Goal: Information Seeking & Learning: Learn about a topic

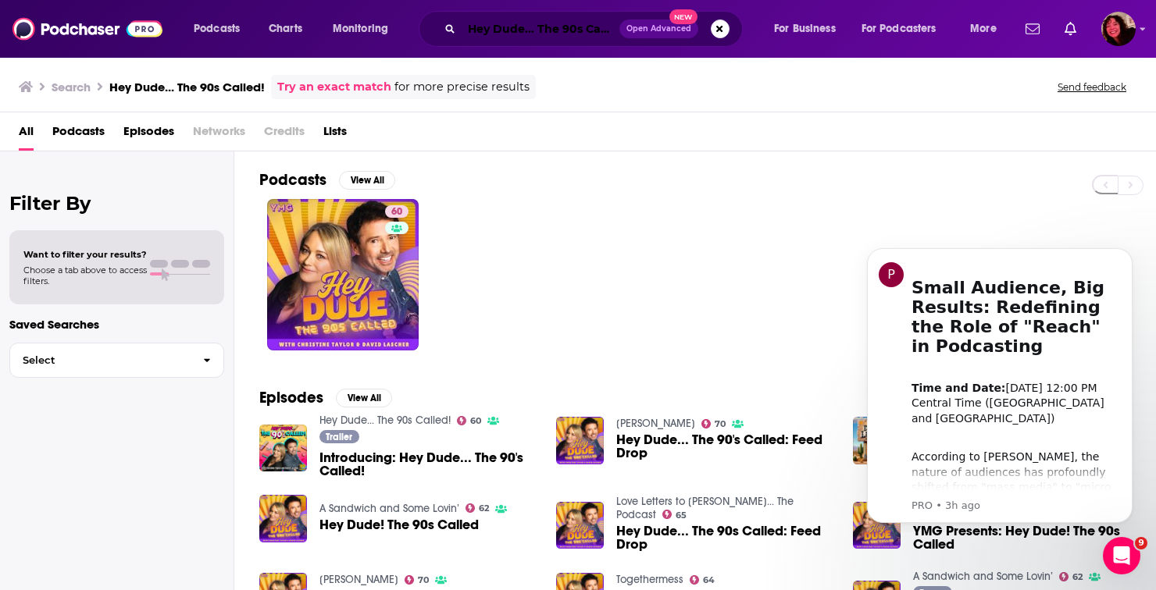
click at [480, 30] on input "Hey Dude... The 90s Called!" at bounding box center [540, 28] width 158 height 25
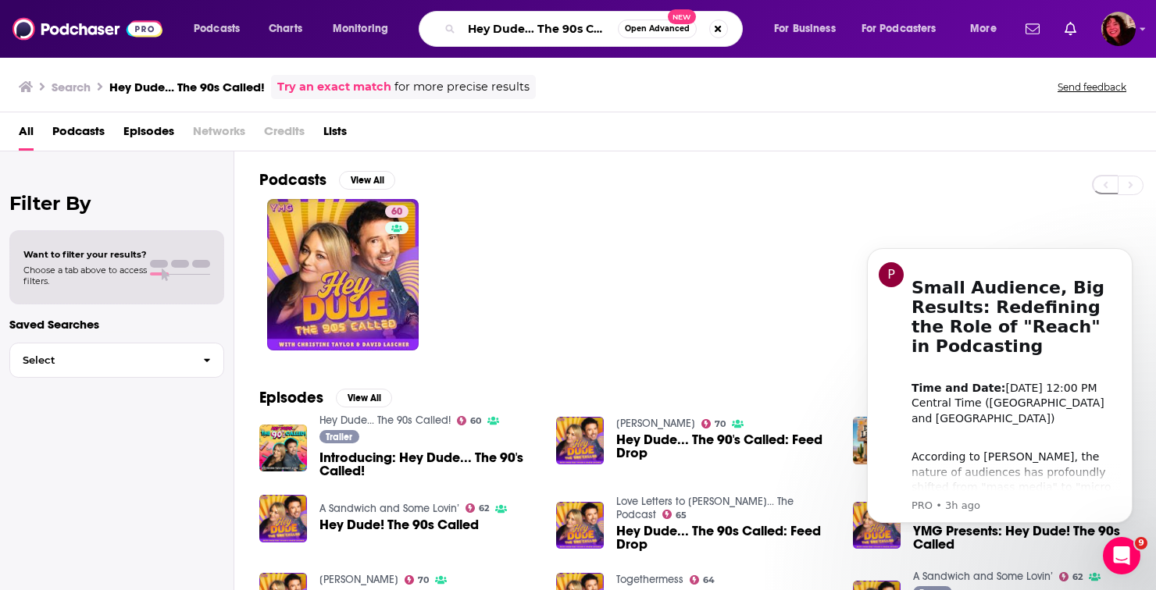
click at [480, 30] on input "Hey Dude... The 90s Called!" at bounding box center [539, 28] width 156 height 25
paste input "Blackout"
type input "Blackout"
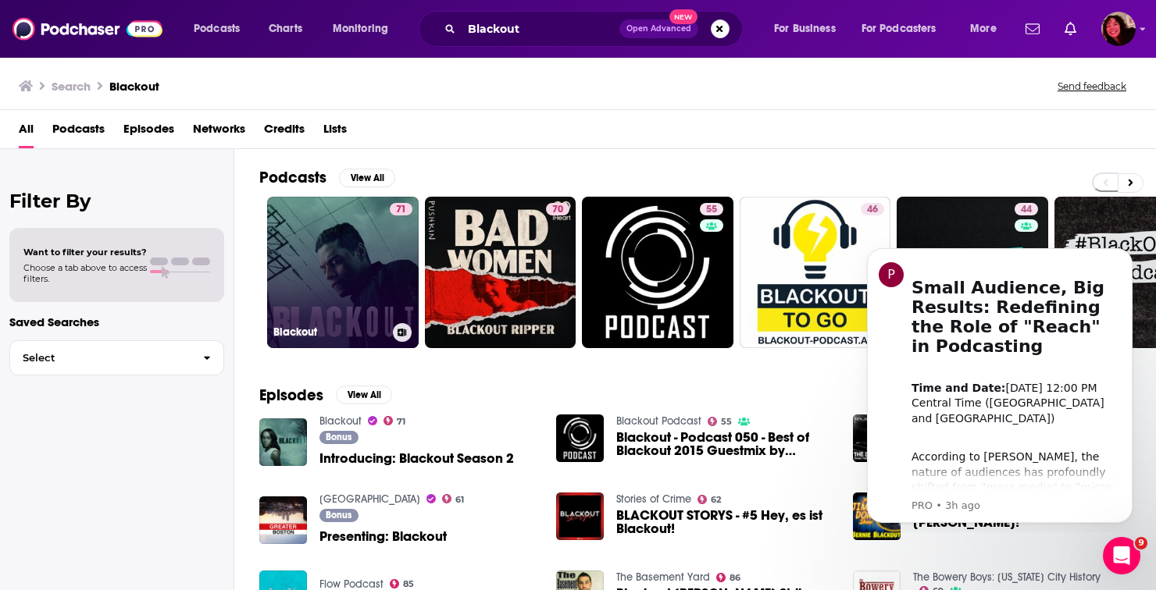
click at [305, 236] on link "71 Blackout" at bounding box center [342, 272] width 151 height 151
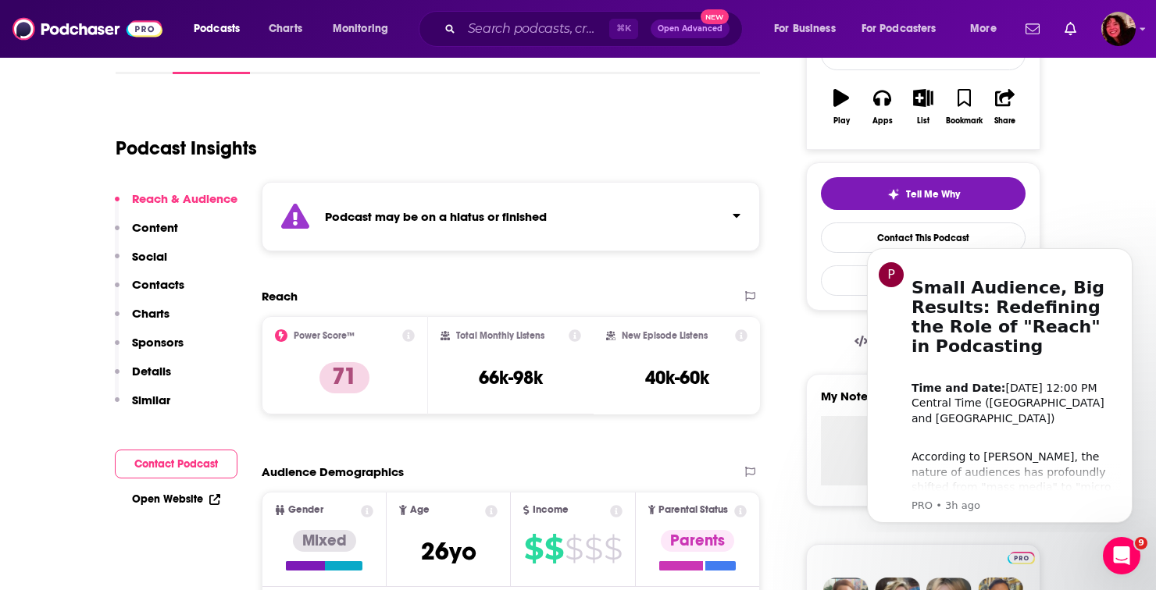
scroll to position [261, 0]
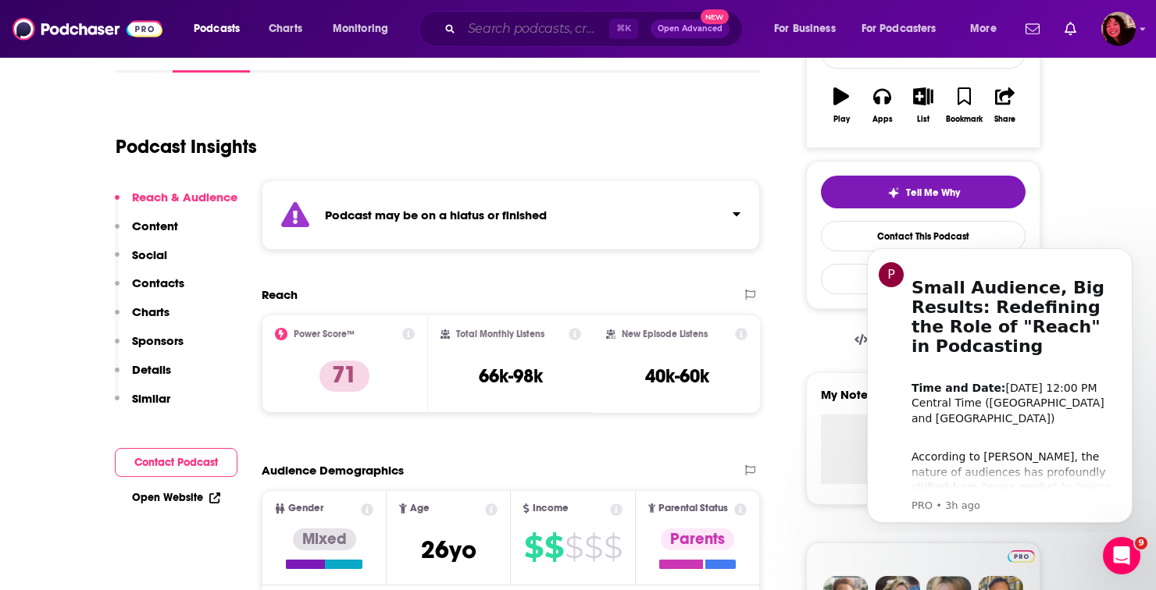
click at [505, 37] on input "Search podcasts, credits, & more..." at bounding box center [535, 28] width 148 height 25
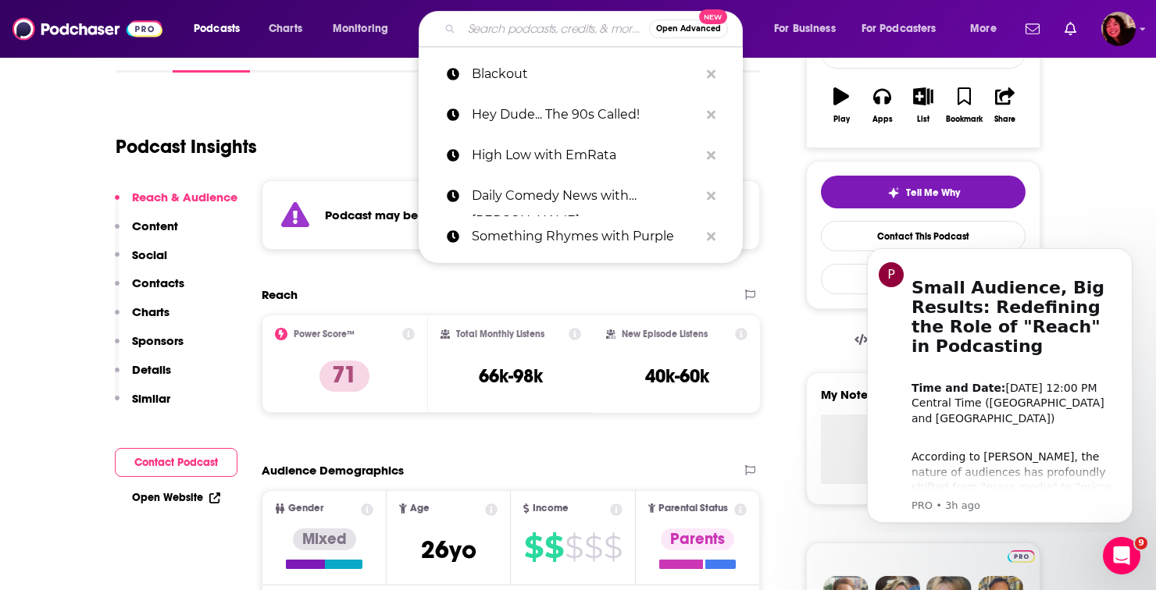
paste input "Boomtown"
type input "Boomtown"
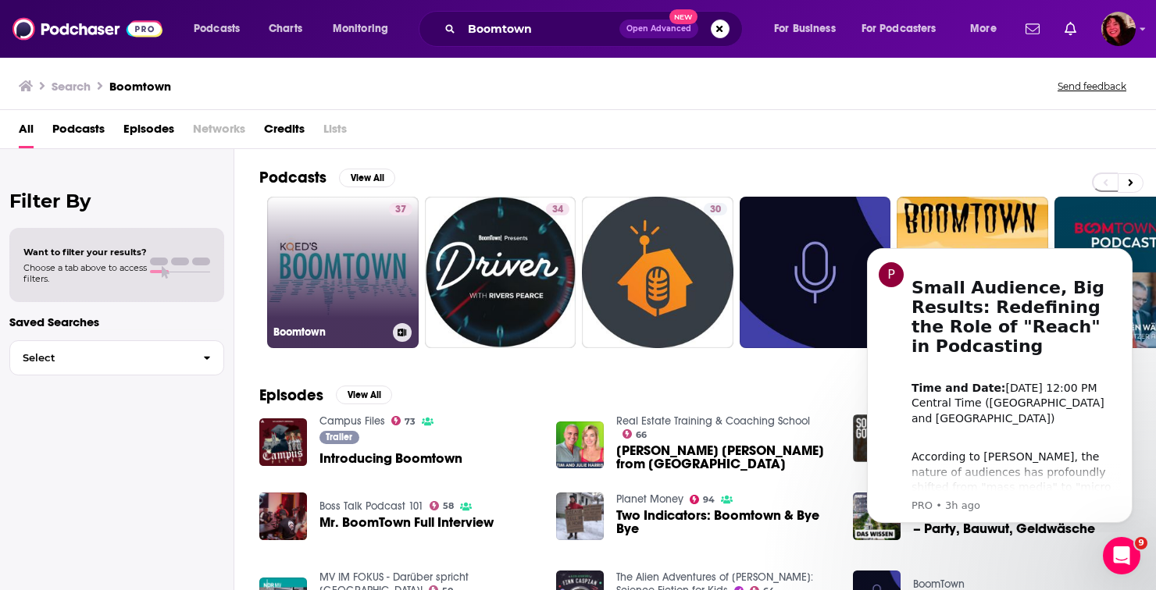
click at [322, 231] on link "37 Boomtown" at bounding box center [342, 272] width 151 height 151
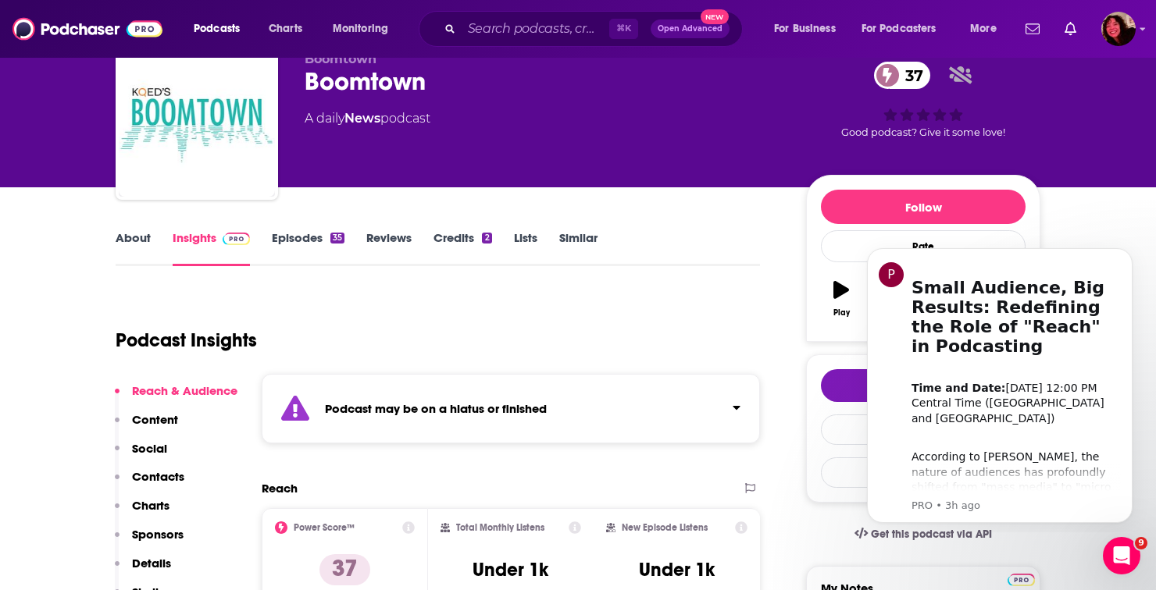
scroll to position [74, 0]
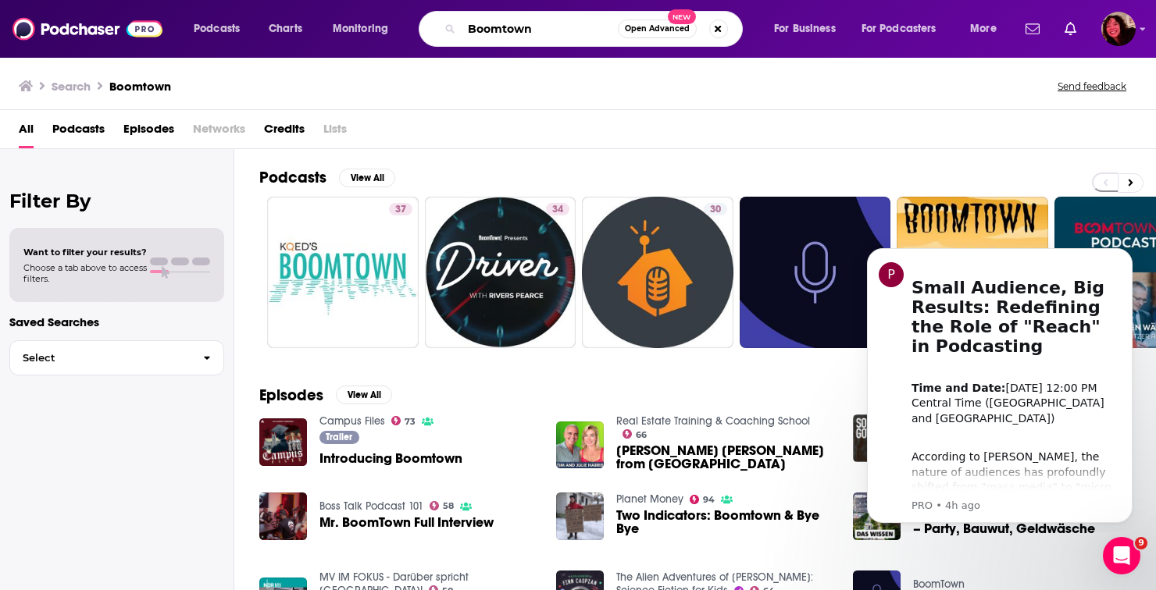
click at [524, 25] on input "Boomtown" at bounding box center [539, 28] width 156 height 25
paste input "Vibin' & Kinda Thrivin'"
type input "Vibin' & Kinda Thrivin'"
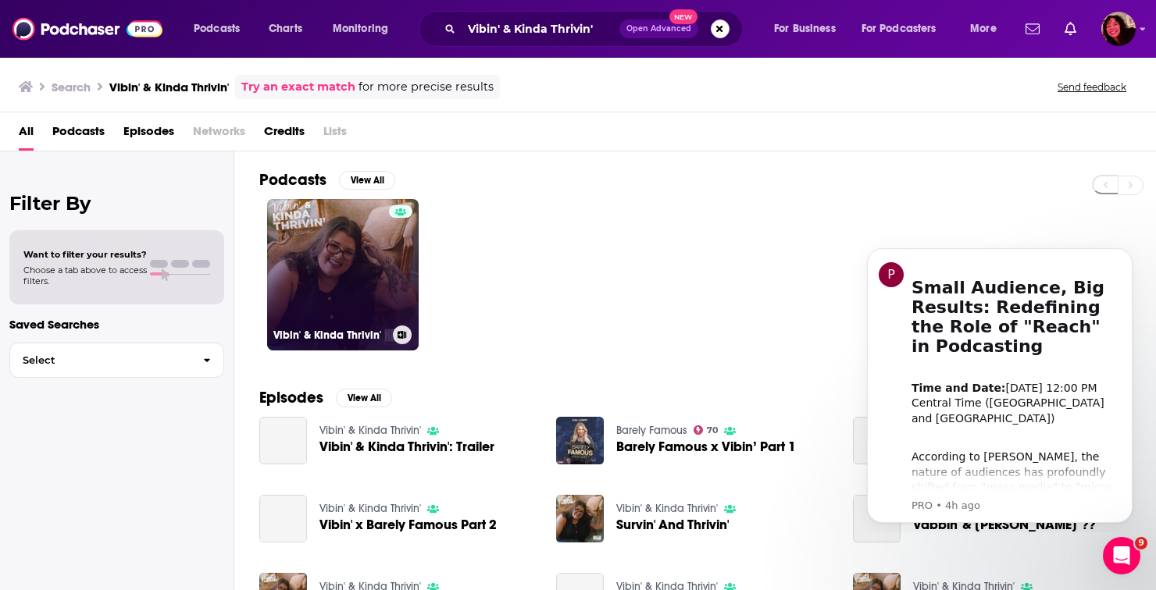
click at [347, 255] on link "Vibin' & Kinda Thrivin'" at bounding box center [342, 274] width 151 height 151
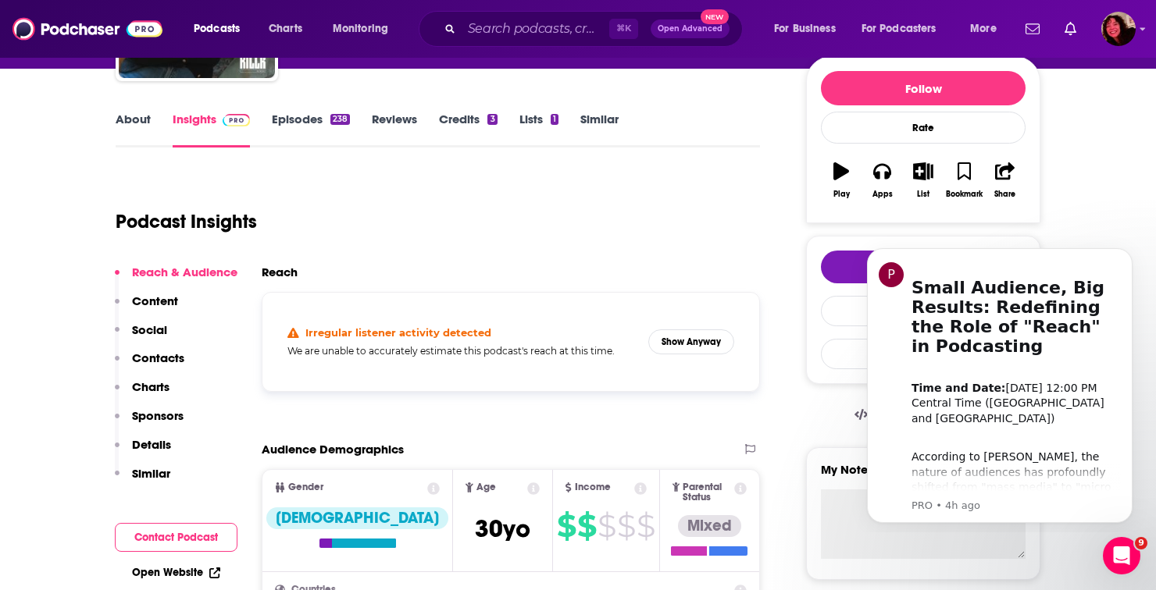
scroll to position [148, 0]
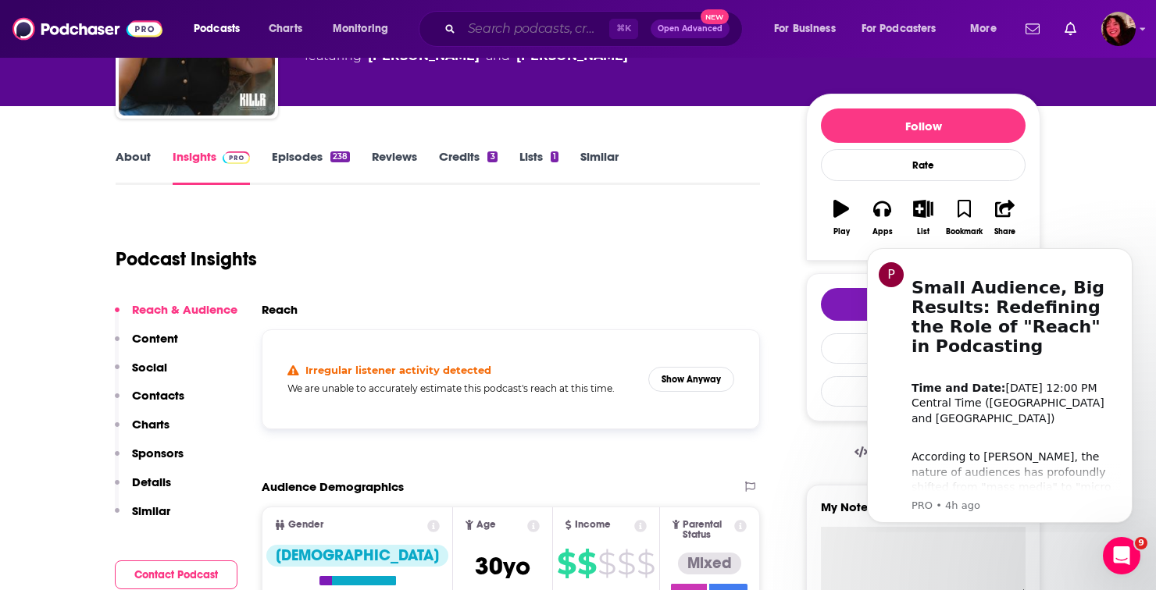
click at [472, 37] on input "Search podcasts, credits, & more..." at bounding box center [535, 28] width 148 height 25
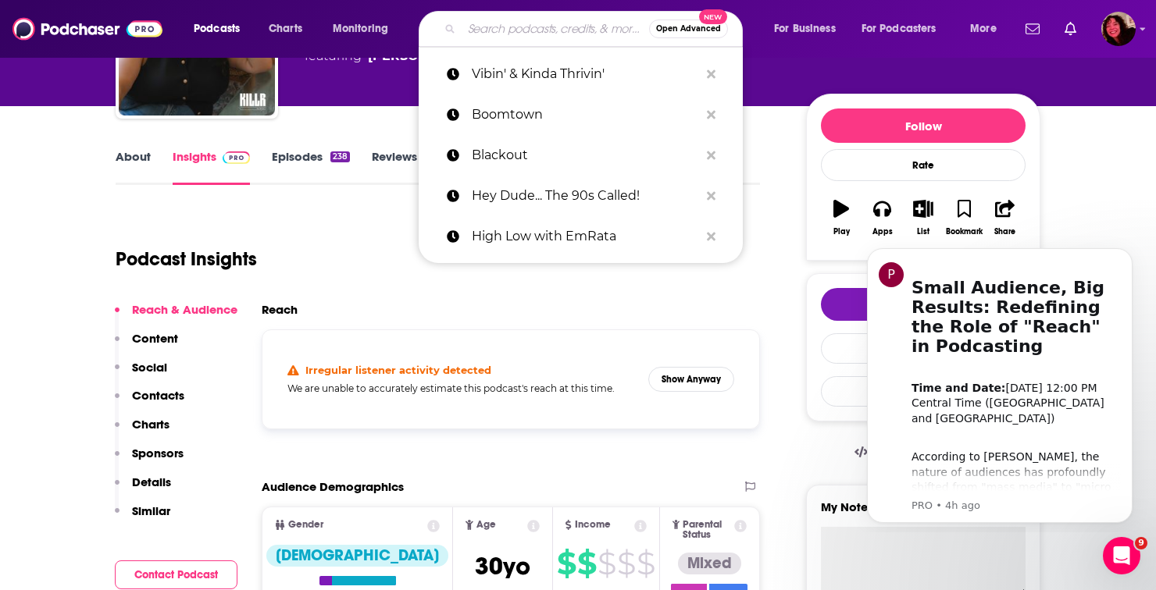
paste input "Sinister"
type input "Sinister"
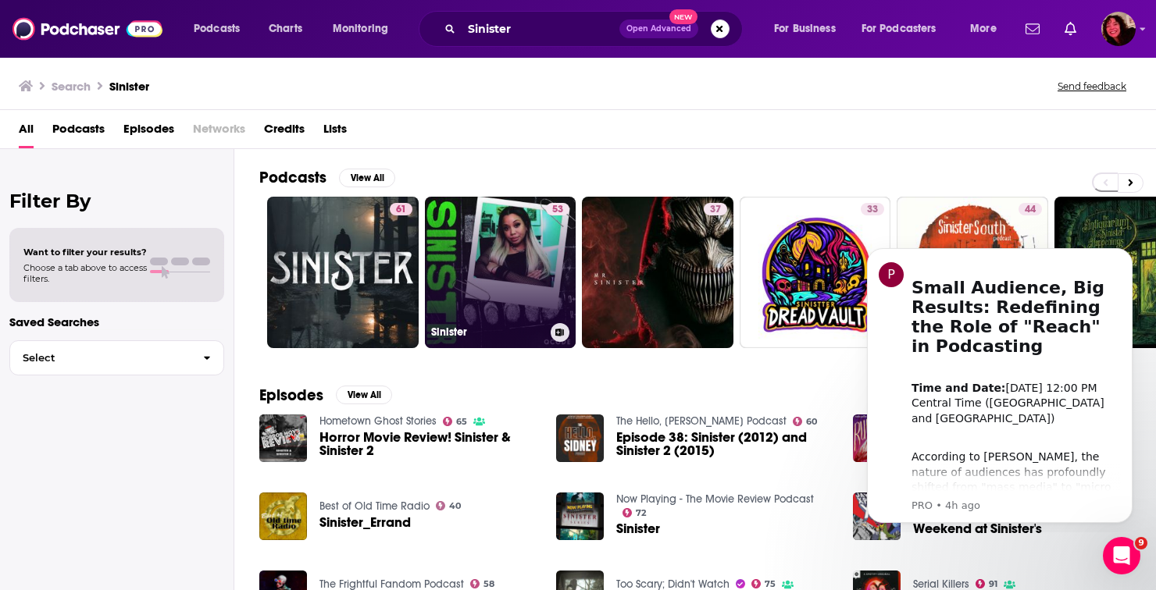
click at [471, 289] on link "53 Sinister" at bounding box center [500, 272] width 151 height 151
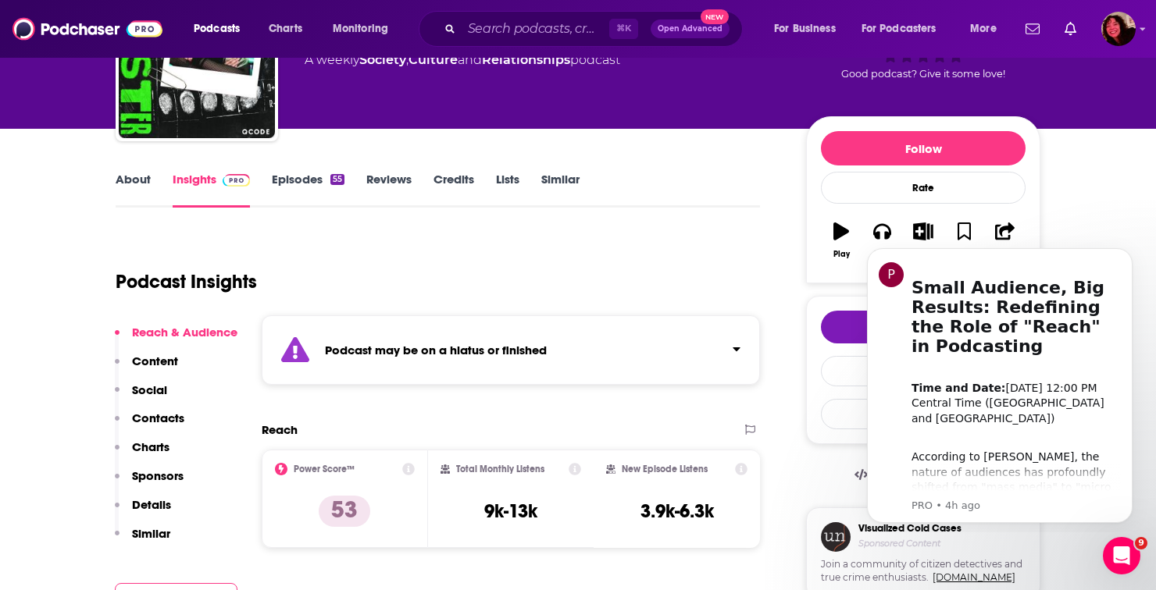
scroll to position [128, 0]
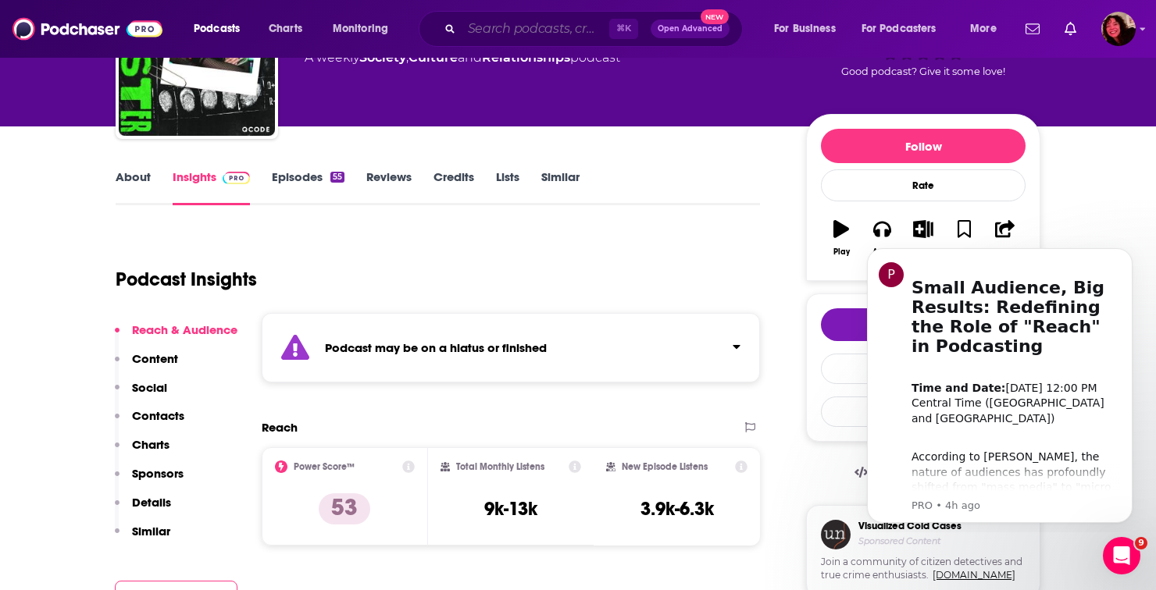
click at [493, 24] on input "Search podcasts, credits, & more..." at bounding box center [535, 28] width 148 height 25
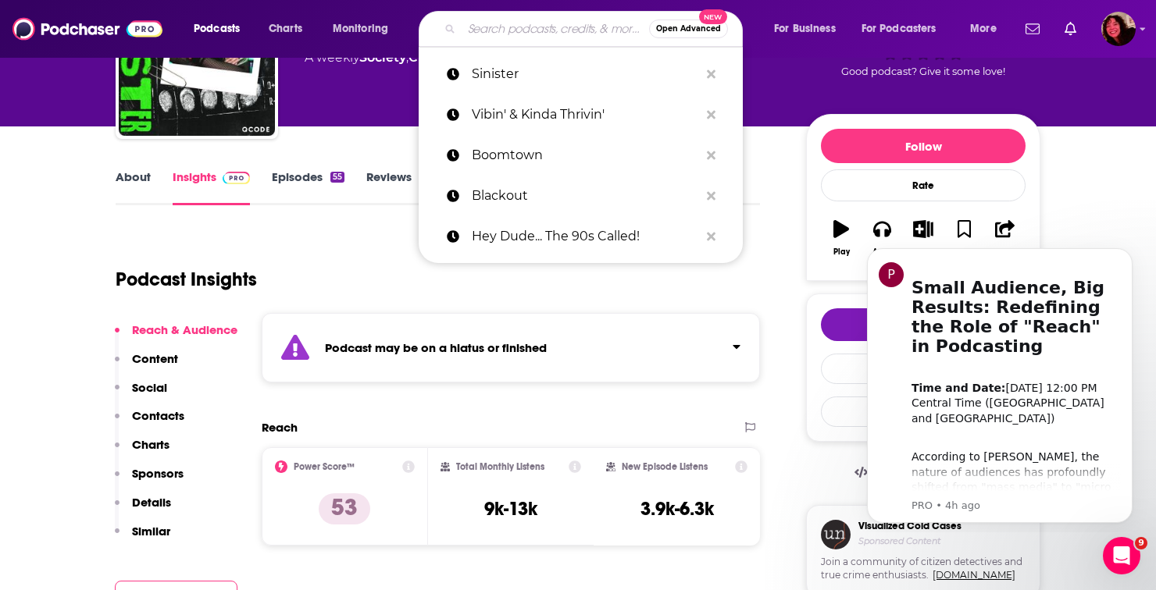
paste input "In the Red Clay"
type input "In the Red Clay"
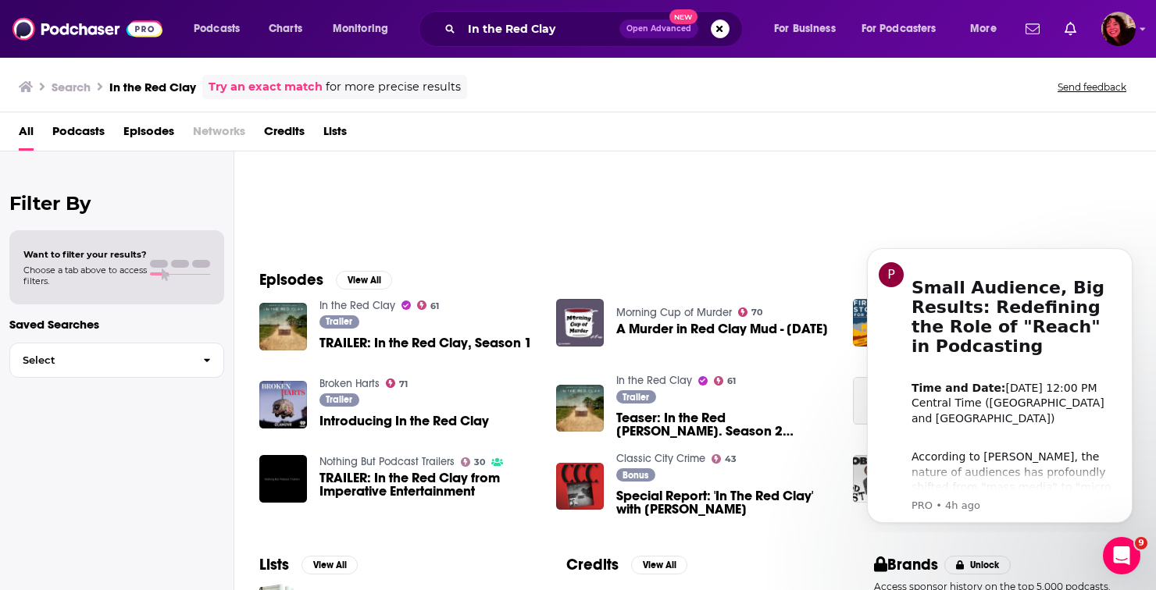
scroll to position [82, 0]
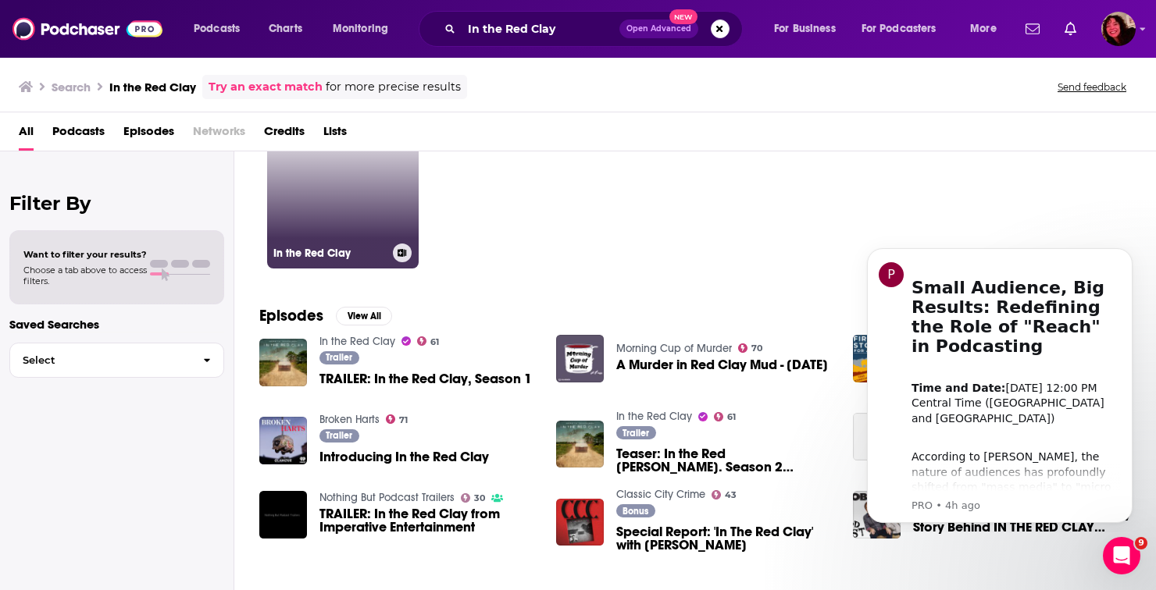
click at [373, 200] on link "61 In the Red Clay" at bounding box center [342, 192] width 151 height 151
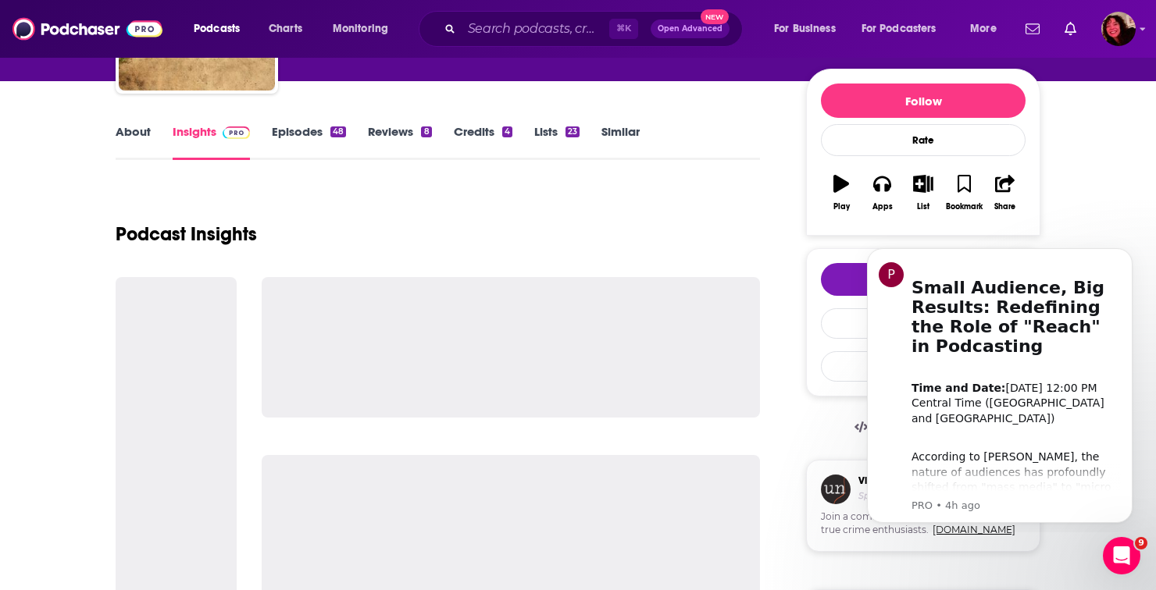
scroll to position [336, 0]
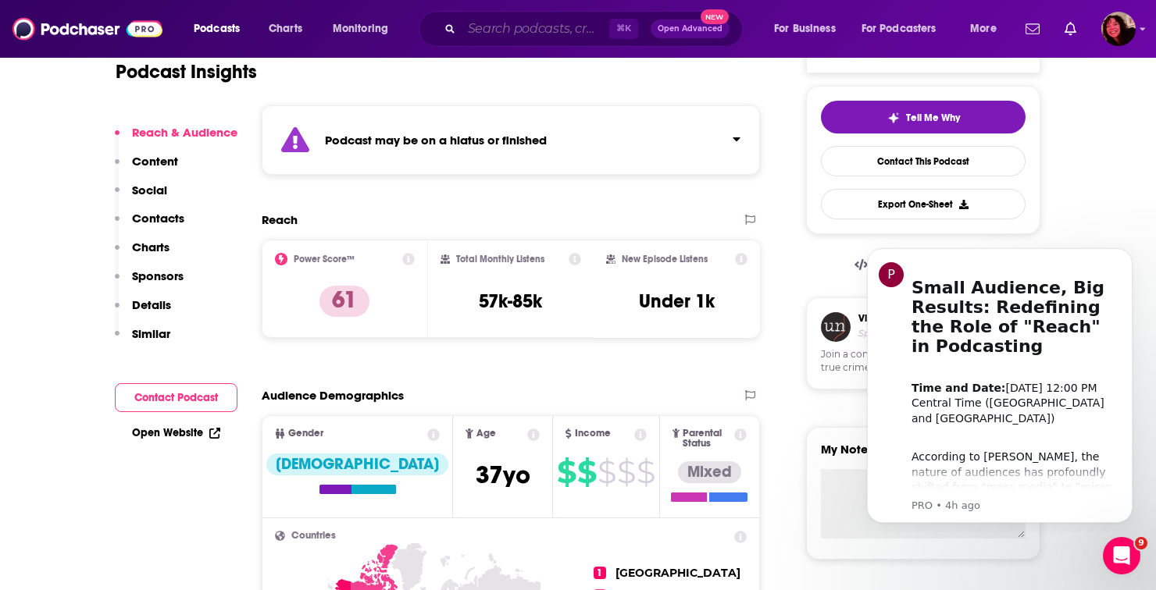
click at [551, 37] on input "Search podcasts, credits, & more..." at bounding box center [535, 28] width 148 height 25
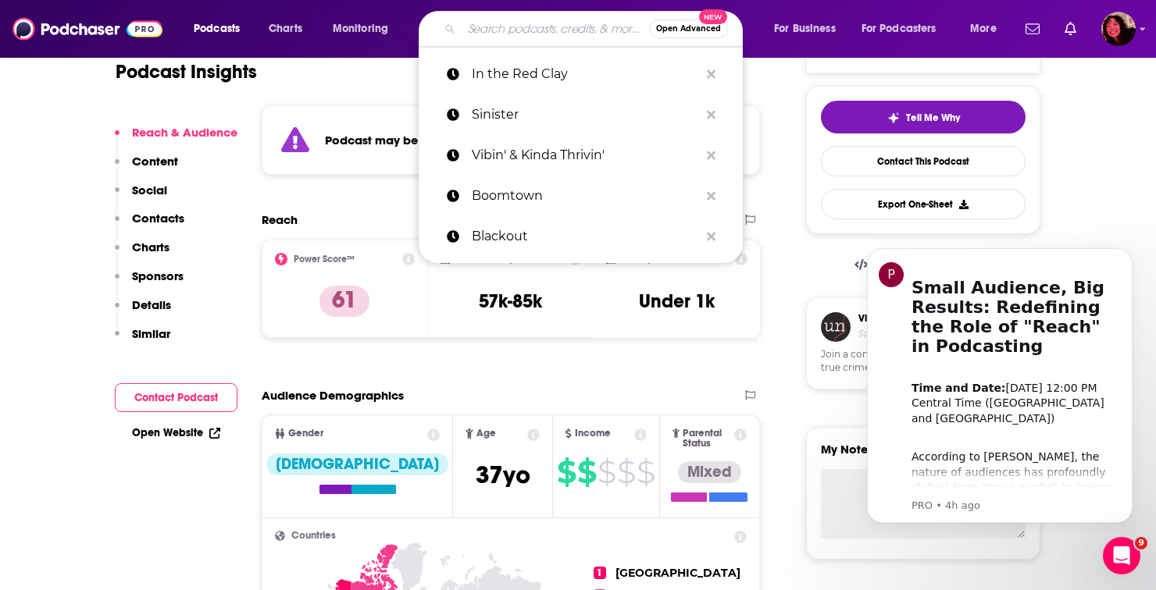
paste input "White Smoke - [PERSON_NAME] the American [PERSON_NAME]"
type input "White Smoke - [PERSON_NAME] the American [PERSON_NAME]"
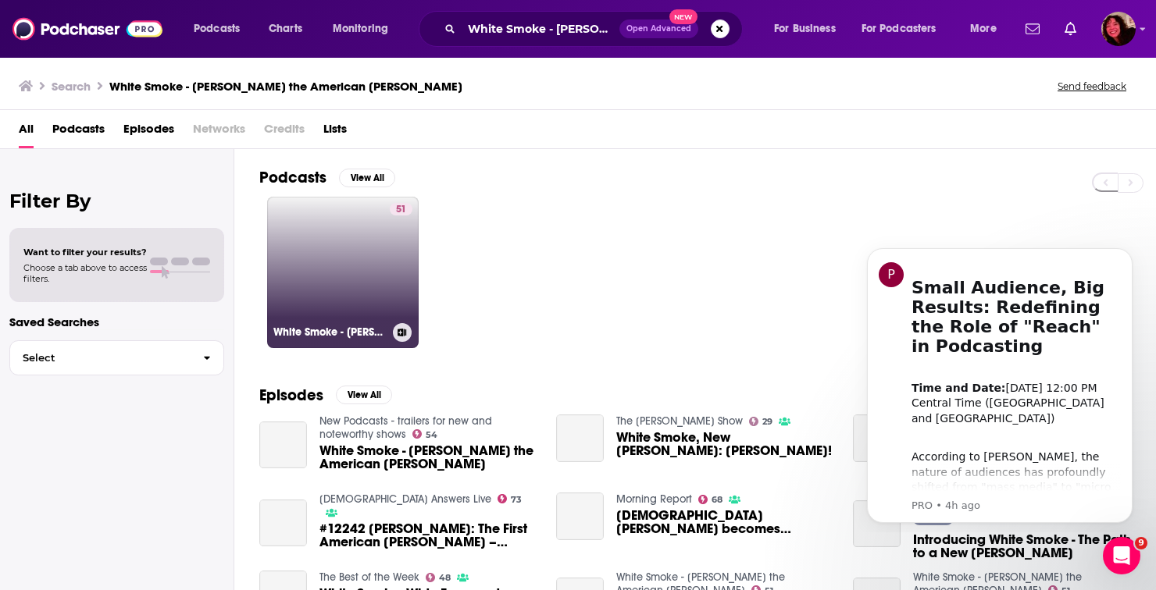
click at [356, 245] on link "51 White Smoke - [PERSON_NAME] the American [PERSON_NAME]" at bounding box center [342, 272] width 151 height 151
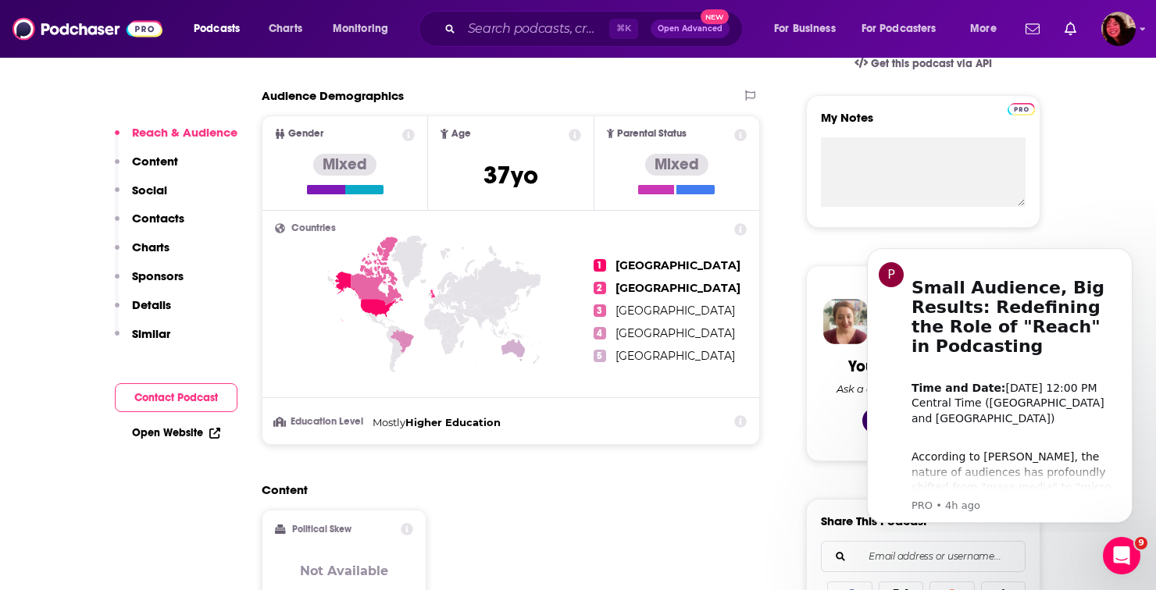
scroll to position [535, 0]
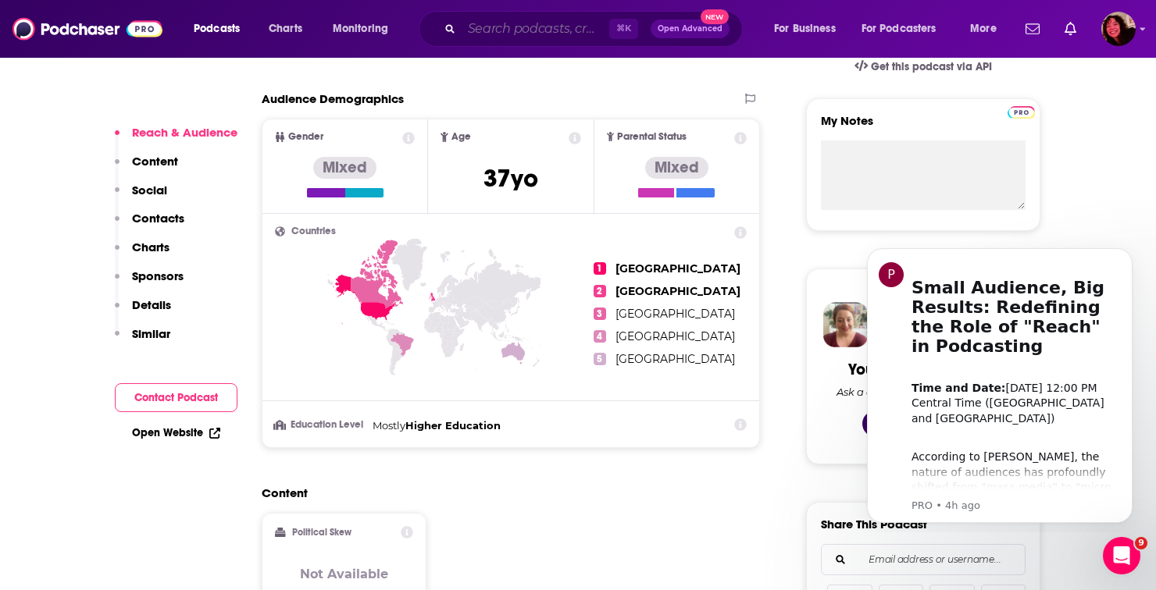
click at [524, 33] on input "Search podcasts, credits, & more..." at bounding box center [535, 28] width 148 height 25
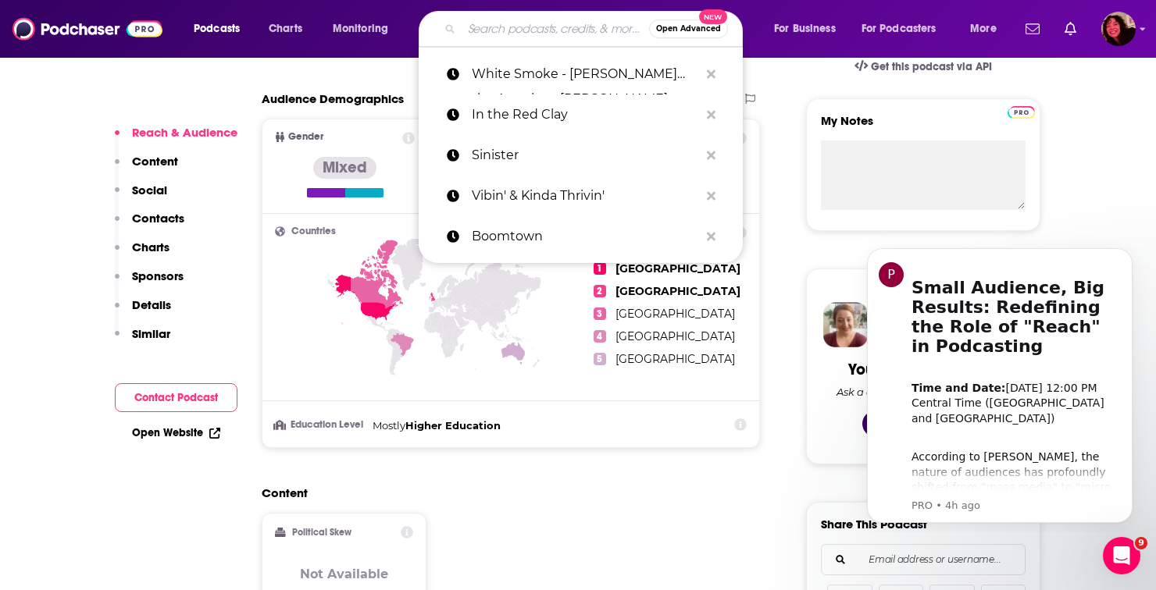
paste input "Standoff"
type input "Standoff"
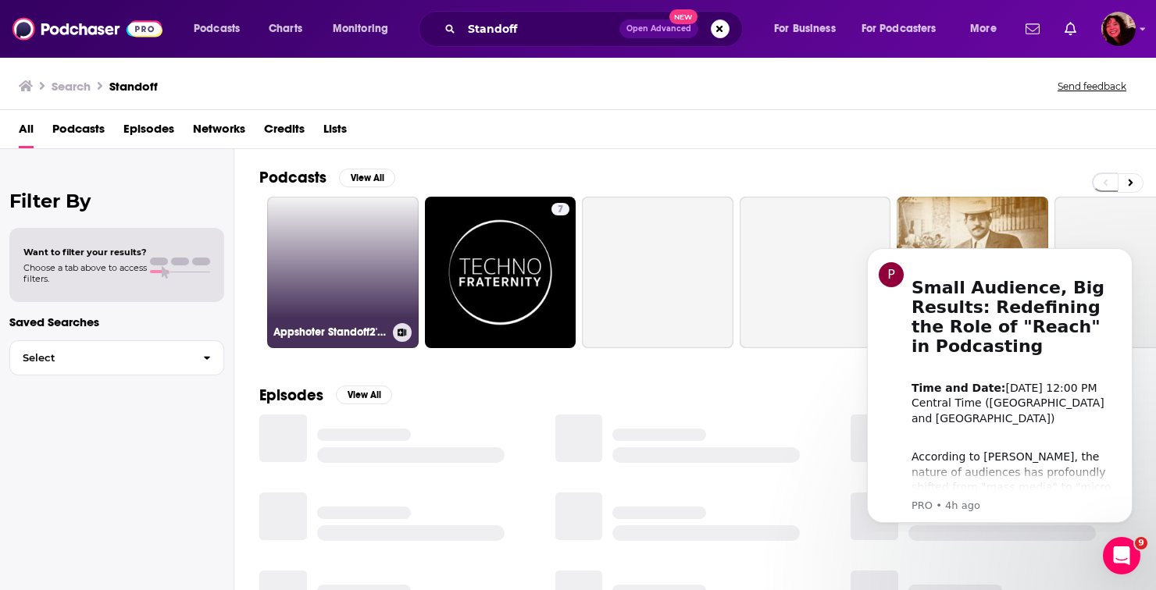
click at [366, 287] on link "Appshoter Standoff2's podcast" at bounding box center [342, 272] width 151 height 151
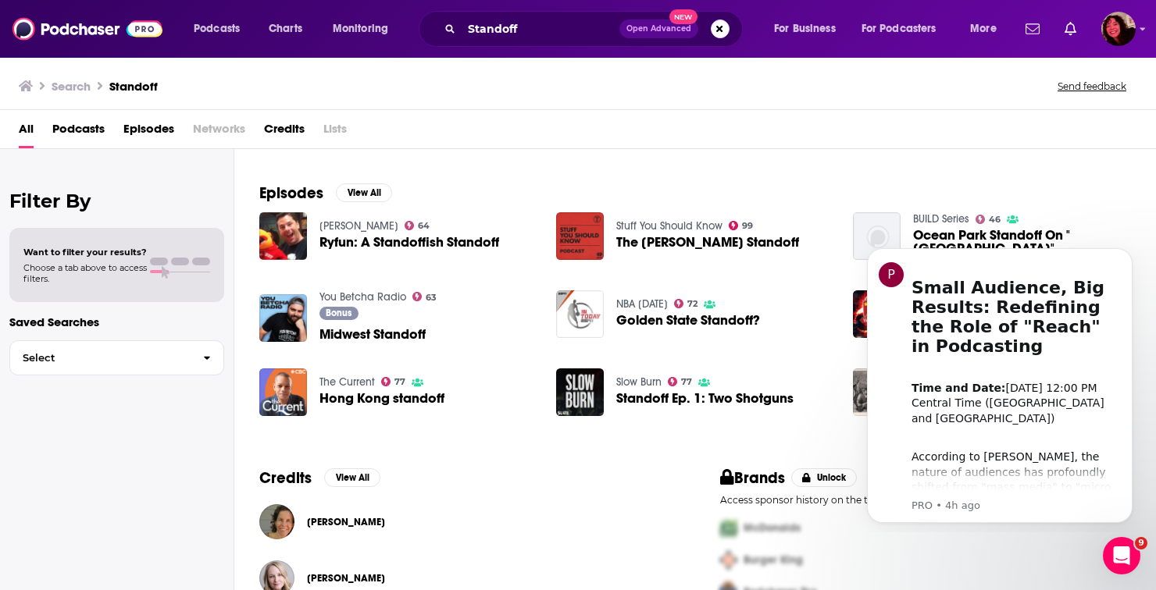
scroll to position [203, 0]
click at [568, 29] on input "Standoff" at bounding box center [540, 28] width 158 height 25
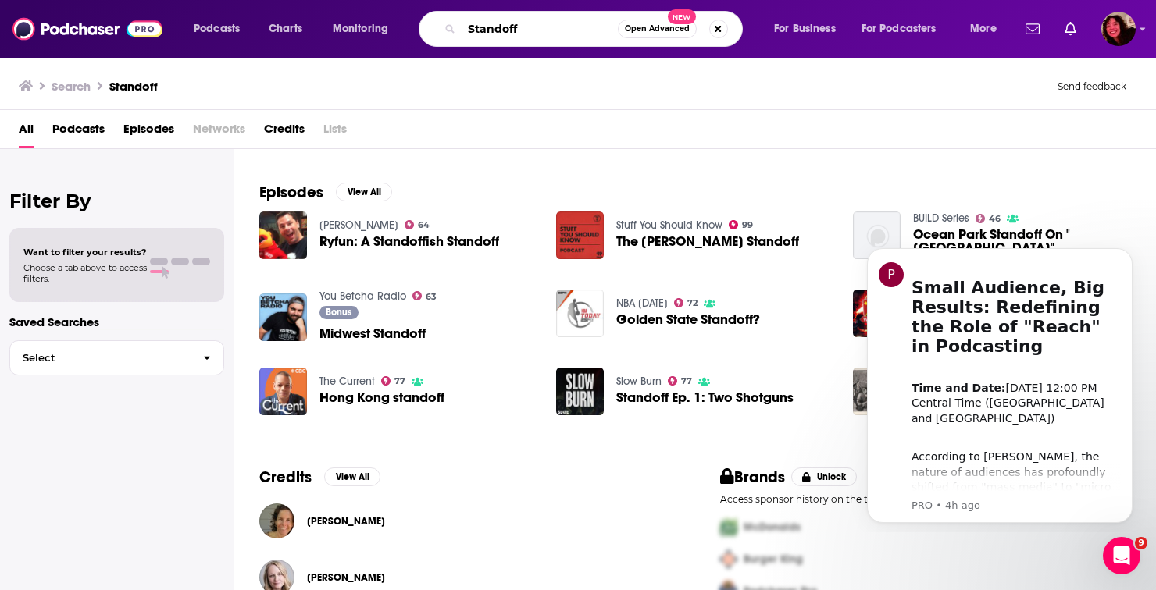
click at [568, 29] on input "Standoff" at bounding box center [539, 28] width 156 height 25
paste input "Togethermess"
type input "Togethermess"
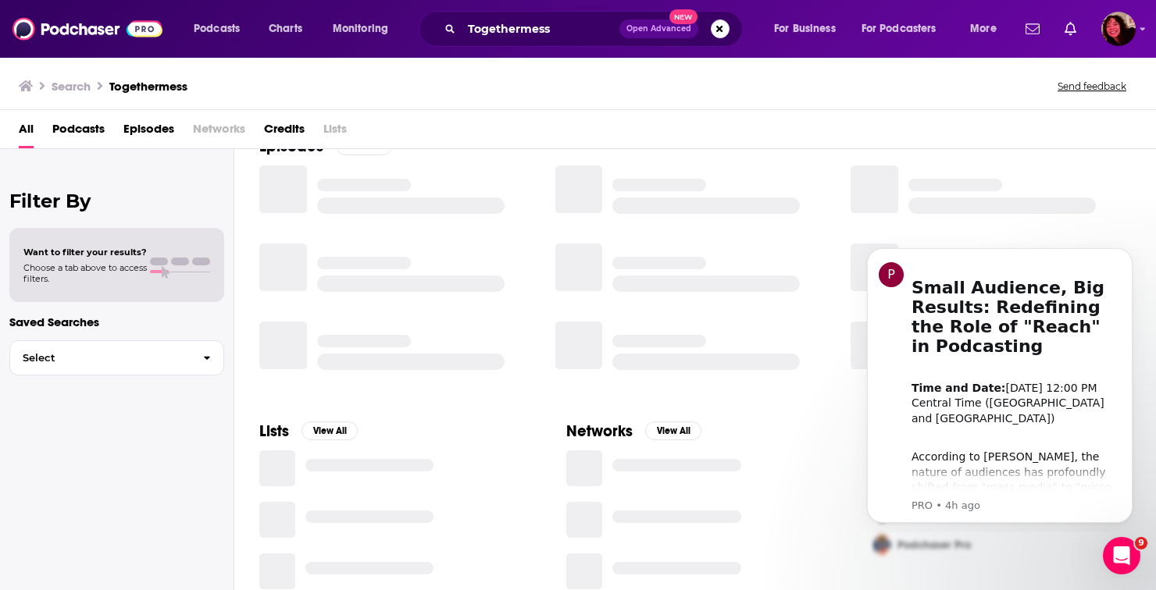
scroll to position [203, 0]
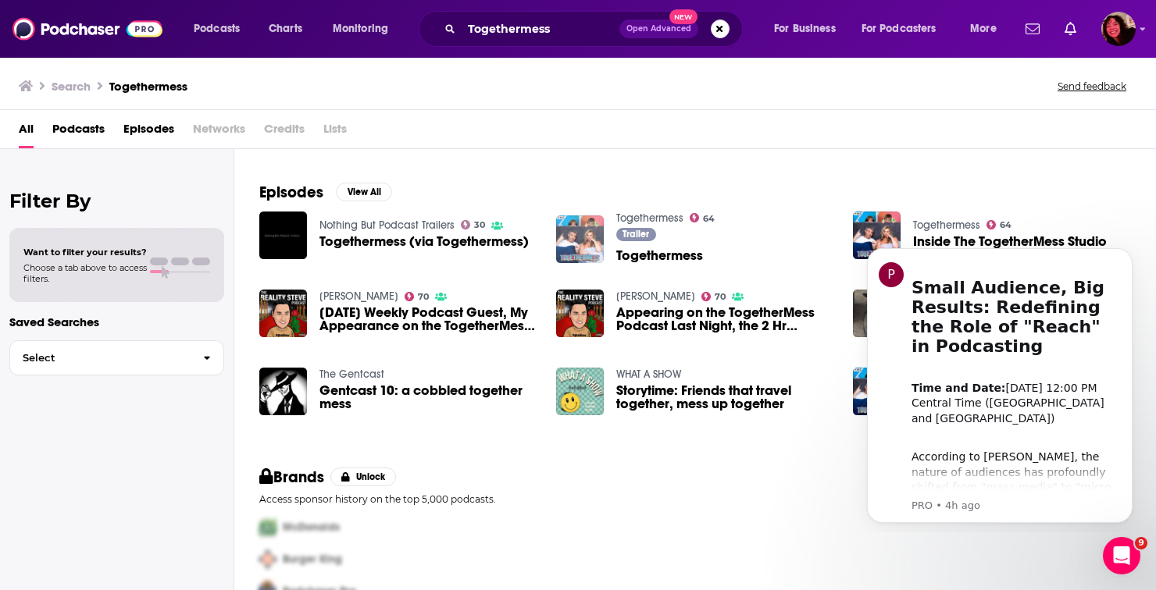
click at [579, 241] on img "Togethermess" at bounding box center [580, 240] width 48 height 48
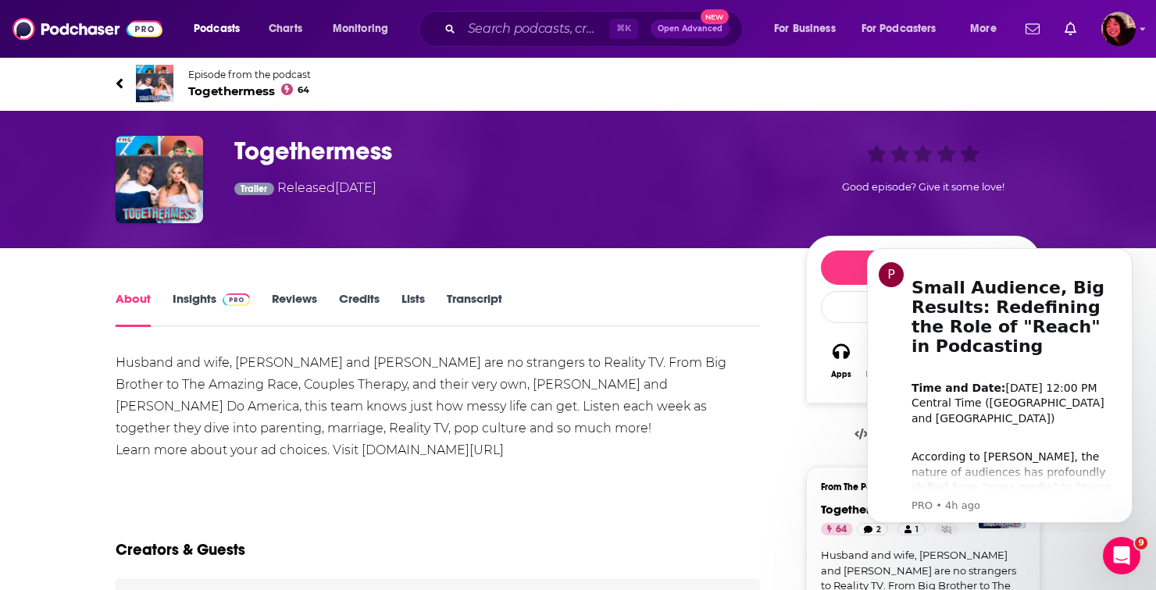
click at [191, 301] on link "Insights" at bounding box center [211, 309] width 77 height 36
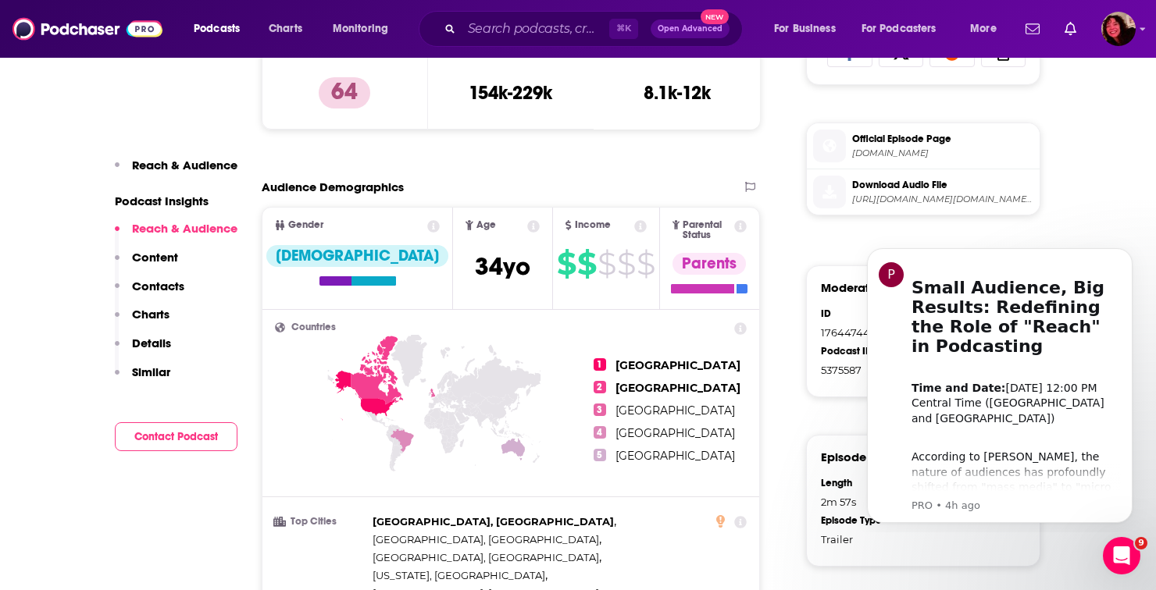
scroll to position [757, 0]
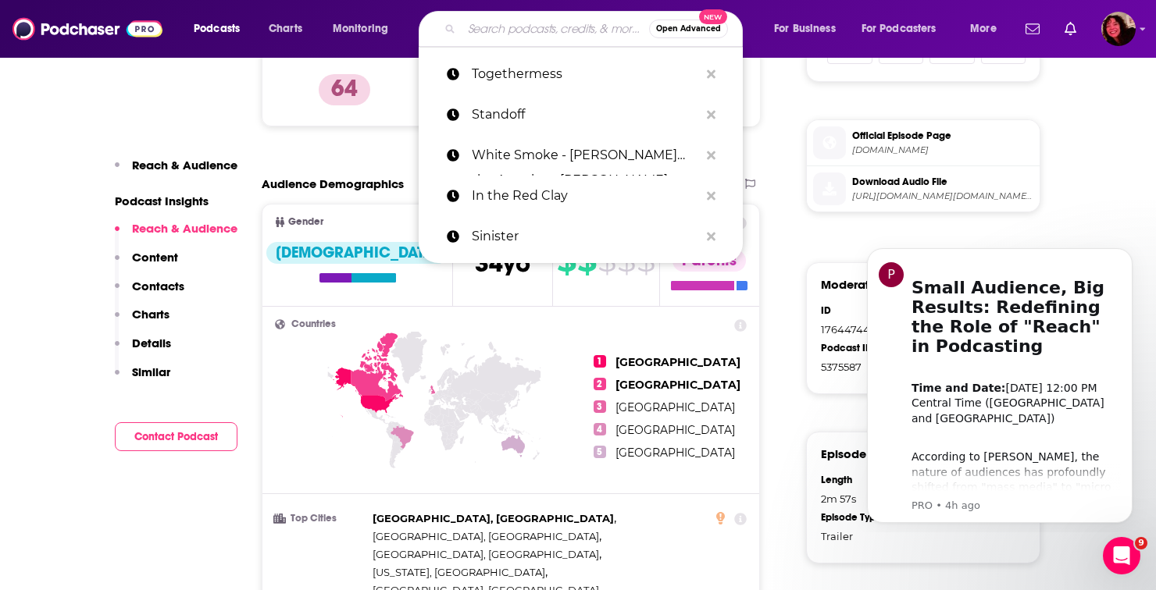
click at [466, 30] on input "Search podcasts, credits, & more..." at bounding box center [554, 28] width 187 height 25
paste input "City Cast [GEOGRAPHIC_DATA]"
type input "City Cast [GEOGRAPHIC_DATA]"
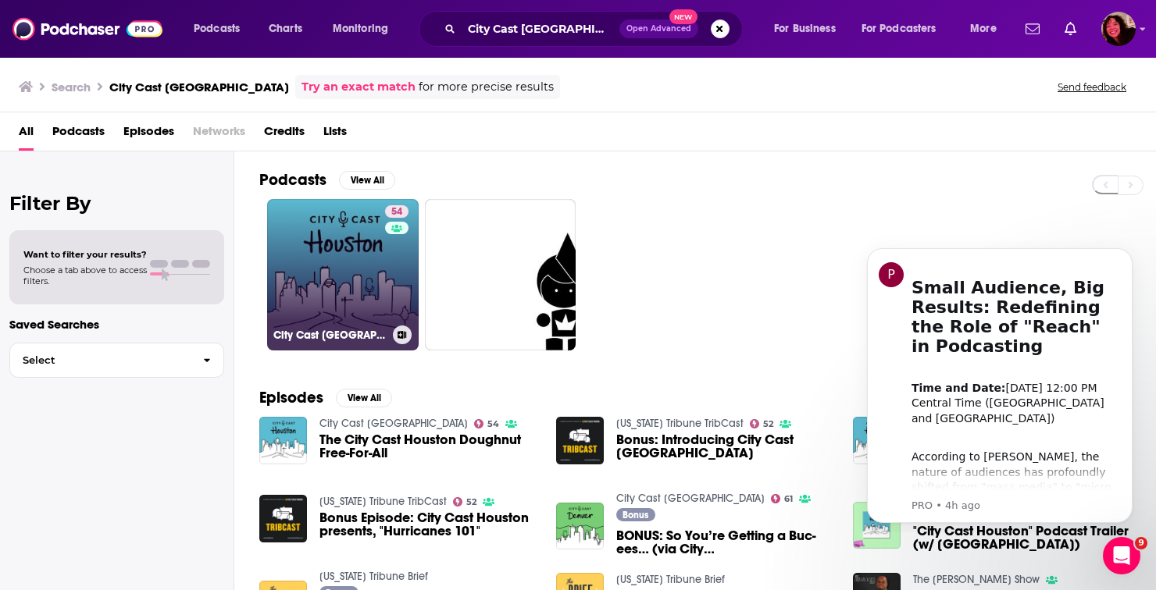
click at [287, 287] on link "54 City Cast [GEOGRAPHIC_DATA]" at bounding box center [342, 274] width 151 height 151
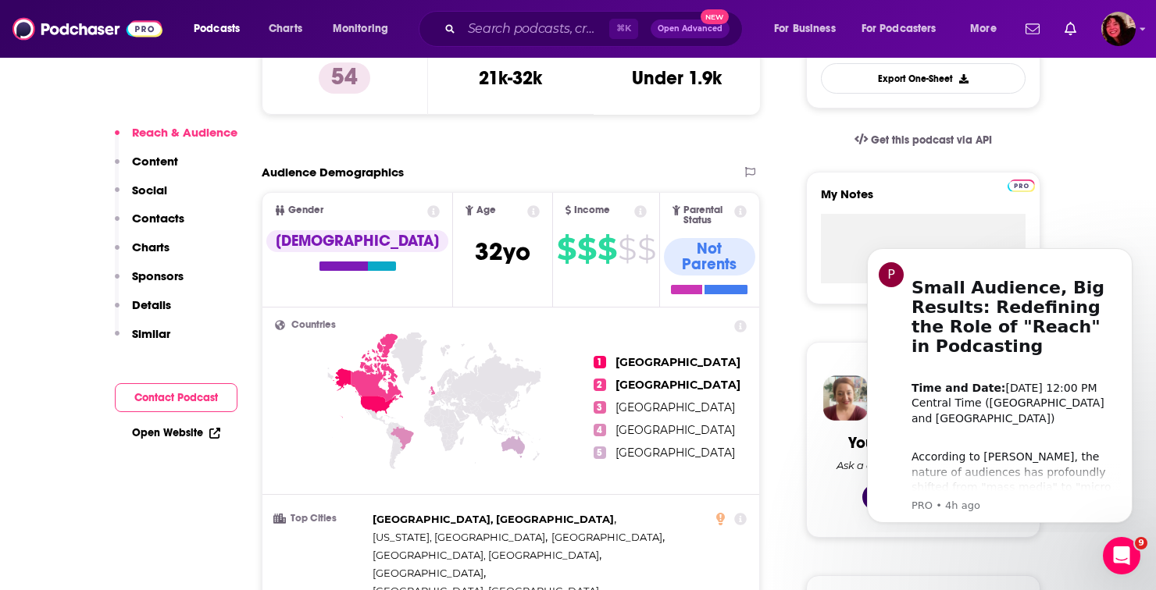
scroll to position [462, 0]
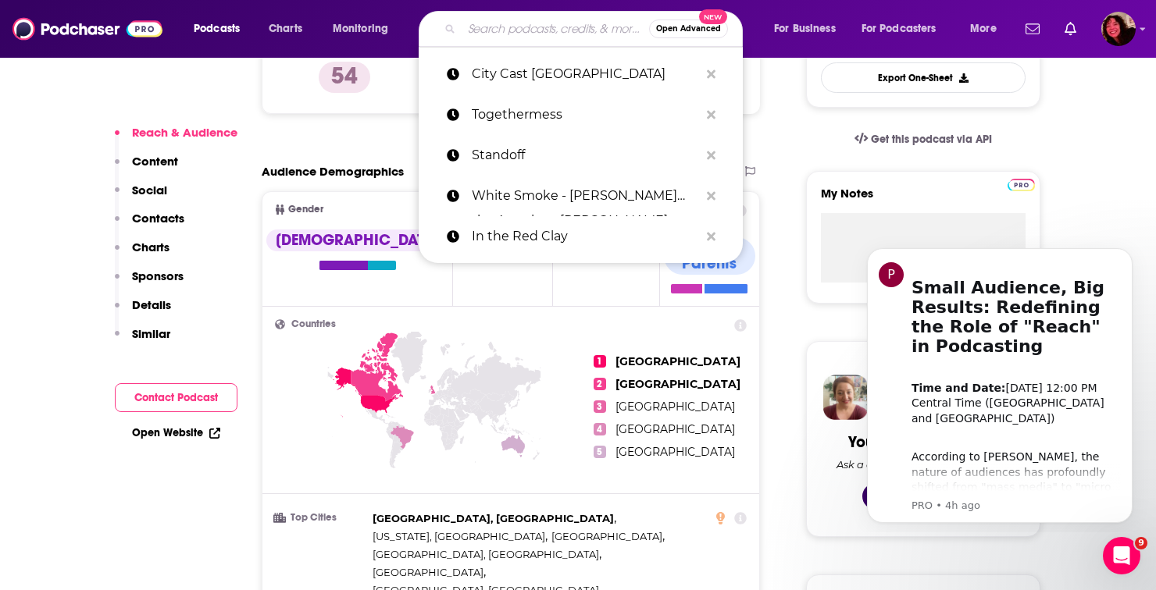
click at [533, 25] on input "Search podcasts, credits, & more..." at bounding box center [554, 28] width 187 height 25
paste input "The Agent"
type input "The Agent"
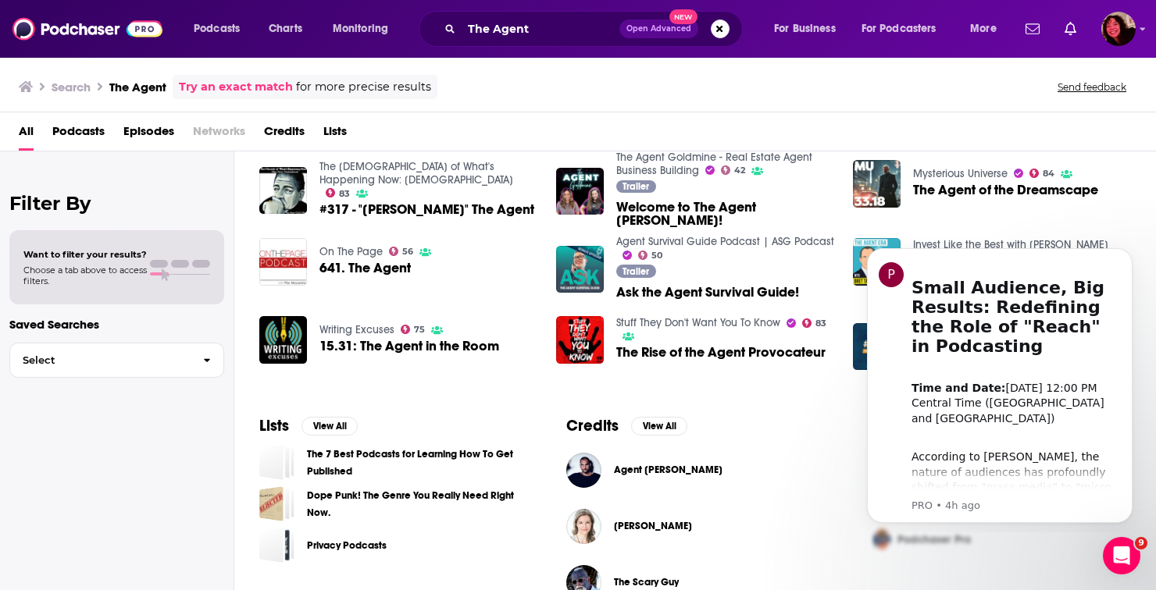
scroll to position [262, 0]
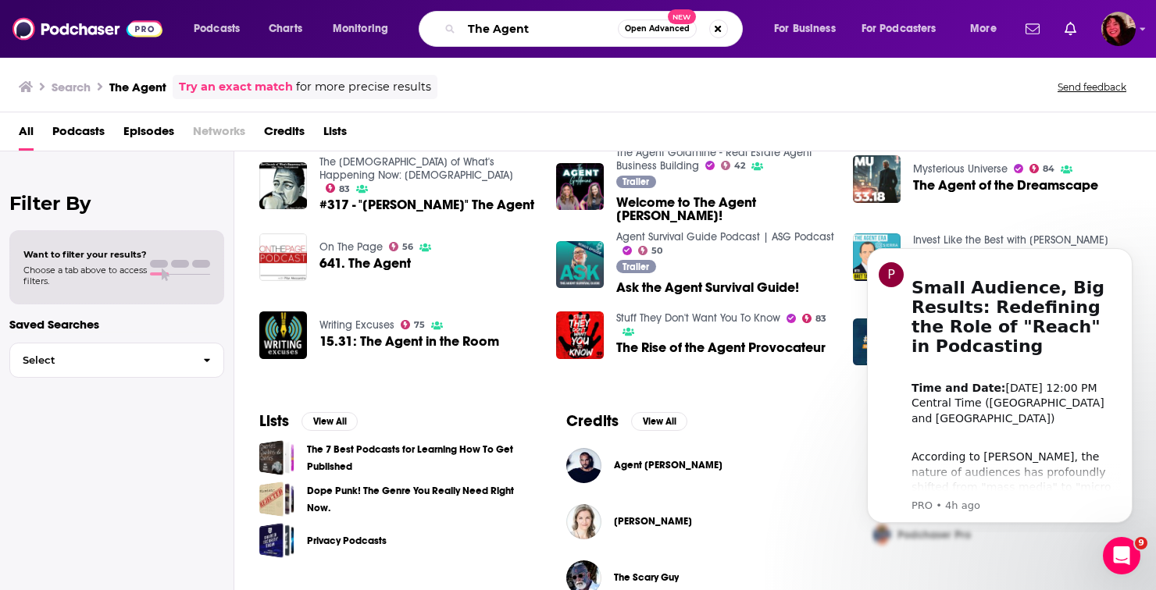
click at [536, 23] on input "The Agent" at bounding box center [539, 28] width 156 height 25
paste input "Bloodthirsty Hearts"
type input "Bloodthirsty Hearts"
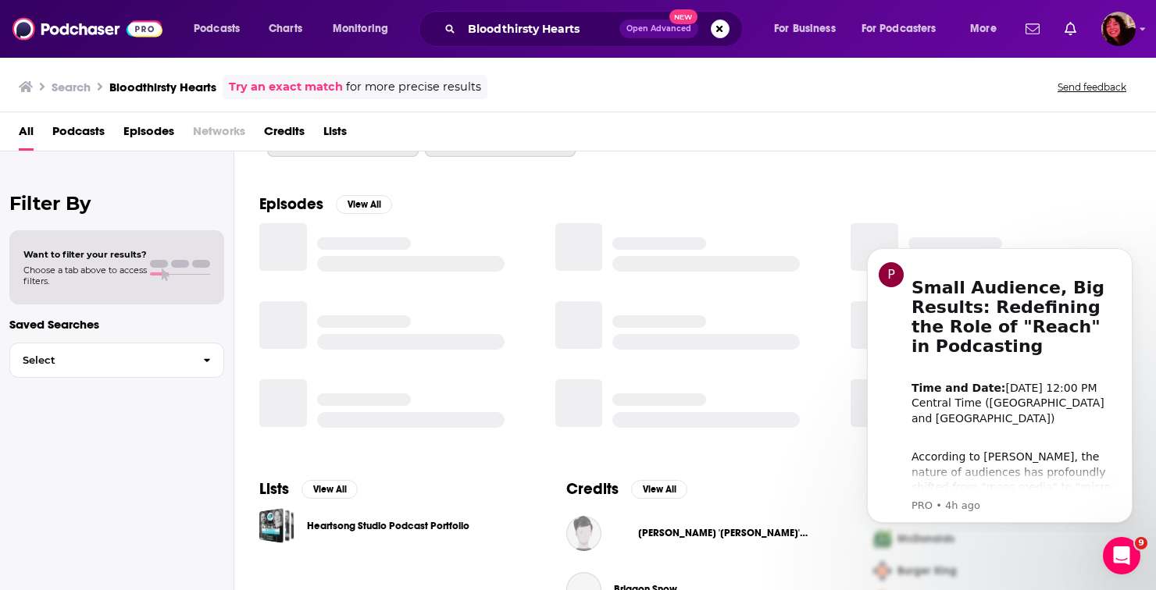
scroll to position [240, 0]
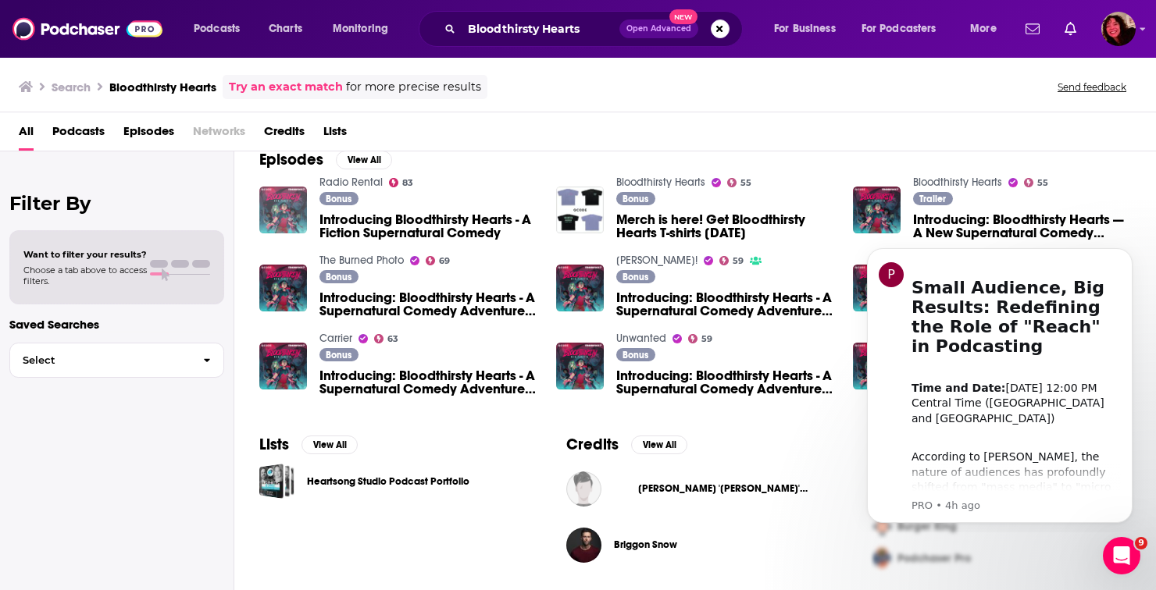
click at [273, 218] on img "Introducing Bloodthirsty Hearts - A Fiction Supernatural Comedy" at bounding box center [283, 211] width 48 height 48
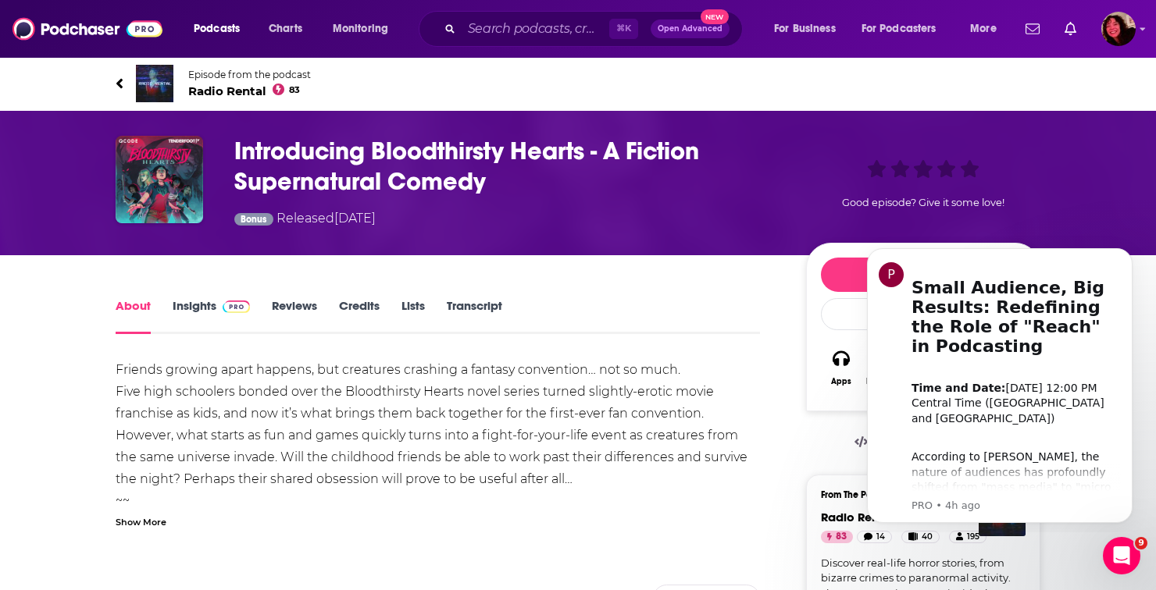
click at [194, 303] on link "Insights" at bounding box center [211, 316] width 77 height 36
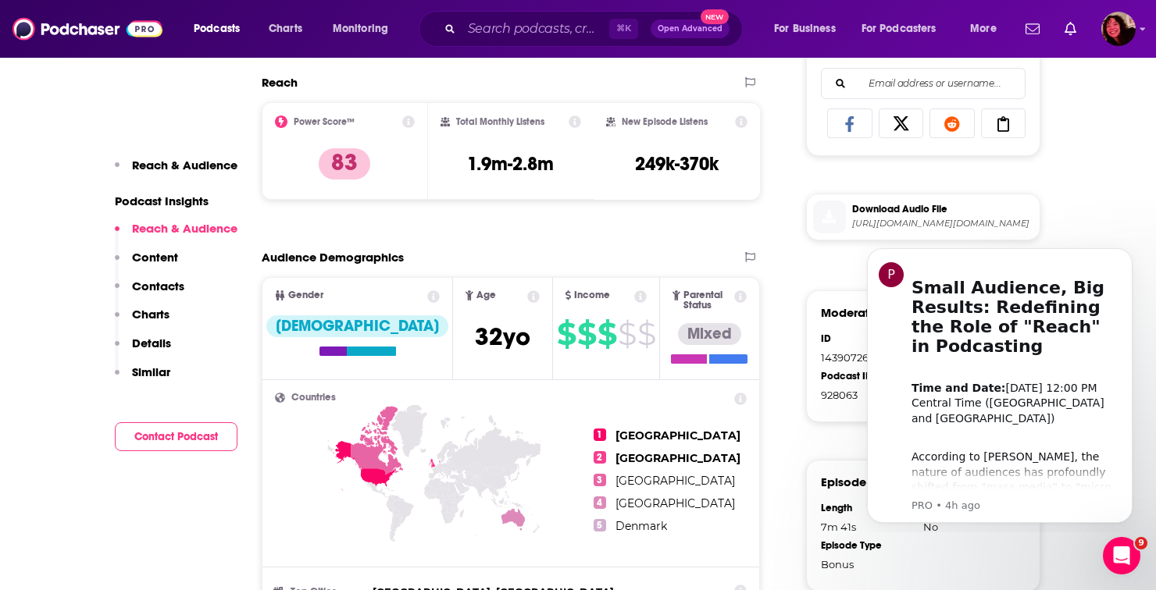
scroll to position [691, 0]
click at [492, 32] on input "Search podcasts, credits, & more..." at bounding box center [535, 28] width 148 height 25
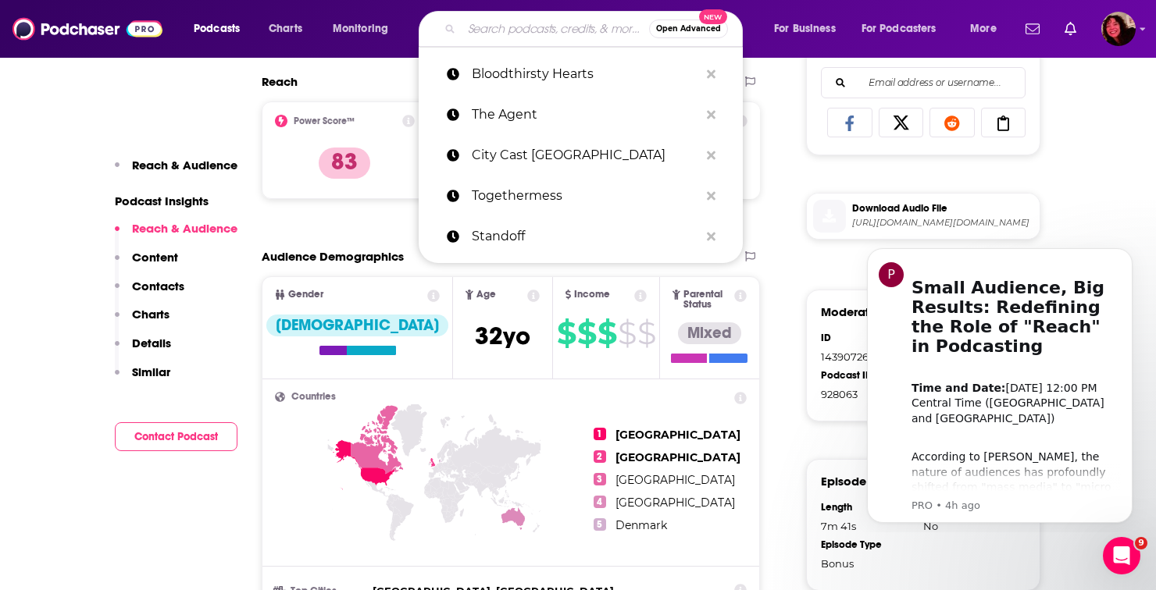
paste input "Dungeon Masters"
type input "Dungeon Masters"
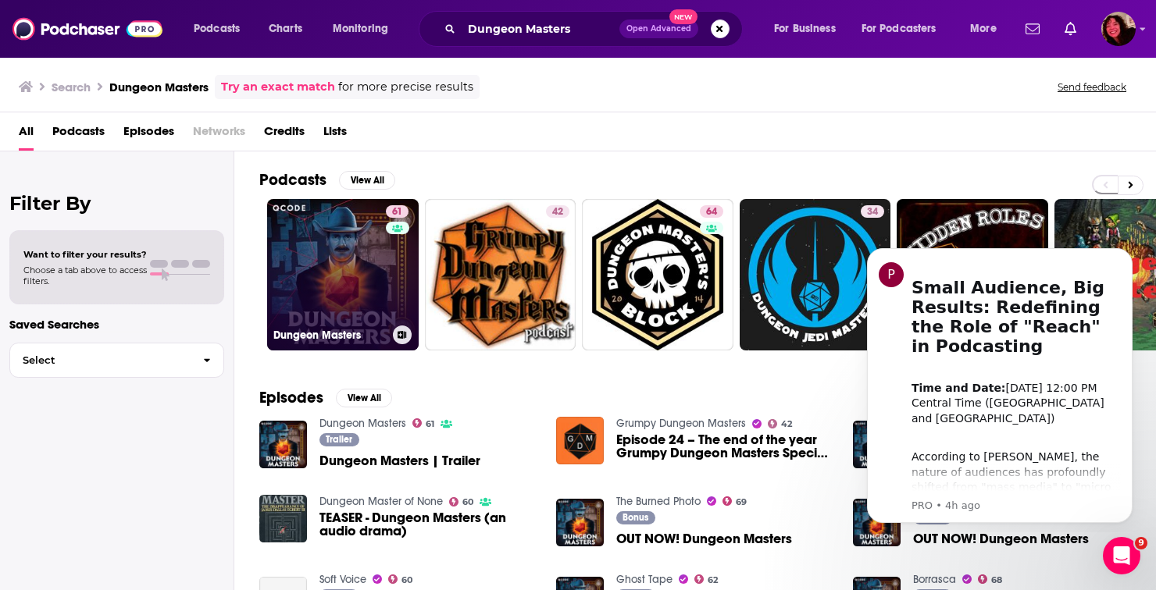
click at [336, 252] on link "61 Dungeon Masters" at bounding box center [342, 274] width 151 height 151
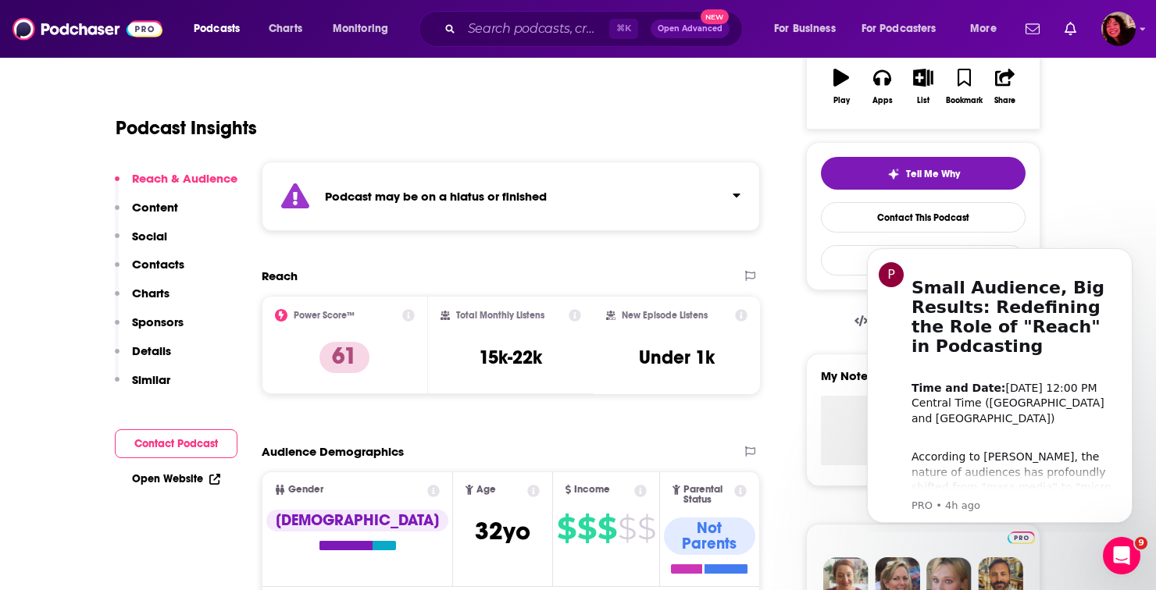
scroll to position [290, 0]
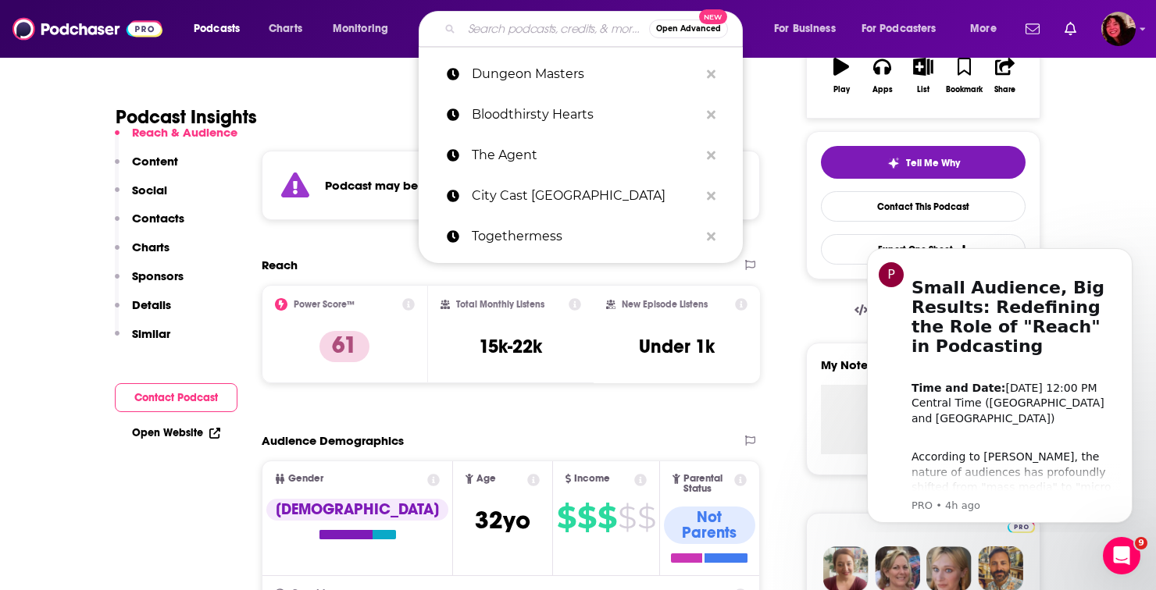
click at [565, 31] on input "Search podcasts, credits, & more..." at bounding box center [554, 28] width 187 height 25
paste input "[PERSON_NAME]"
type input "[PERSON_NAME]"
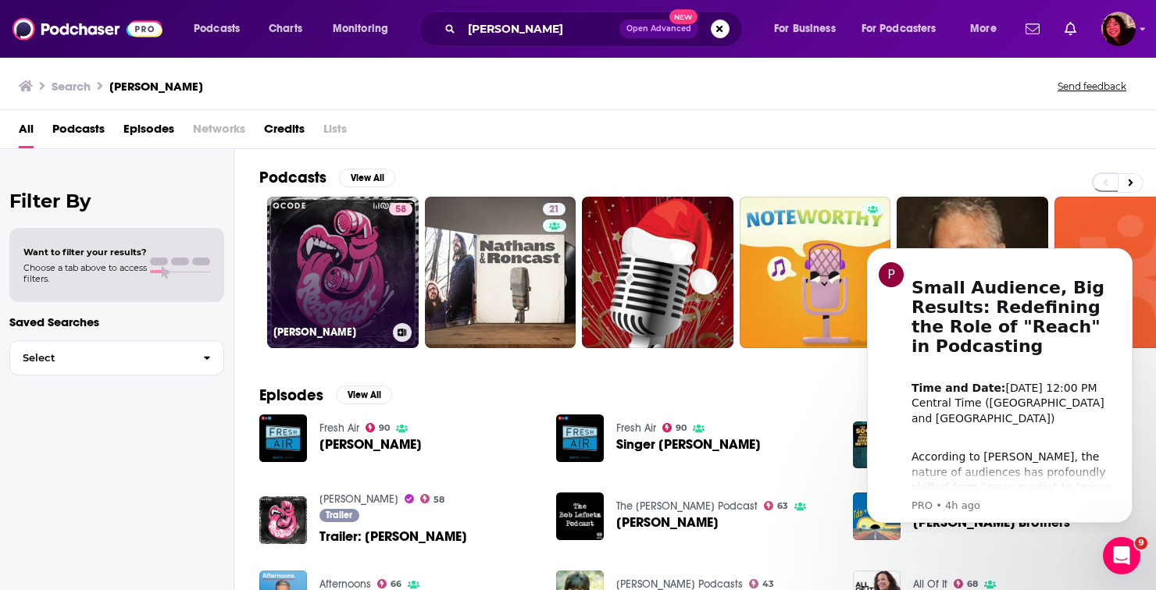
click at [303, 280] on link "58 [PERSON_NAME]" at bounding box center [342, 272] width 151 height 151
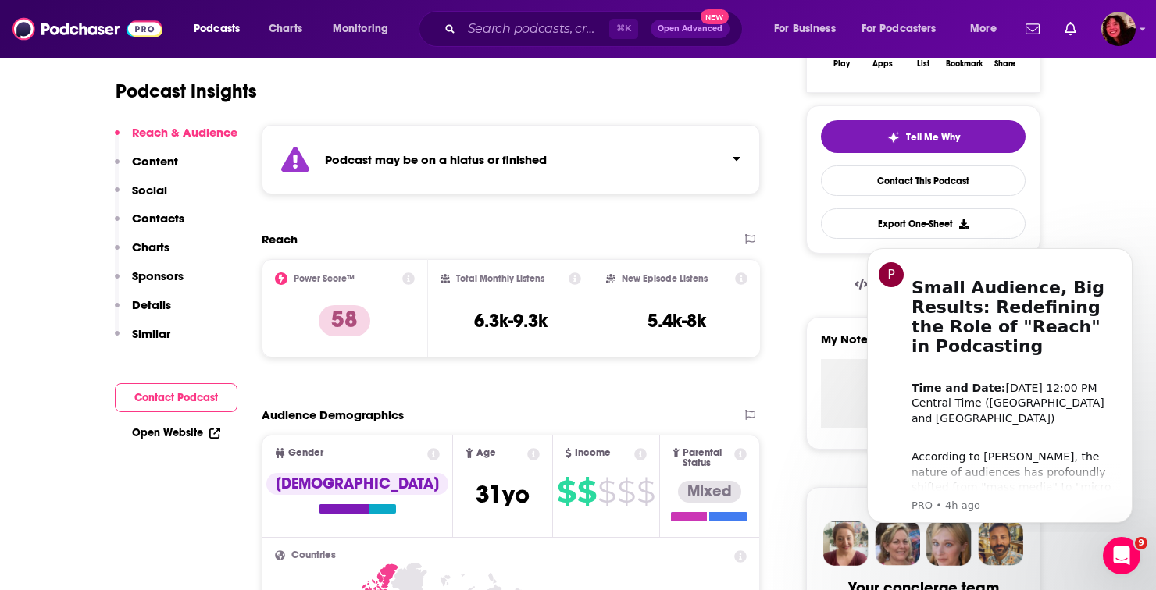
scroll to position [317, 0]
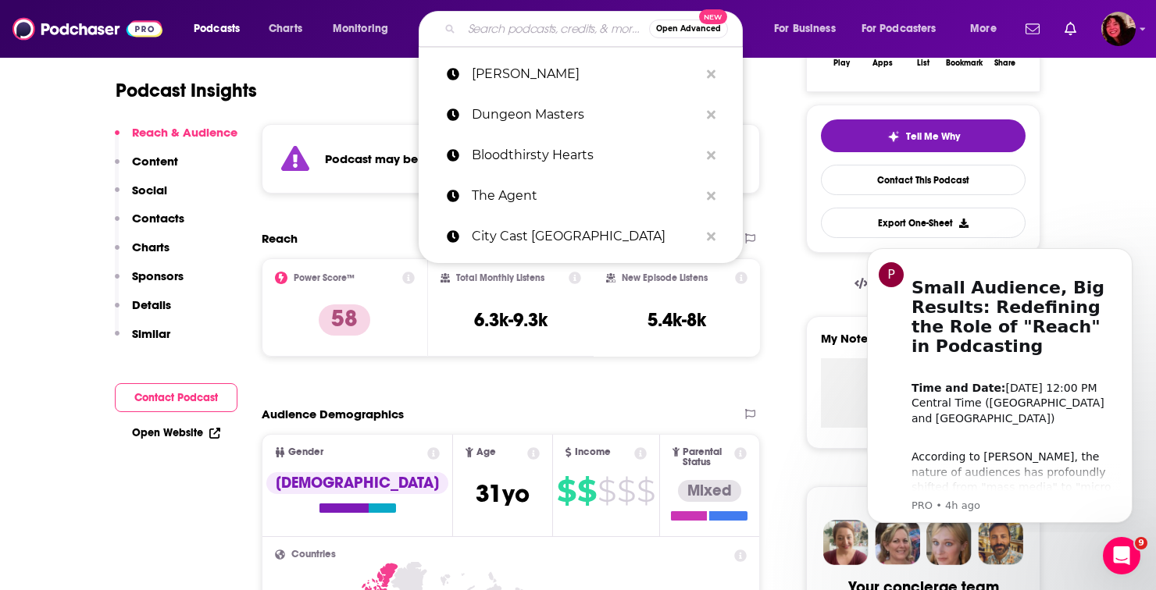
click at [565, 20] on input "Search podcasts, credits, & more..." at bounding box center [554, 28] width 187 height 25
paste input "Exactly. With [PERSON_NAME]"
type input "Exactly. With [PERSON_NAME]"
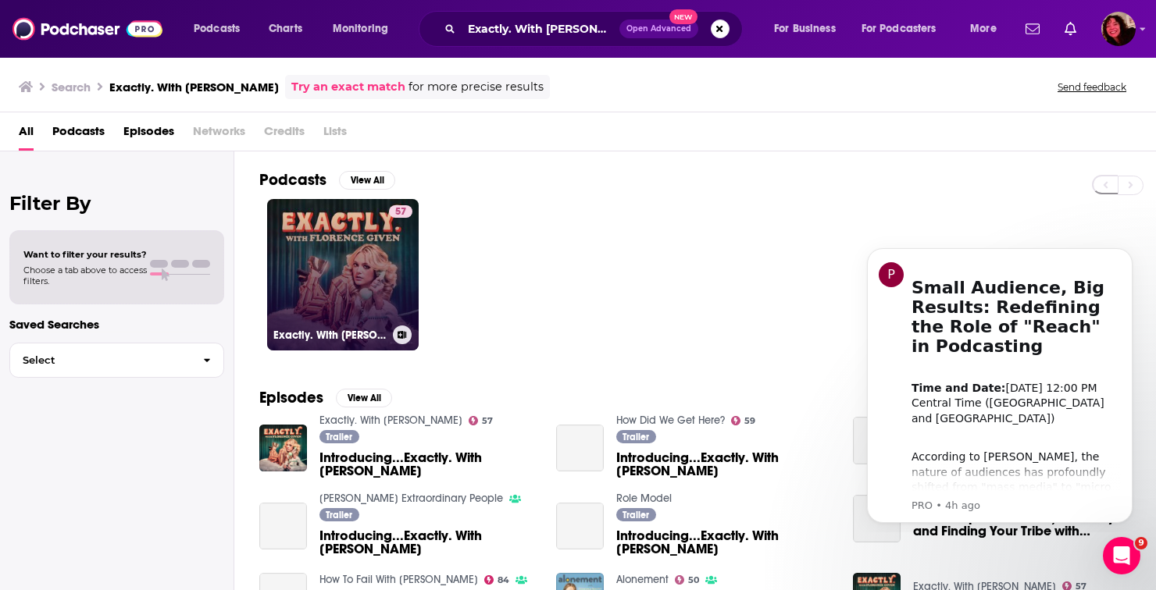
click at [344, 269] on link "57 Exactly. With [PERSON_NAME]" at bounding box center [342, 274] width 151 height 151
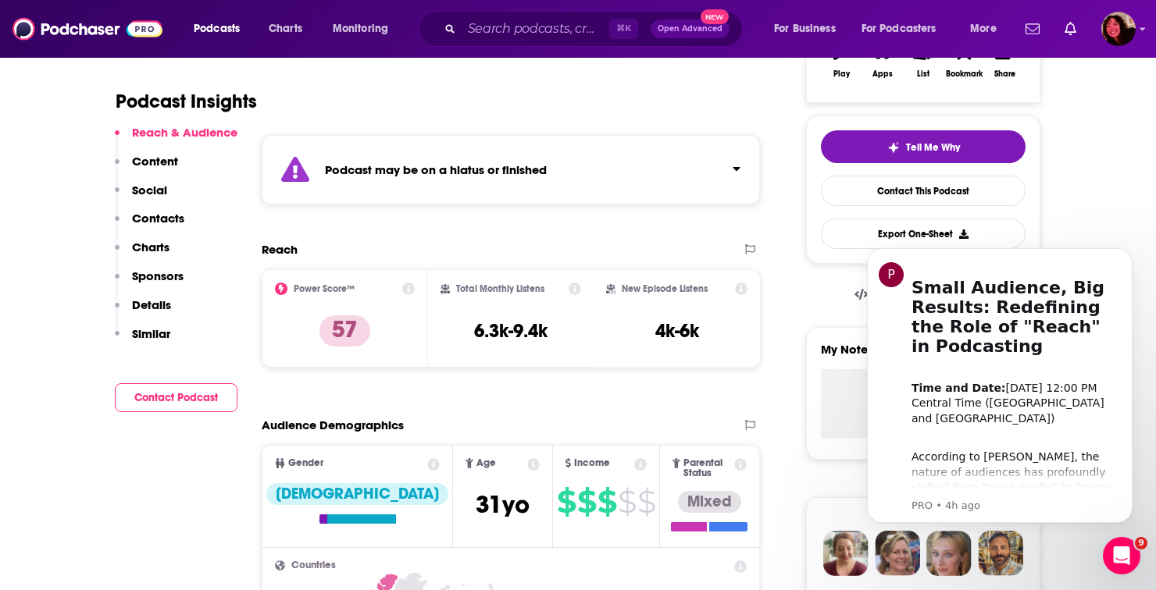
scroll to position [307, 0]
click at [561, 35] on input "Search podcasts, credits, & more..." at bounding box center [535, 28] width 148 height 25
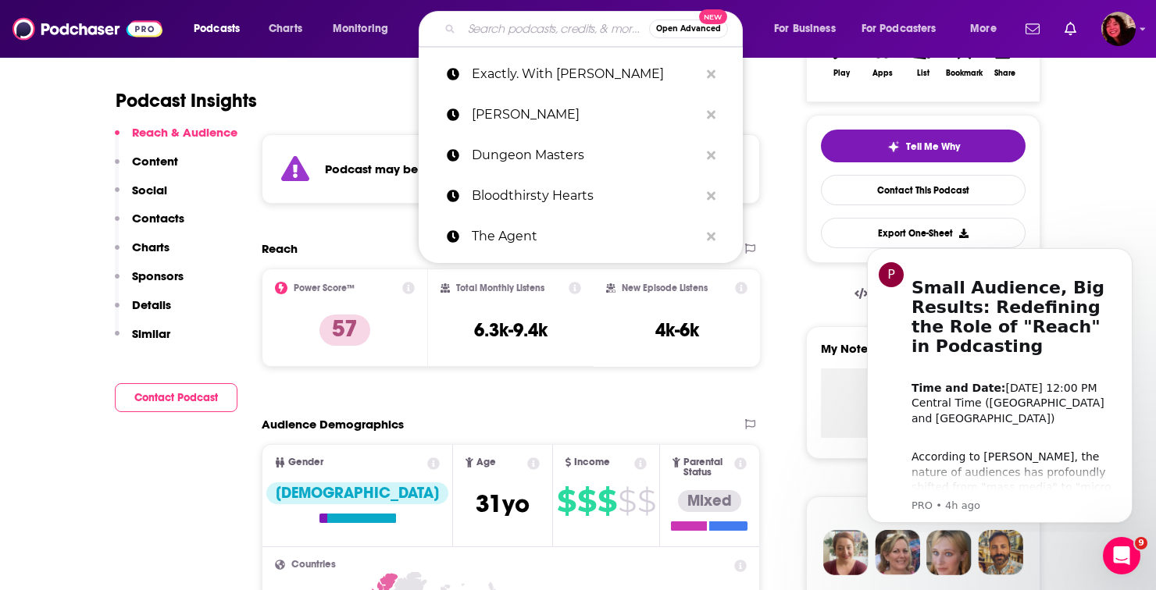
paste input "Listening In"
type input "Listening In"
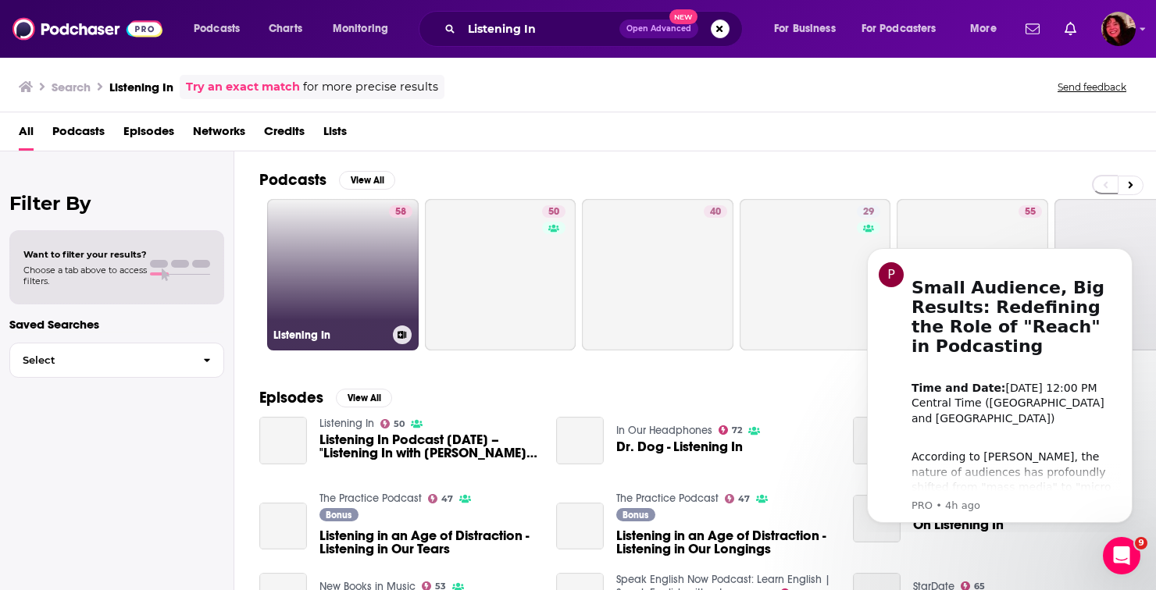
click at [373, 244] on link "58 Listening In" at bounding box center [342, 274] width 151 height 151
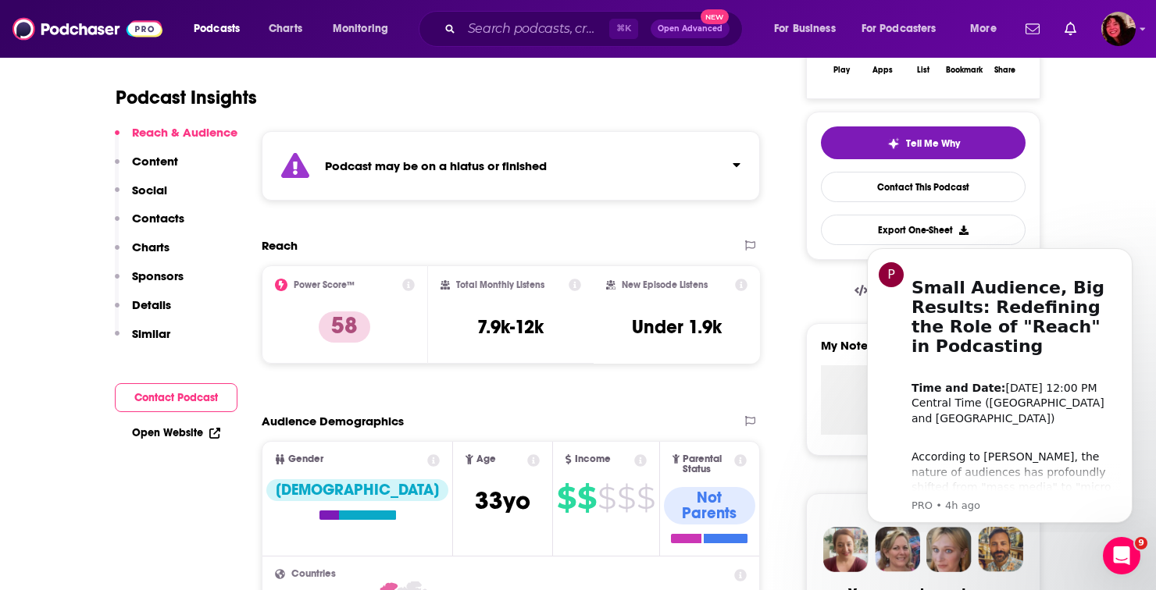
scroll to position [265, 0]
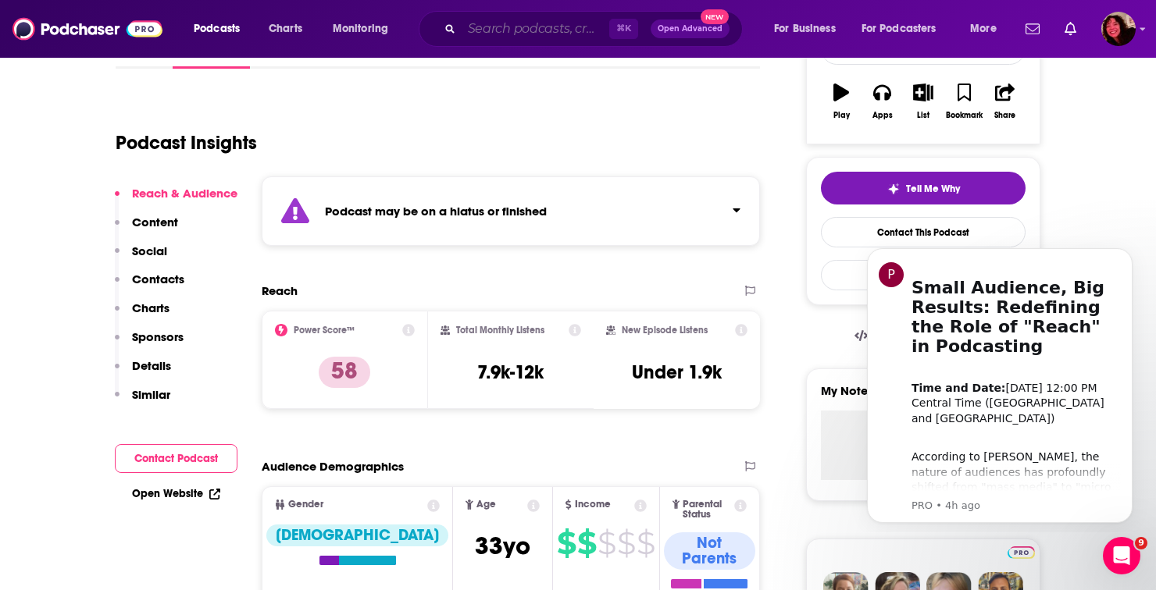
click at [494, 35] on input "Search podcasts, credits, & more..." at bounding box center [535, 28] width 148 height 25
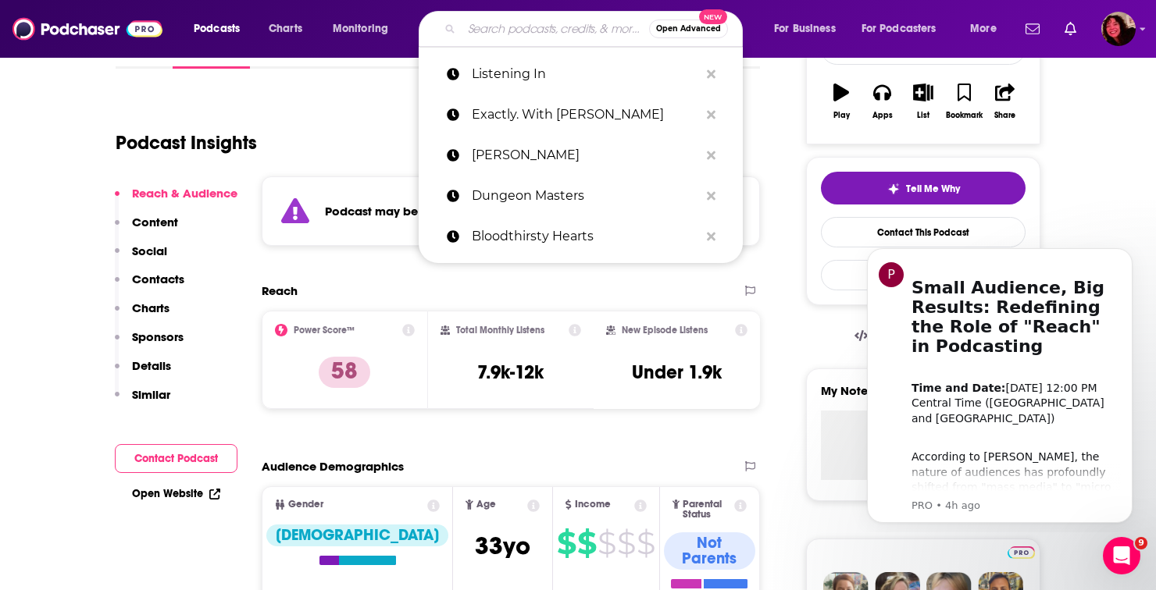
paste input "[PERSON_NAME] & [PERSON_NAME]"
type input "[PERSON_NAME] & [PERSON_NAME]"
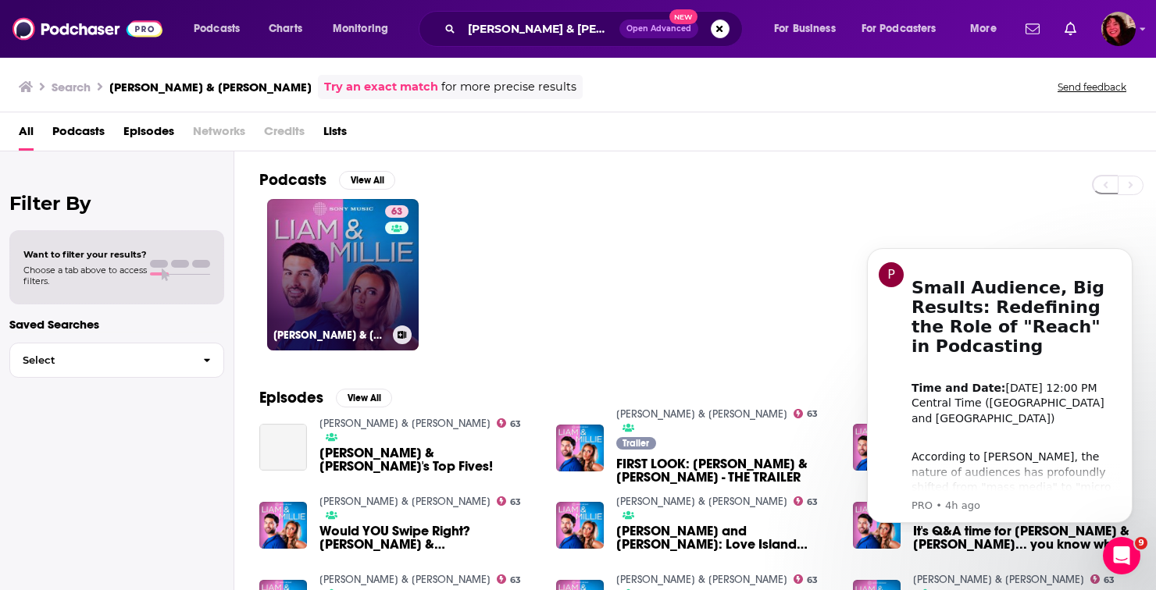
click at [361, 275] on link "63 [PERSON_NAME] & [PERSON_NAME]" at bounding box center [342, 274] width 151 height 151
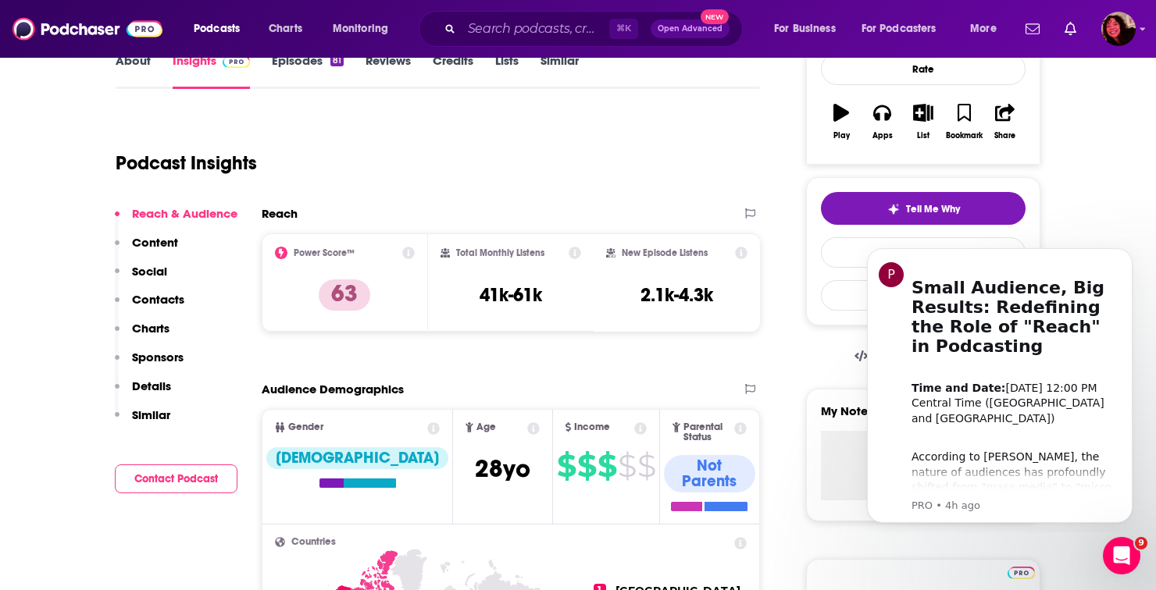
scroll to position [247, 0]
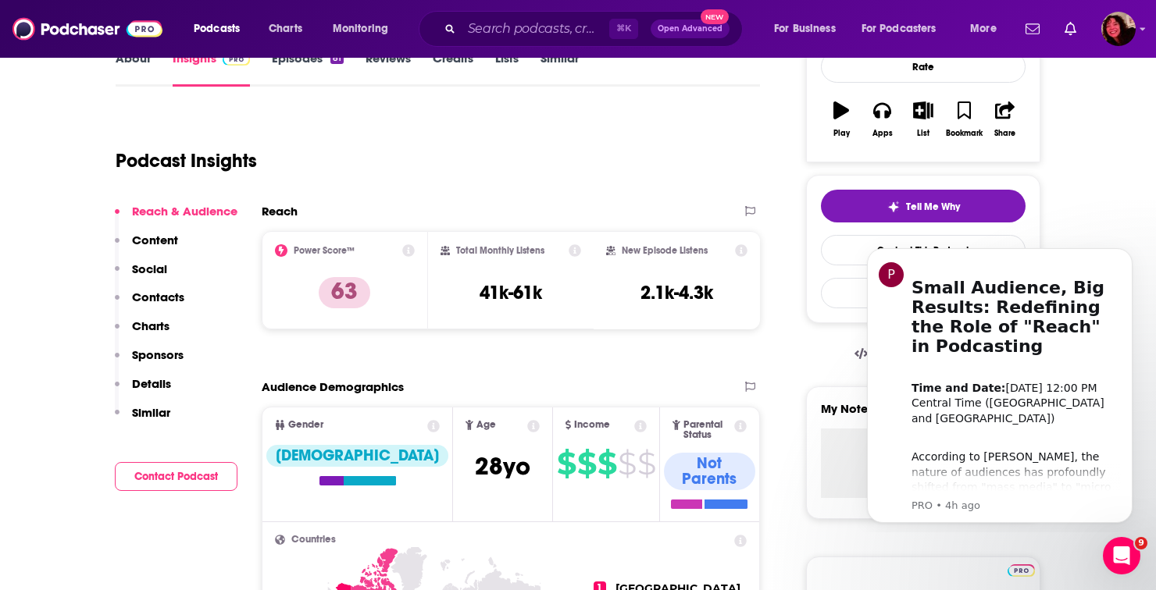
click at [459, 31] on div "⌘ K Open Advanced New" at bounding box center [581, 29] width 324 height 36
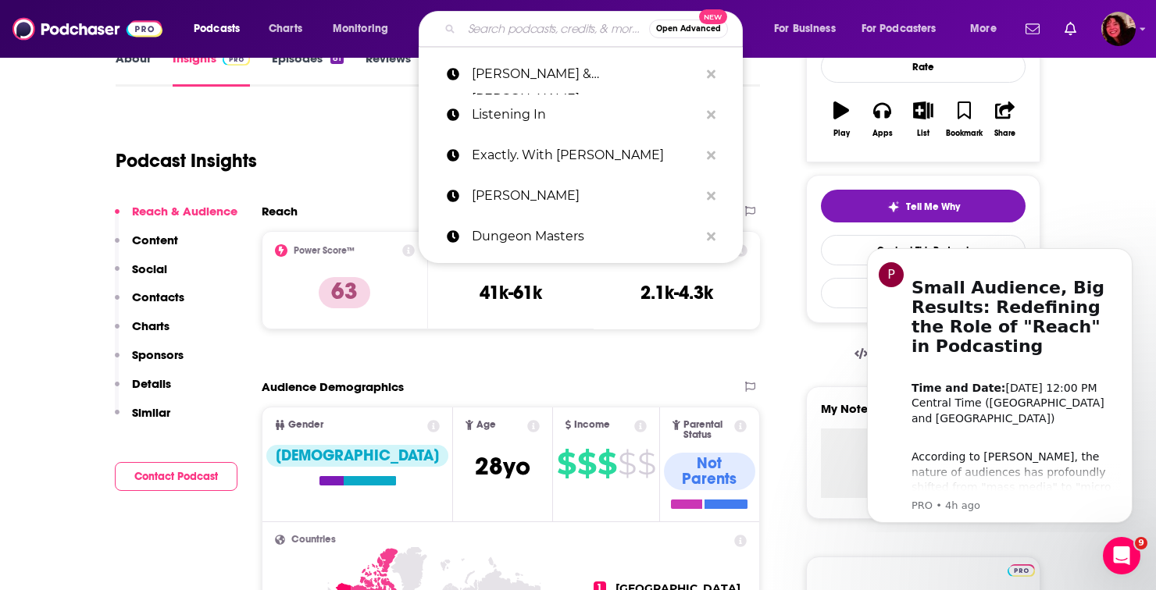
click at [490, 24] on input "Search podcasts, credits, & more..." at bounding box center [554, 28] width 187 height 25
paste input "The Syndicate"
type input "The Syndicate"
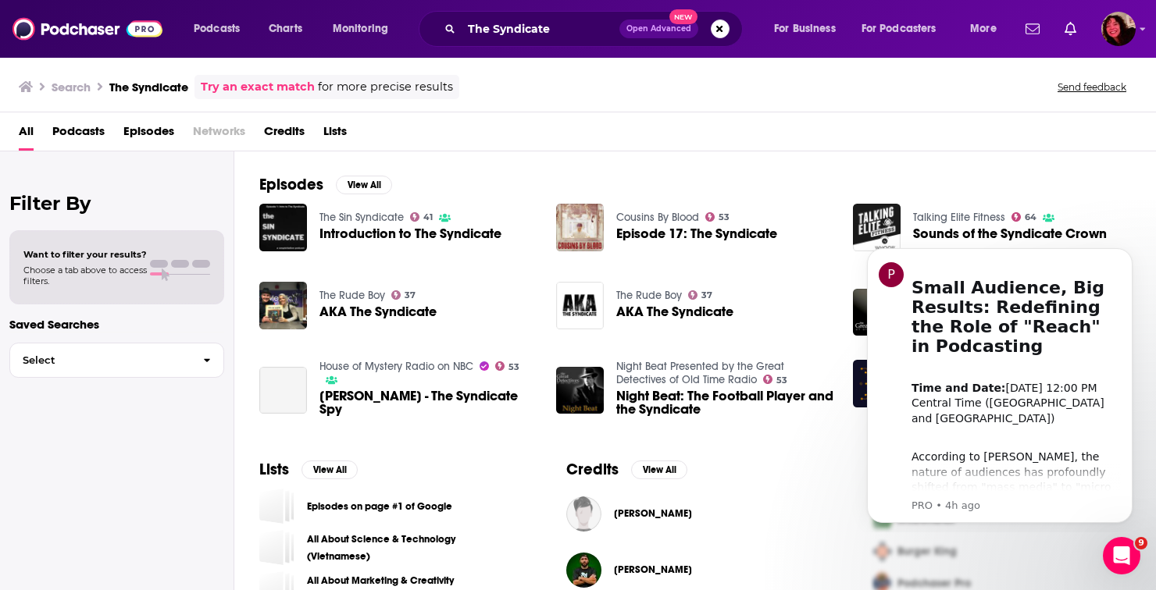
scroll to position [291, 0]
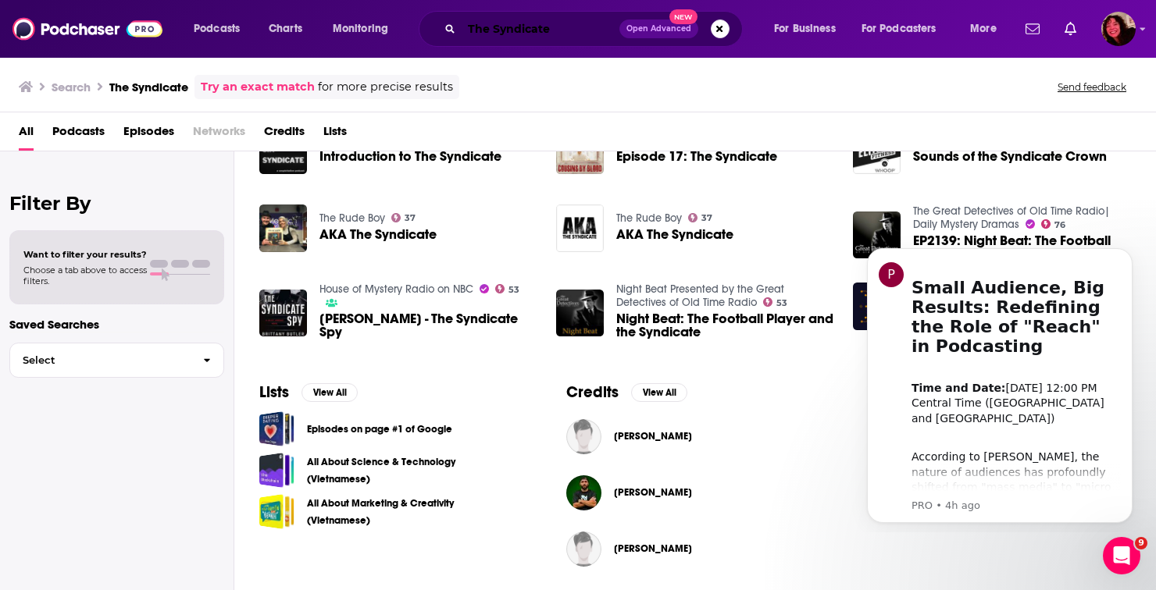
click at [571, 31] on input "The Syndicate" at bounding box center [540, 28] width 158 height 25
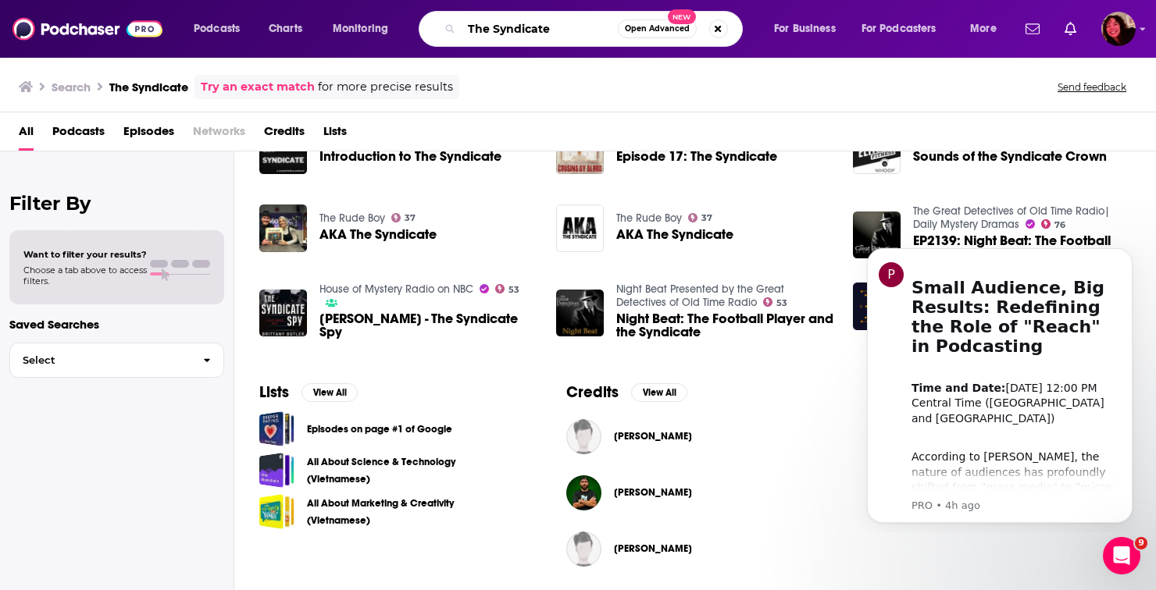
click at [571, 31] on input "The Syndicate" at bounding box center [539, 28] width 156 height 25
paste input "Dirty [PERSON_NAME]"
type input "Dirty [PERSON_NAME]"
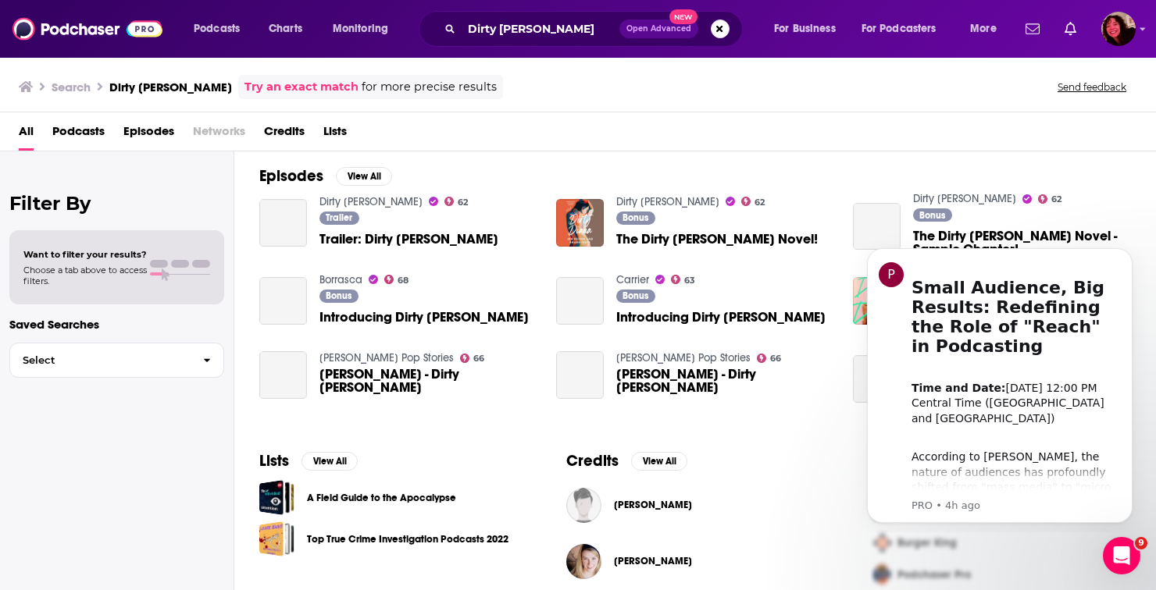
scroll to position [193, 0]
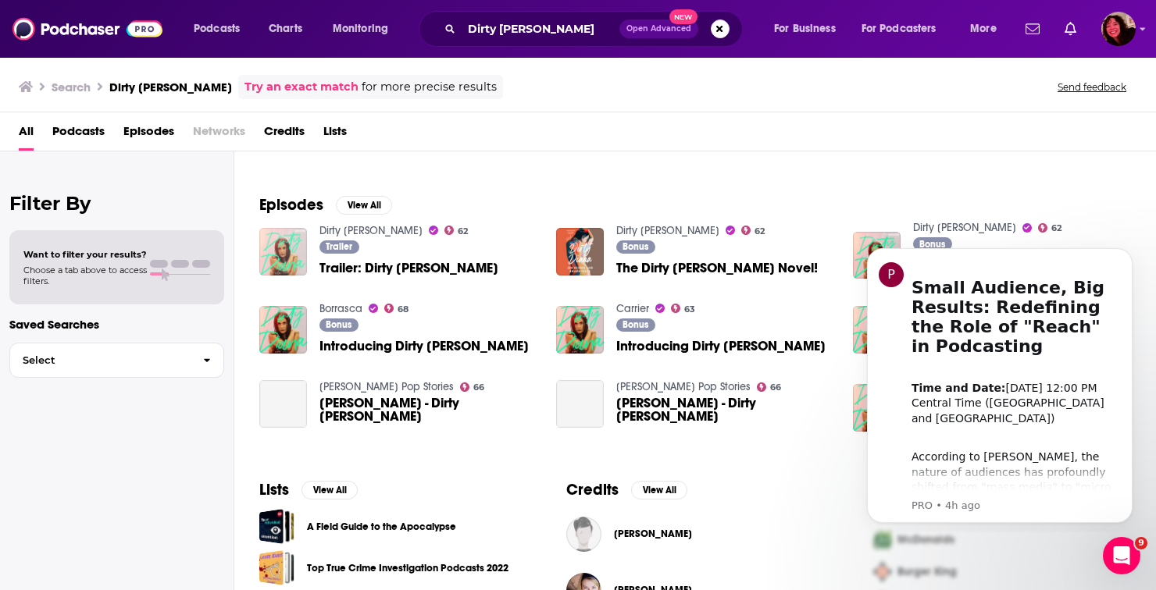
click at [283, 260] on img "Trailer: Dirty Diana" at bounding box center [283, 252] width 48 height 48
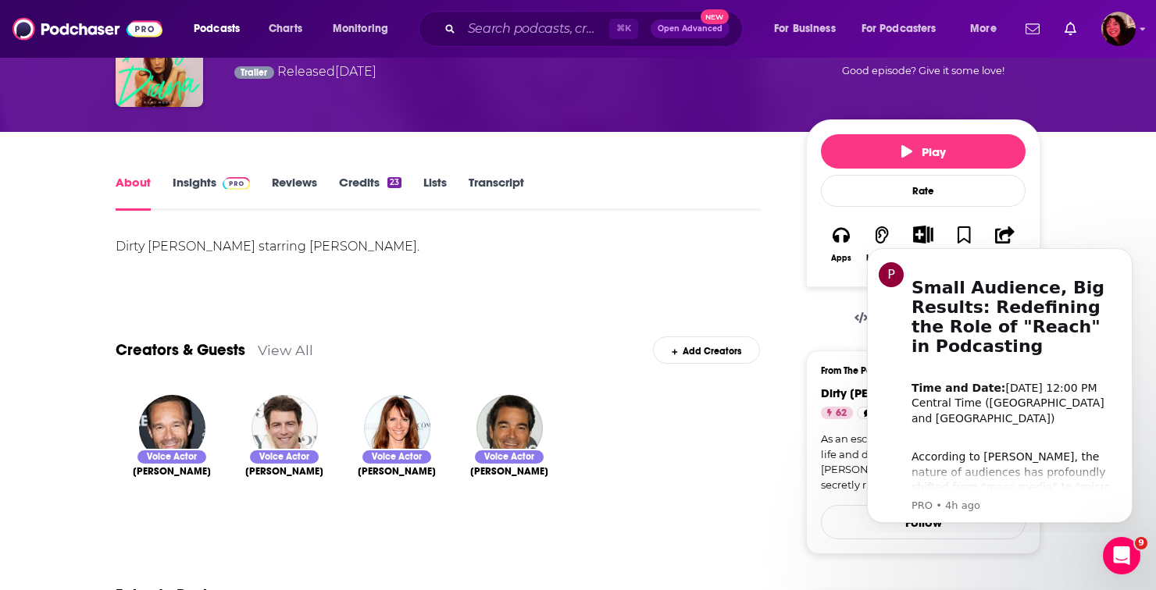
scroll to position [101, 0]
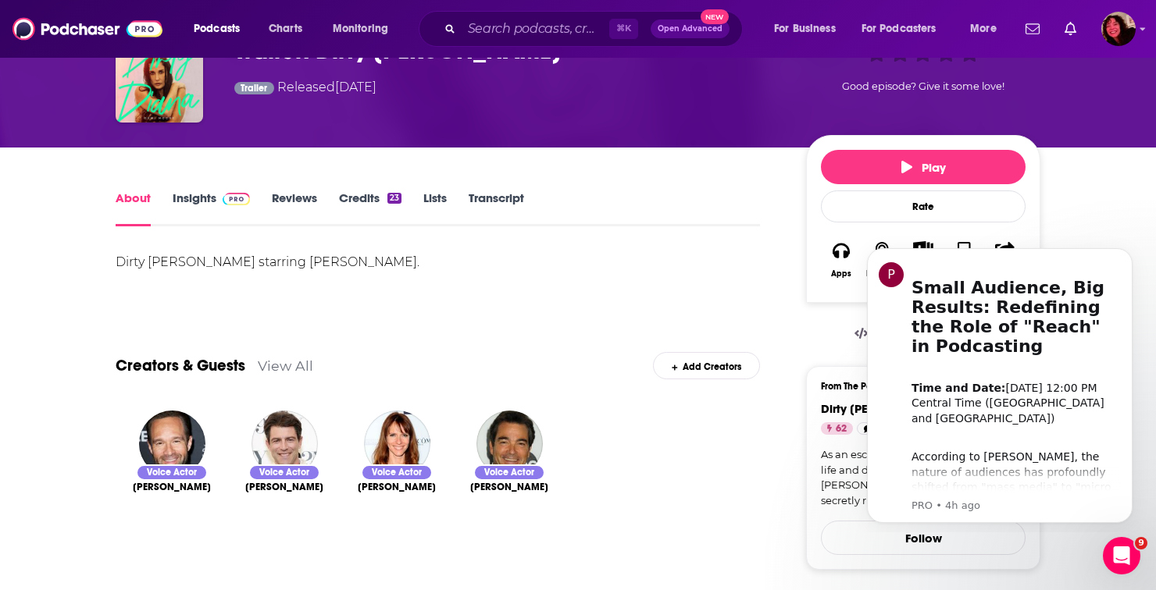
click at [199, 192] on link "Insights" at bounding box center [211, 209] width 77 height 36
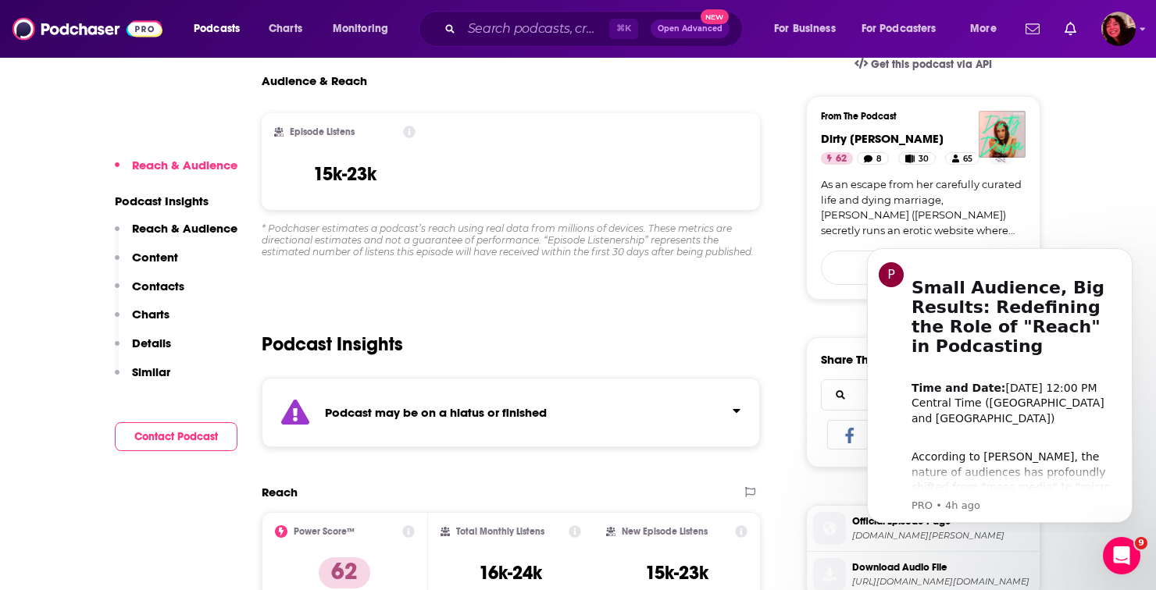
scroll to position [395, 0]
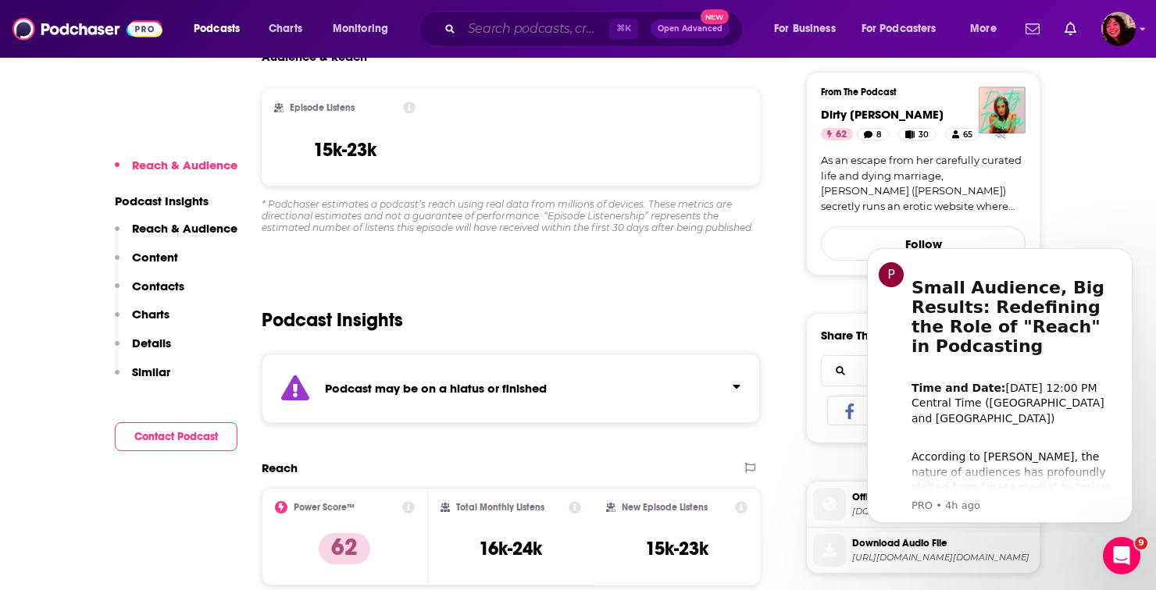
click at [526, 36] on input "Search podcasts, credits, & more..." at bounding box center [535, 28] width 148 height 25
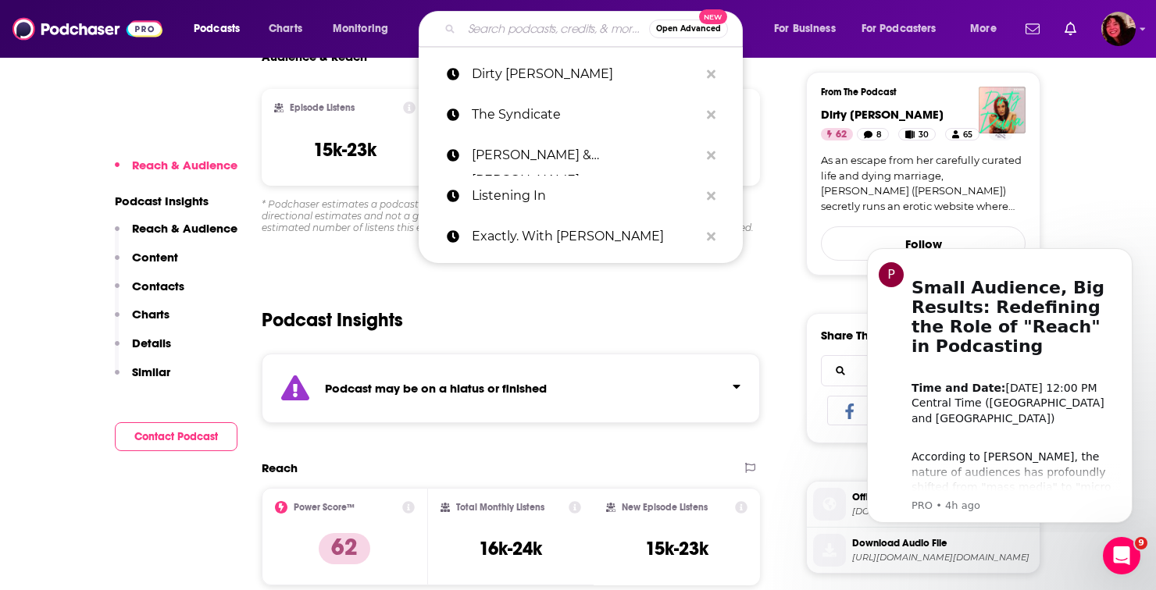
paste input "Love Letters to [PERSON_NAME]... The Podcast"
type input "Love Letters to [PERSON_NAME]... The Podcast"
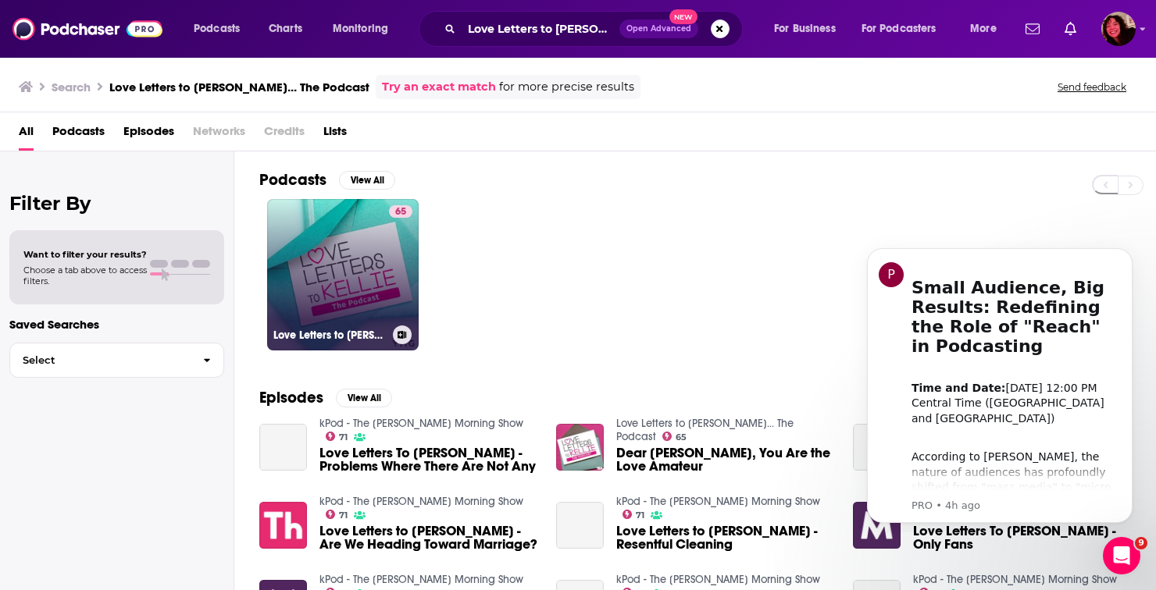
click at [312, 281] on link "65 Love Letters to [PERSON_NAME]... The Podcast" at bounding box center [342, 274] width 151 height 151
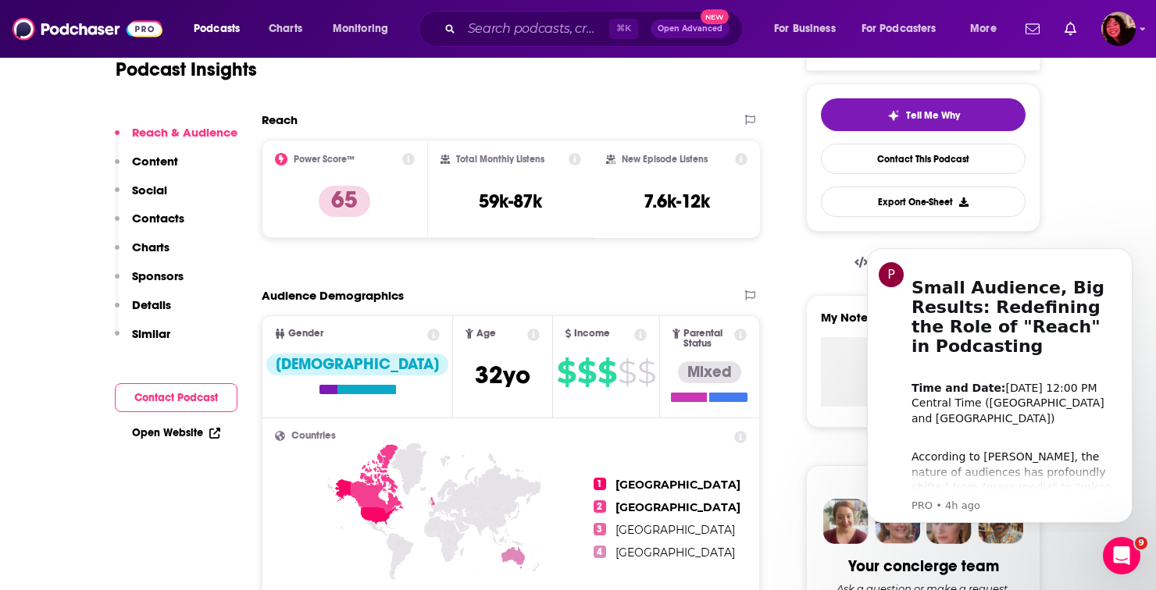
scroll to position [339, 0]
click at [536, 37] on input "Search podcasts, credits, & more..." at bounding box center [535, 28] width 148 height 25
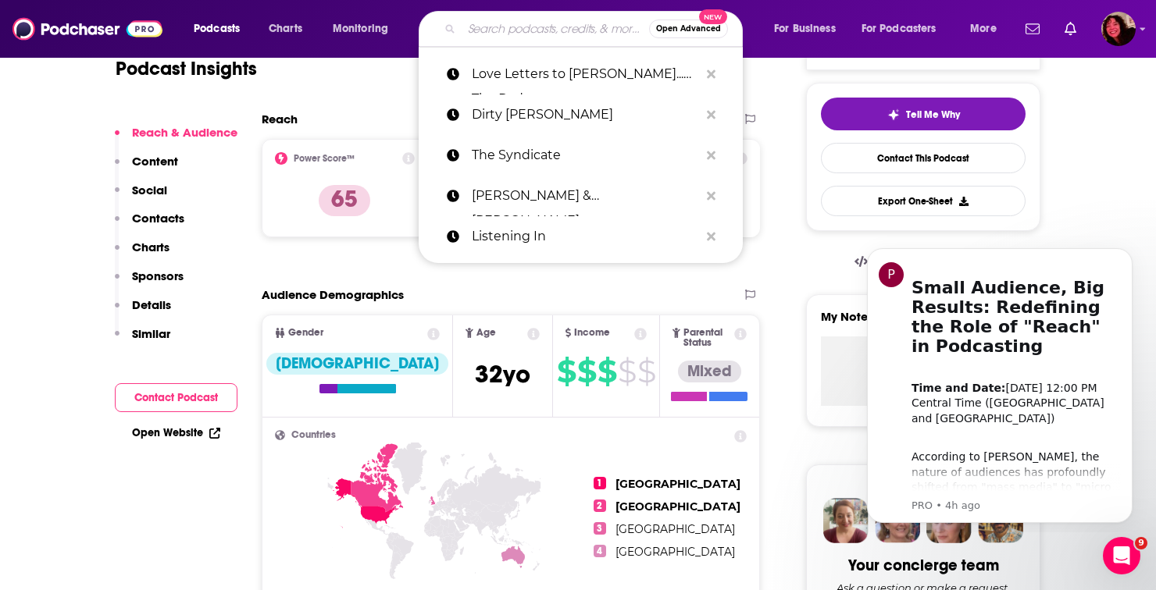
paste input "Let's Get Haunted"
type input "Let's Get Haunted"
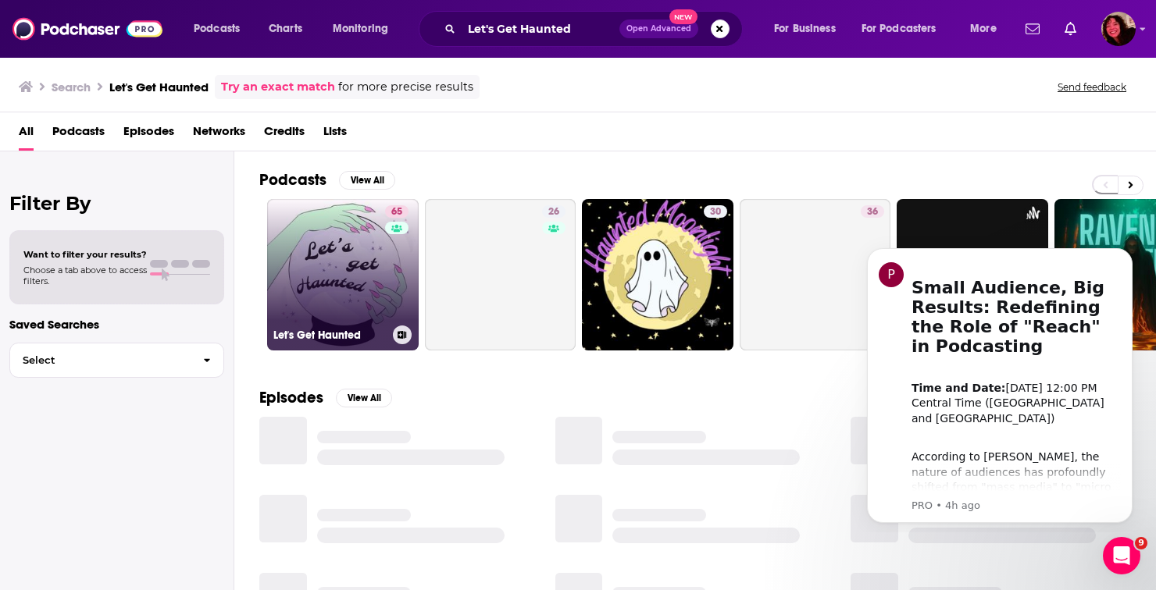
click at [382, 248] on link "65 Let's Get Haunted" at bounding box center [342, 274] width 151 height 151
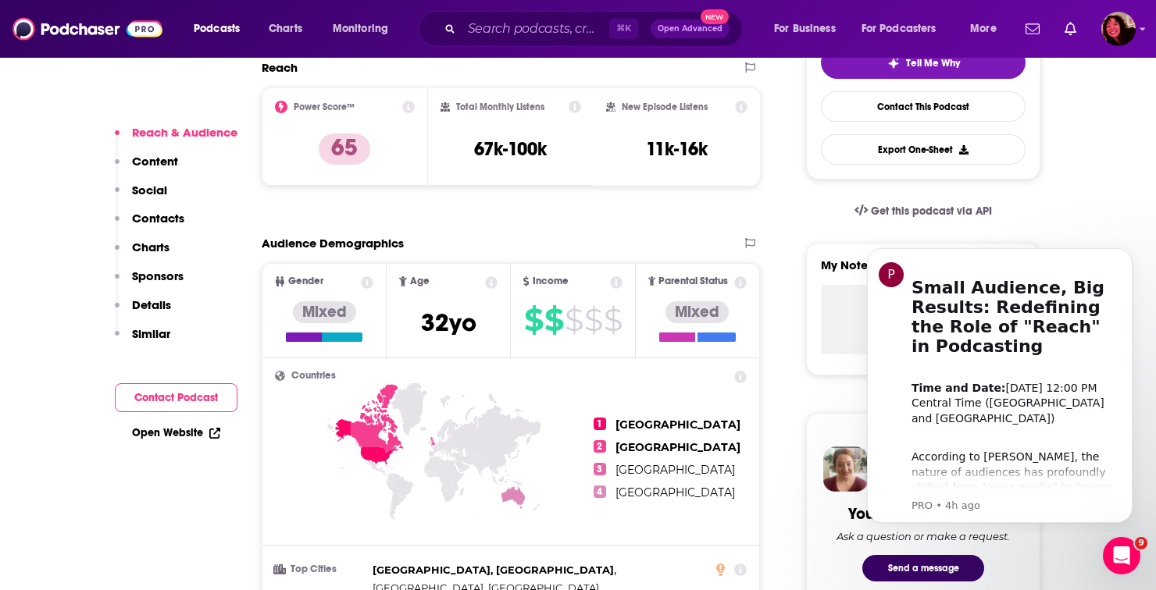
scroll to position [392, 0]
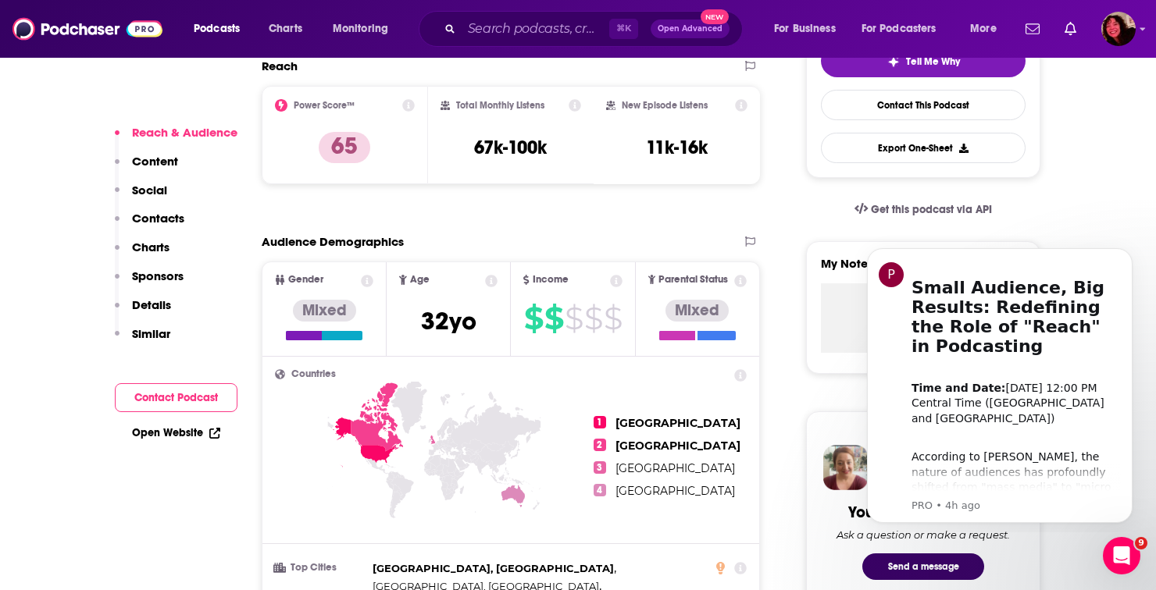
click at [519, 43] on div "⌘ K Open Advanced New" at bounding box center [581, 29] width 324 height 36
click at [513, 24] on input "Search podcasts, credits, & more..." at bounding box center [535, 28] width 148 height 25
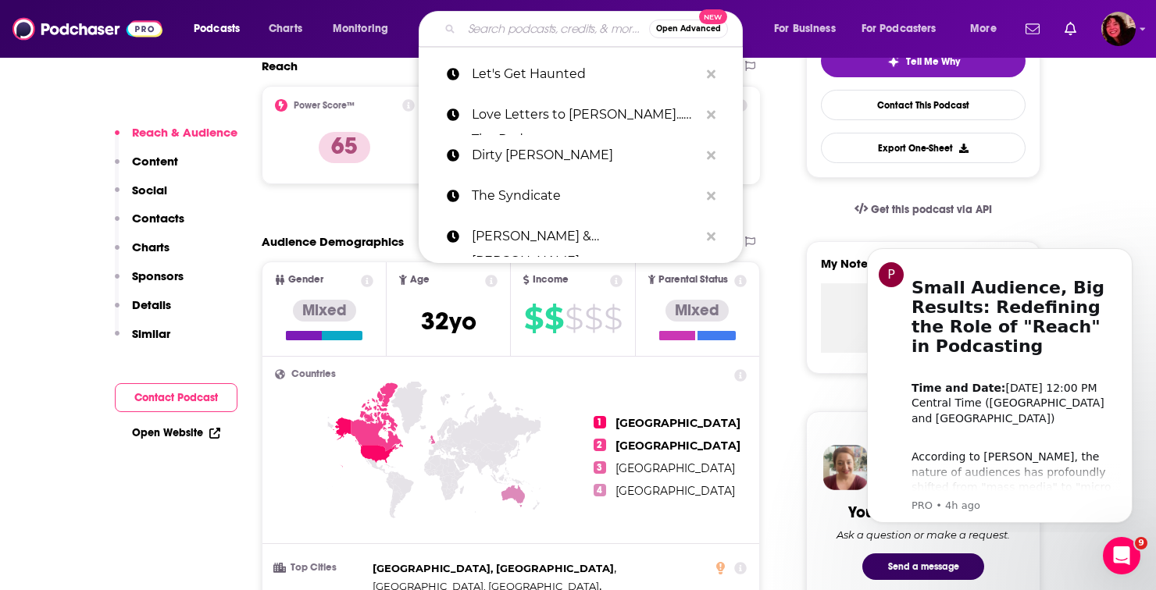
paste input "The Spin Sisters"
type input "The Spin Sisters"
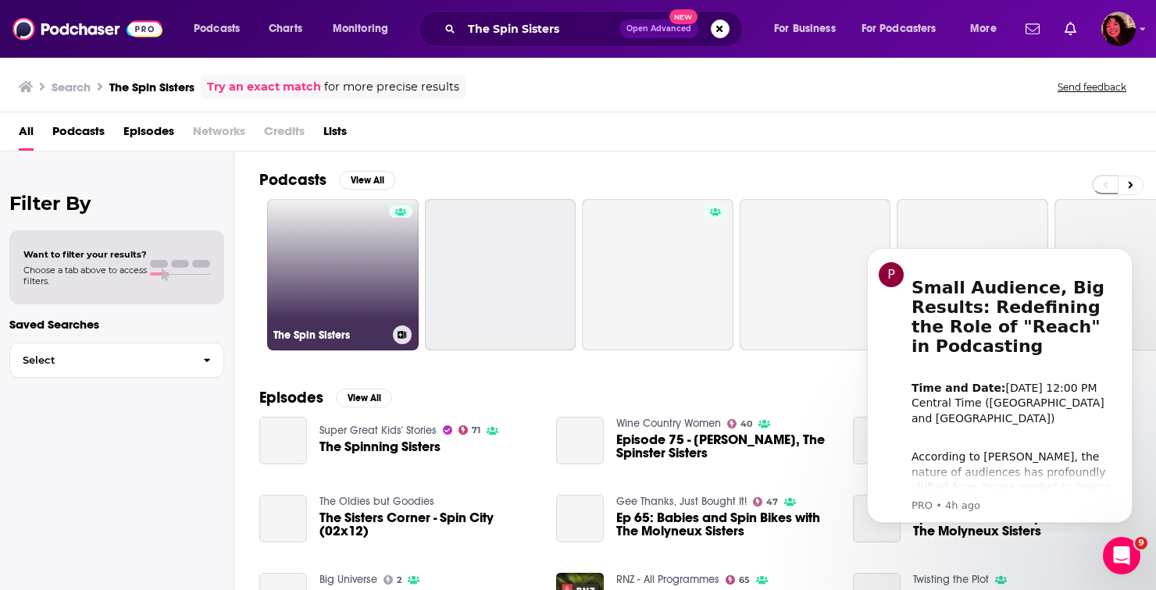
click at [337, 280] on link "The Spin Sisters" at bounding box center [342, 274] width 151 height 151
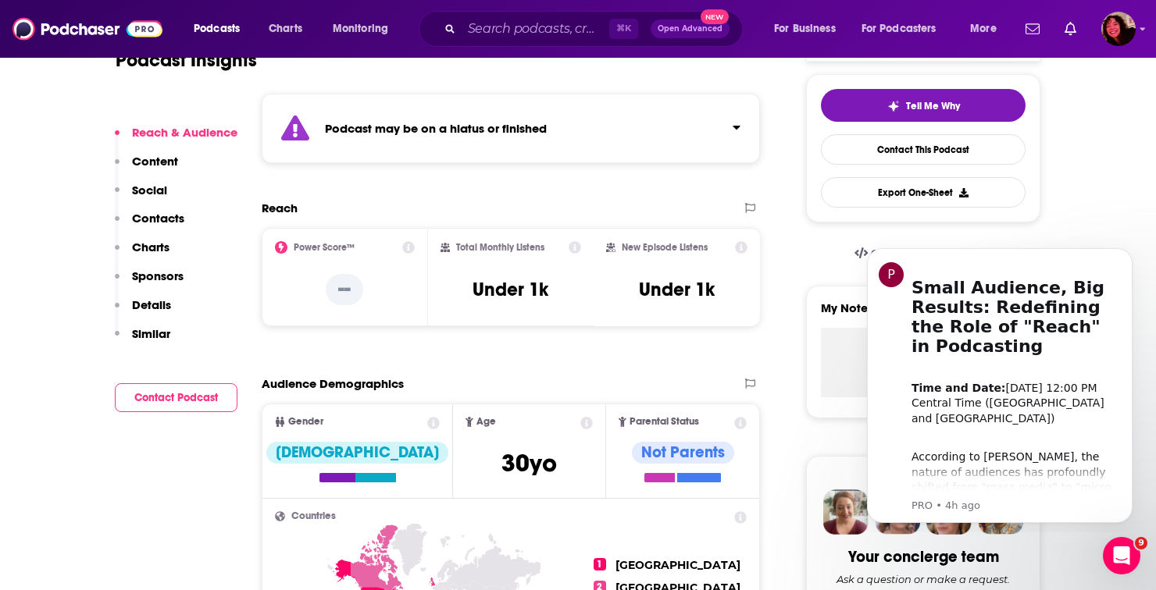
scroll to position [352, 0]
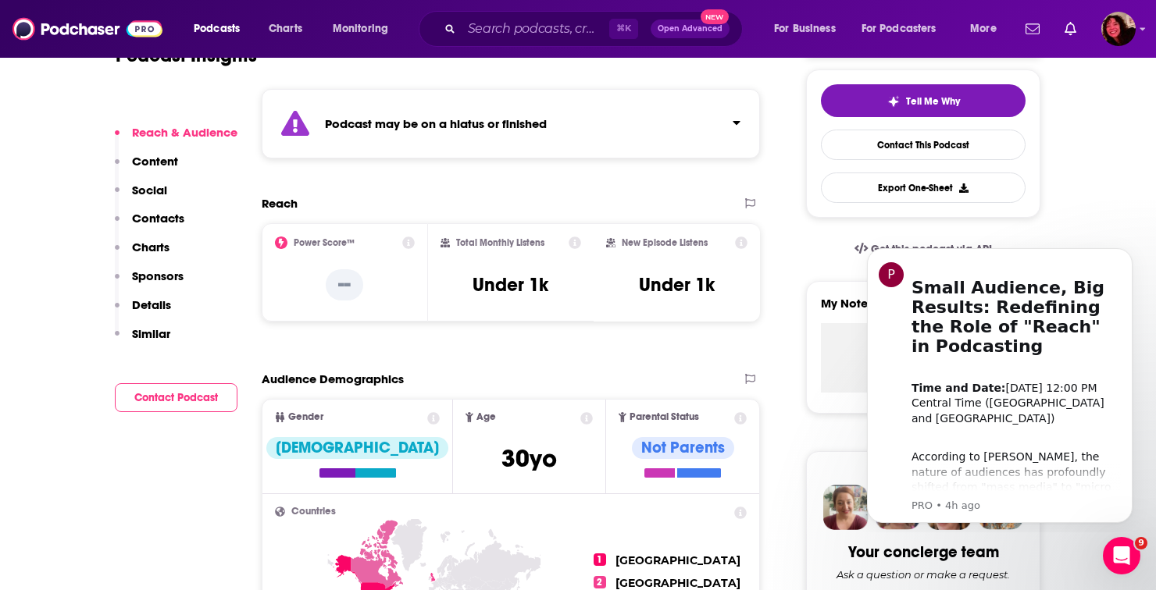
click at [589, 47] on div "Podcasts Charts Monitoring ⌘ K Open Advanced New For Business For Podcasters Mo…" at bounding box center [578, 29] width 1156 height 58
click at [587, 33] on input "Search podcasts, credits, & more..." at bounding box center [535, 28] width 148 height 25
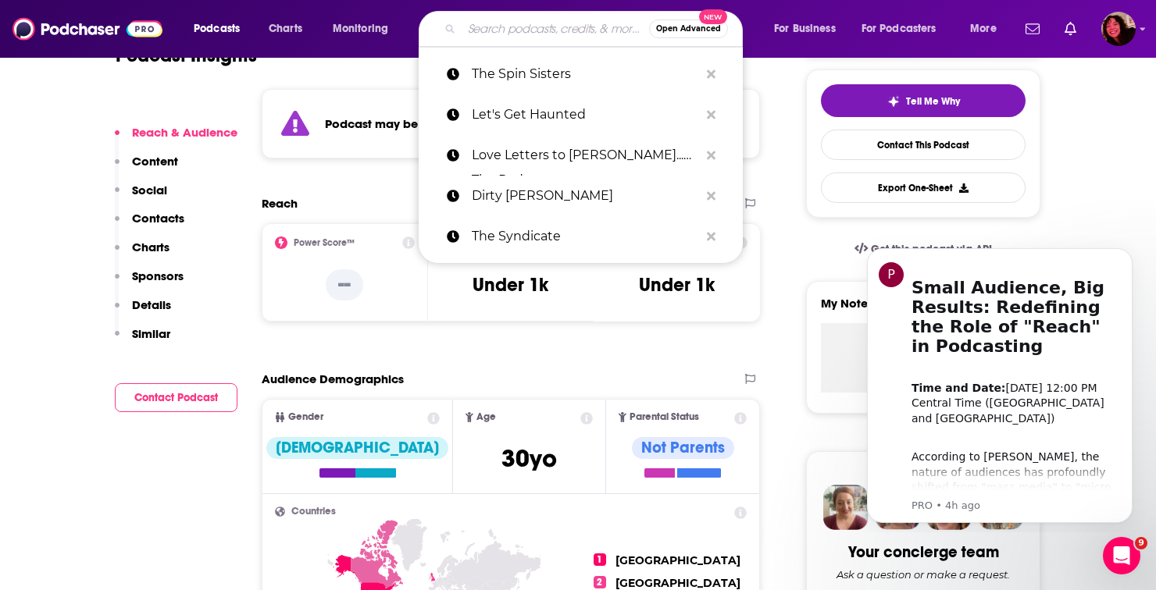
paste input "The Baron of [MEDICAL_DATA]"
type input "The Baron of [MEDICAL_DATA]"
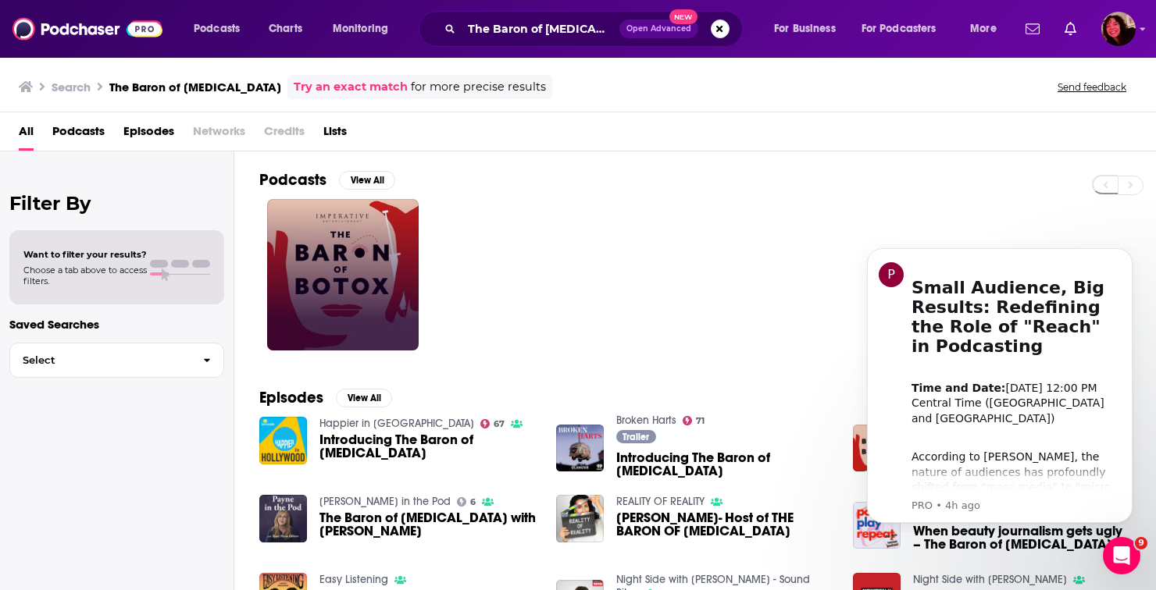
click at [323, 258] on link at bounding box center [342, 274] width 151 height 151
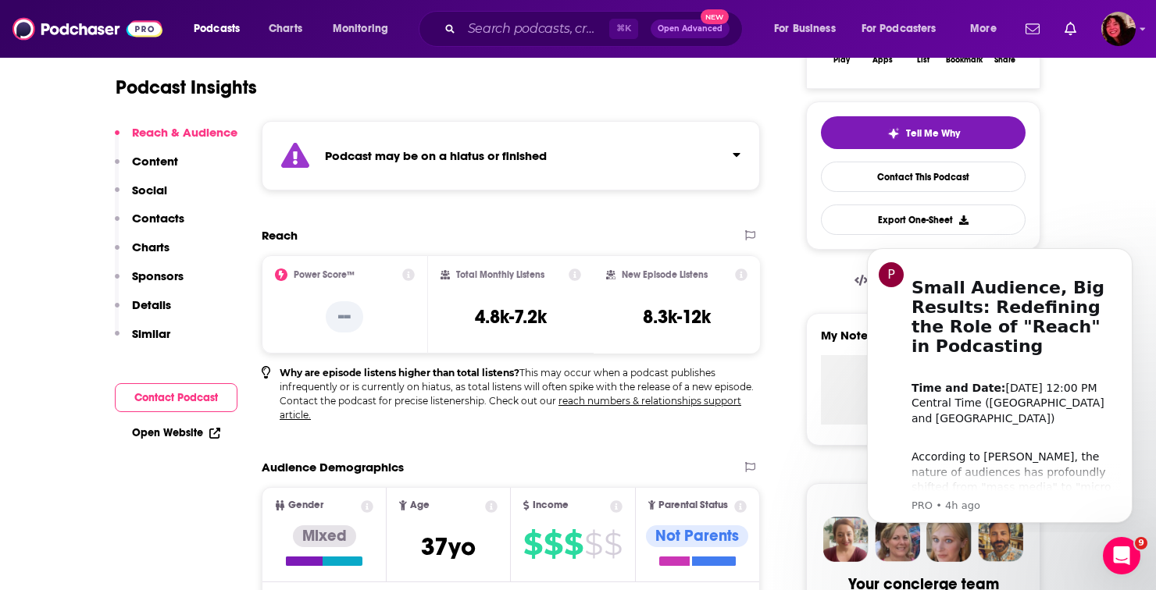
scroll to position [346, 0]
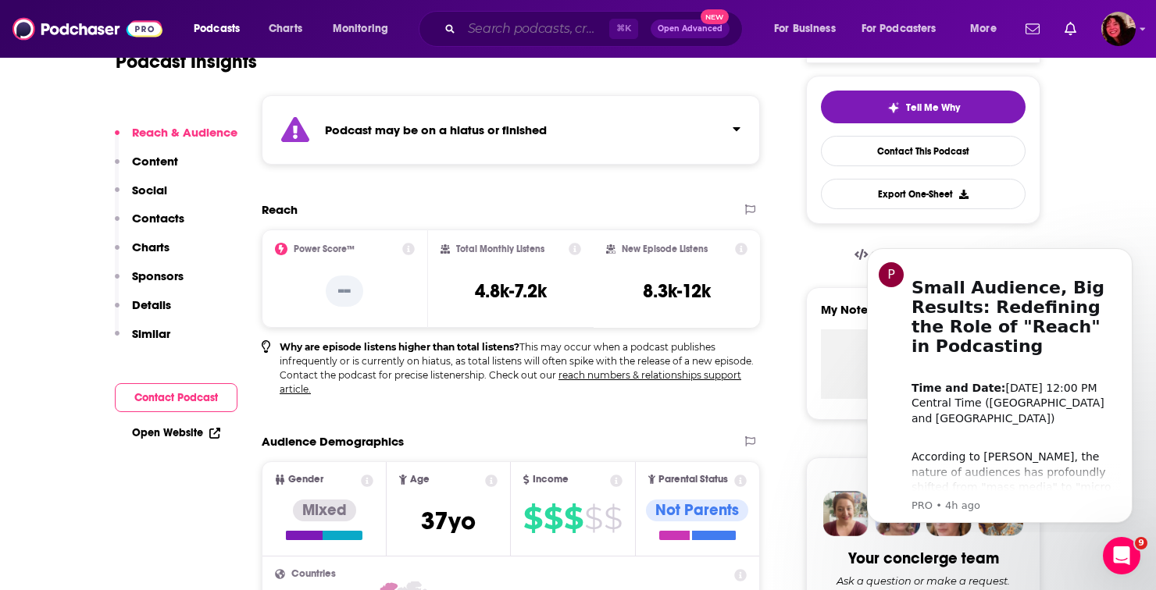
click at [488, 31] on input "Search podcasts, credits, & more..." at bounding box center [535, 28] width 148 height 25
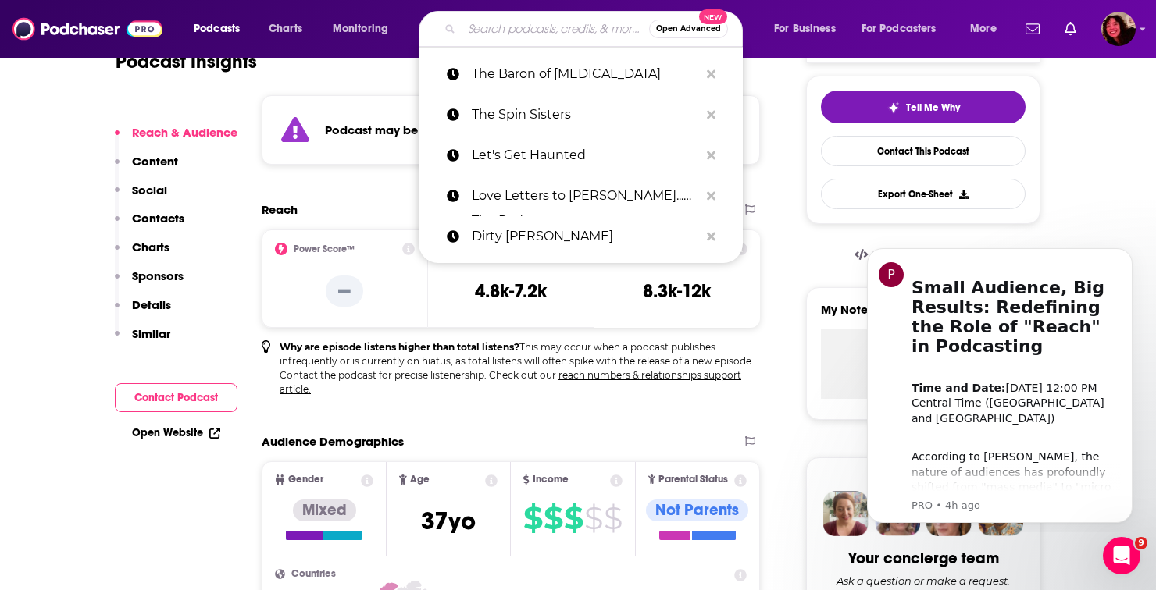
paste input "This is America with [PERSON_NAME]"
type input "This is America with [PERSON_NAME]"
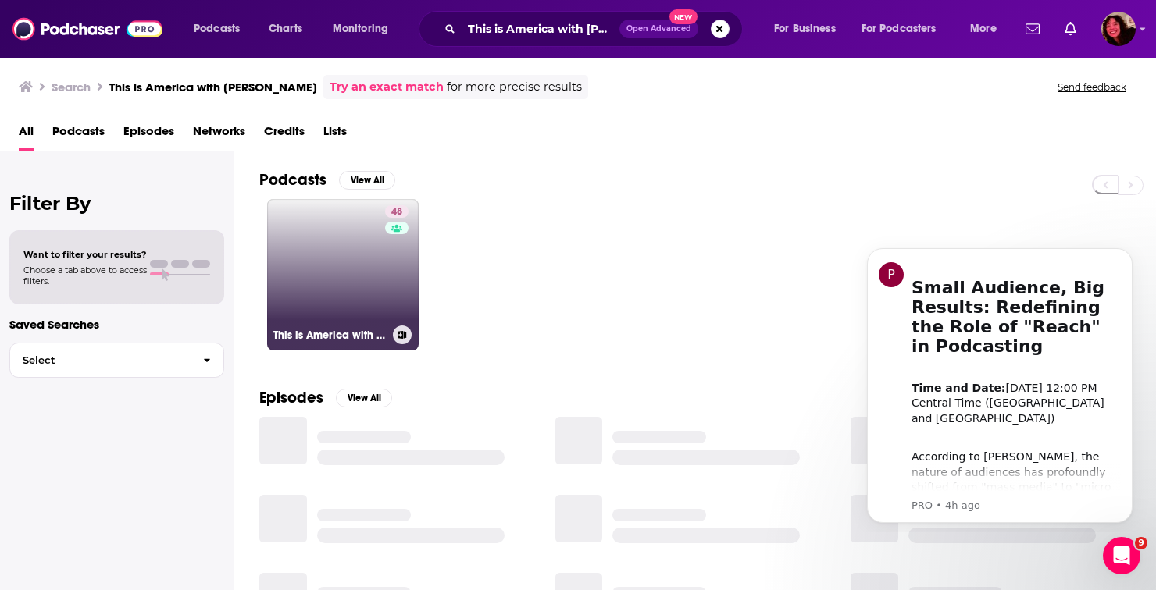
click at [344, 293] on link "48 This is America with [PERSON_NAME]" at bounding box center [342, 274] width 151 height 151
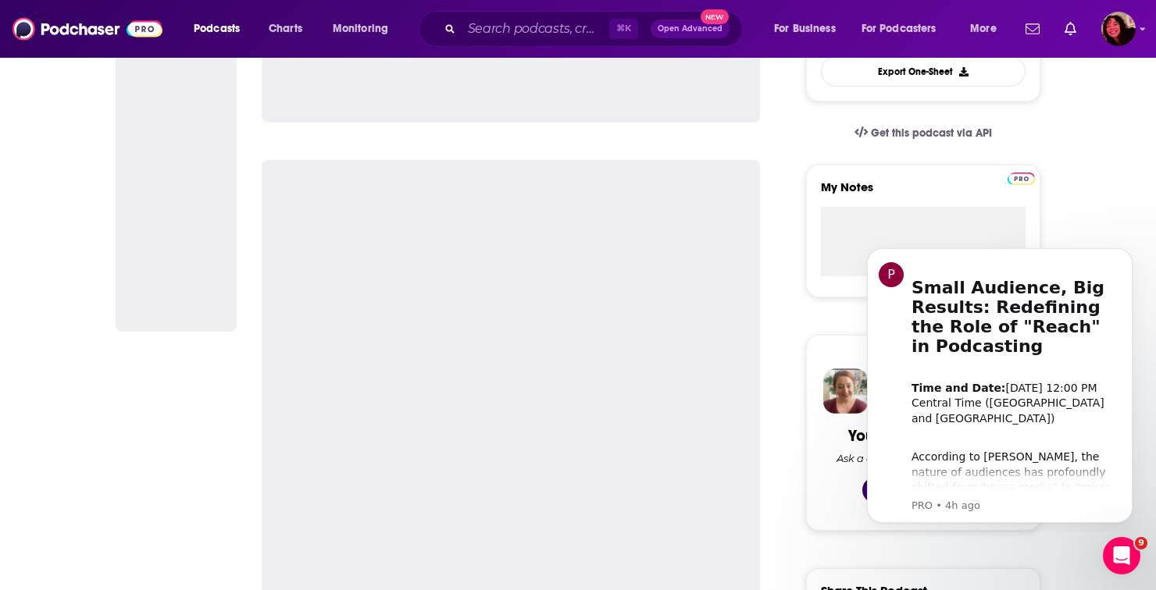
scroll to position [507, 0]
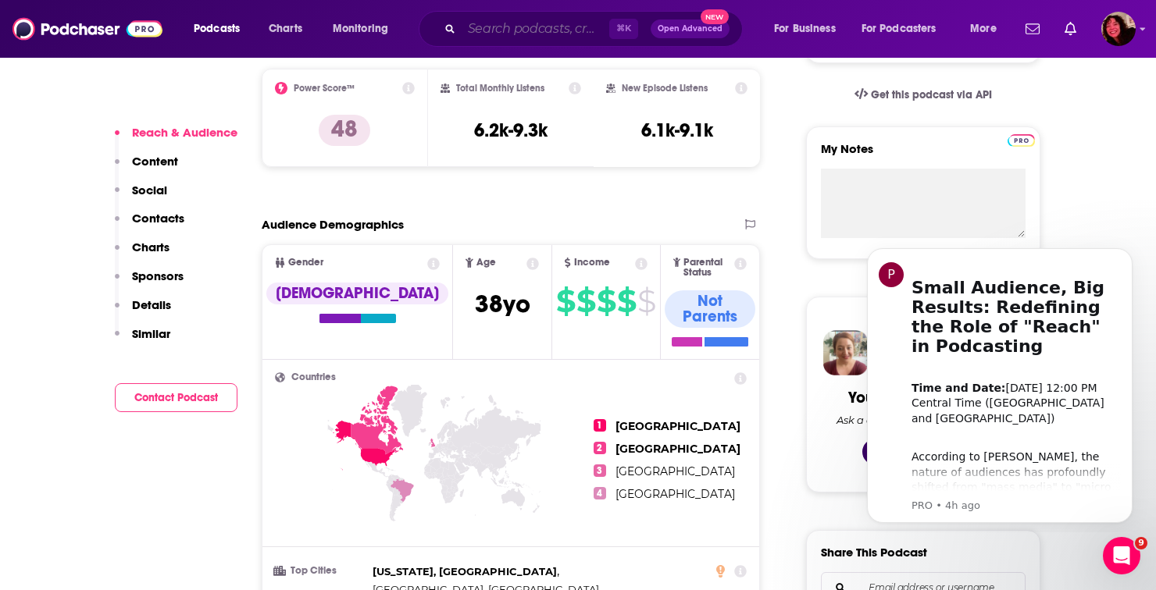
click at [511, 34] on input "Search podcasts, credits, & more..." at bounding box center [535, 28] width 148 height 25
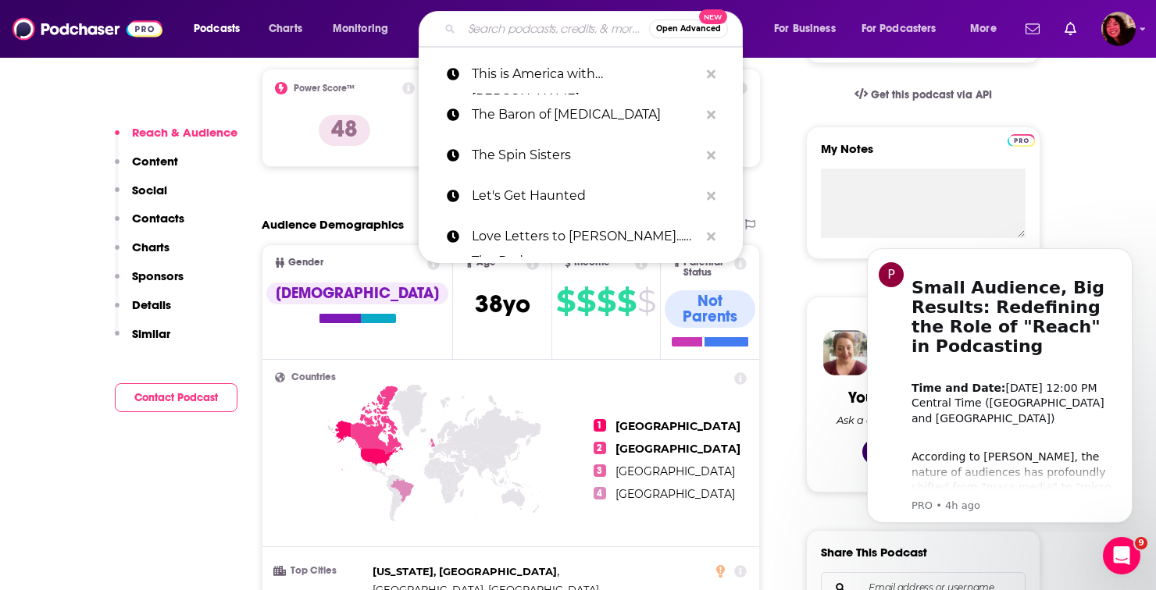
paste input "Cupid"
type input "Cupid"
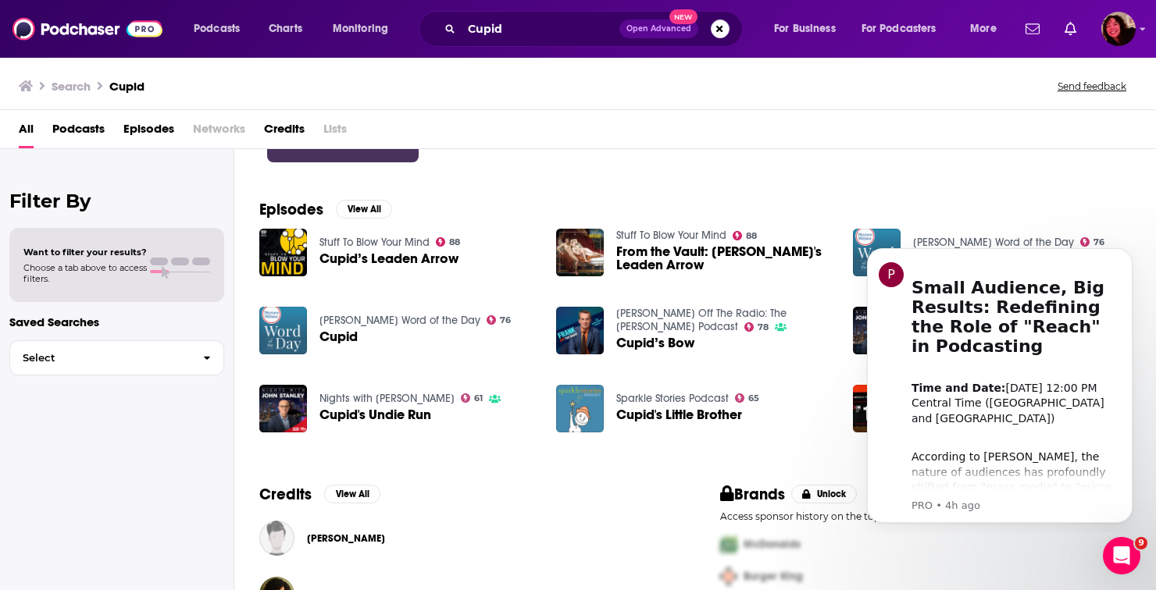
scroll to position [187, 0]
click at [529, 34] on input "Cupid" at bounding box center [540, 28] width 158 height 25
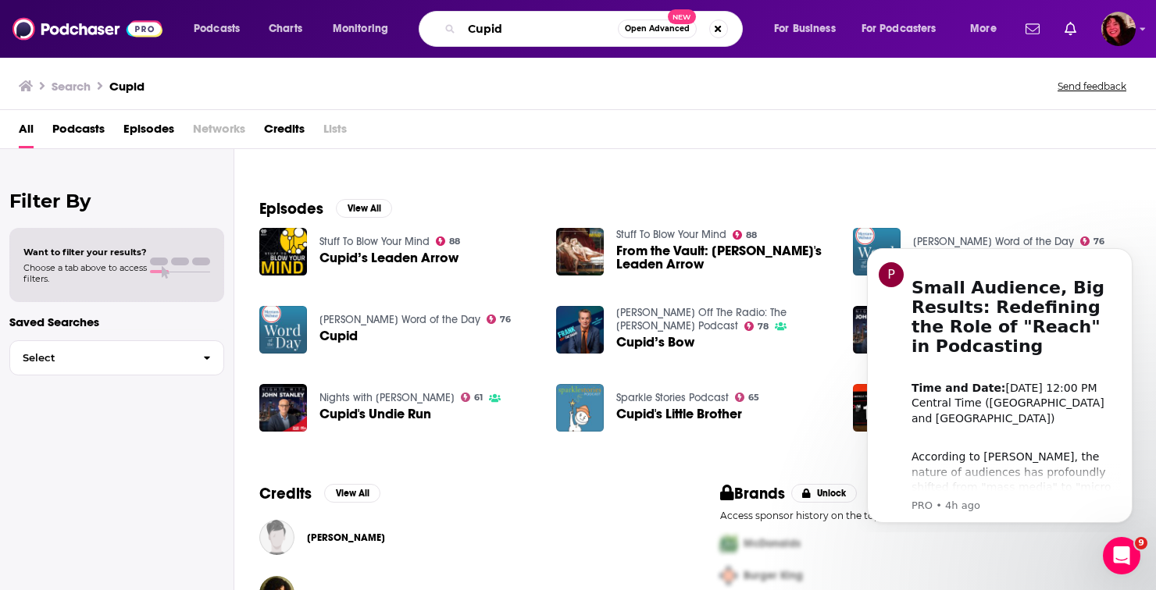
click at [529, 34] on input "Cupid" at bounding box center [539, 28] width 156 height 25
paste input "We (Almost) Made It"
type input "We (Almost) Made It"
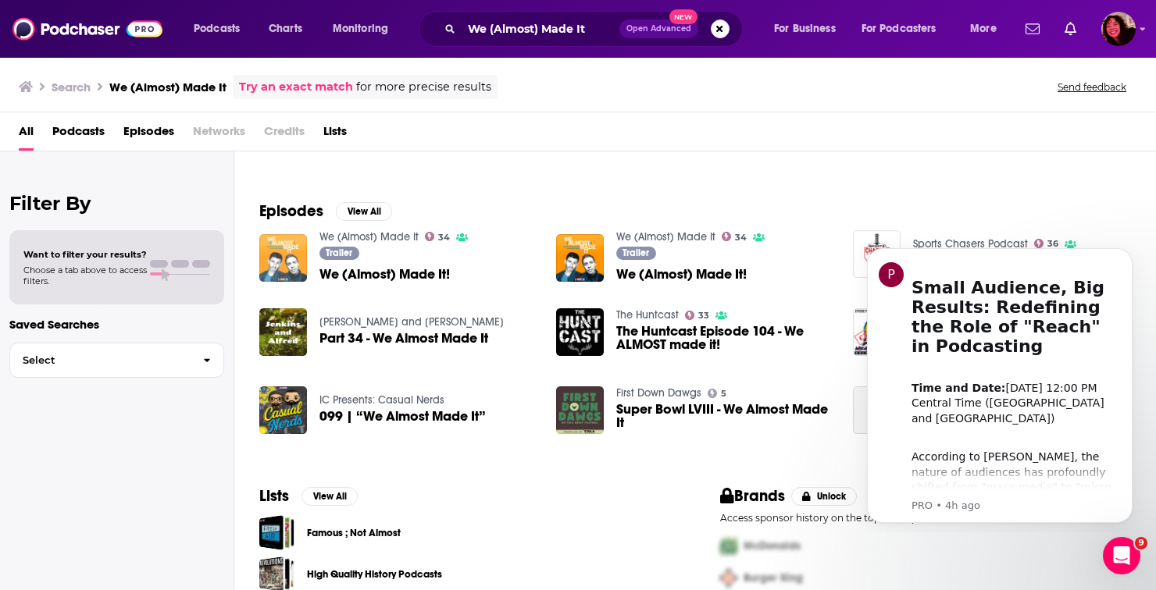
click at [281, 269] on img "We (Almost) Made It!" at bounding box center [283, 258] width 48 height 48
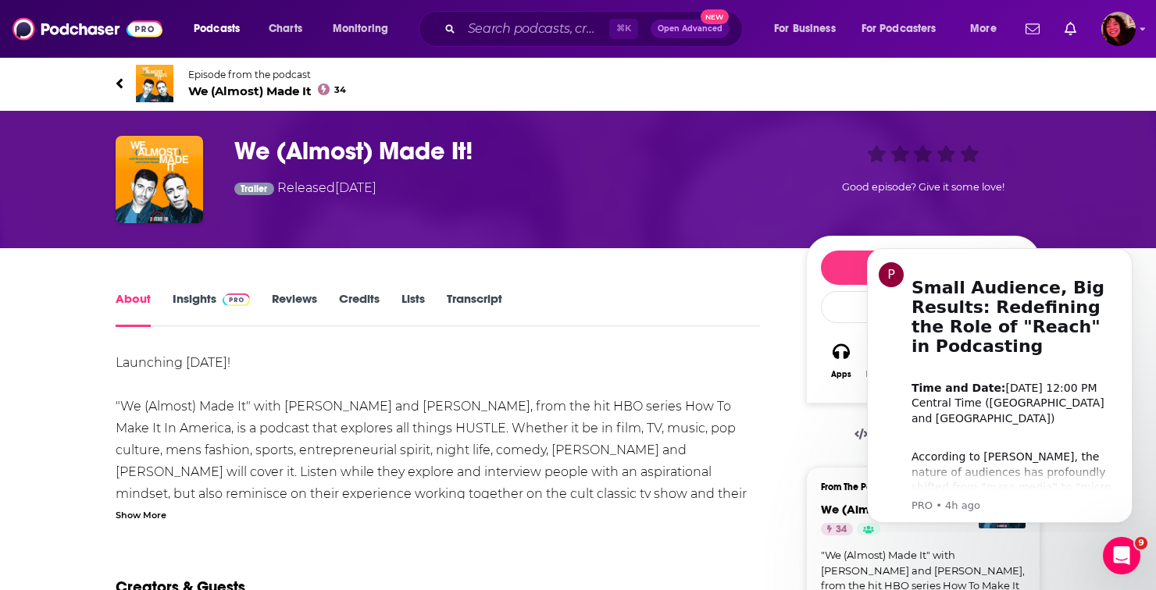
click at [191, 304] on link "Insights" at bounding box center [211, 309] width 77 height 36
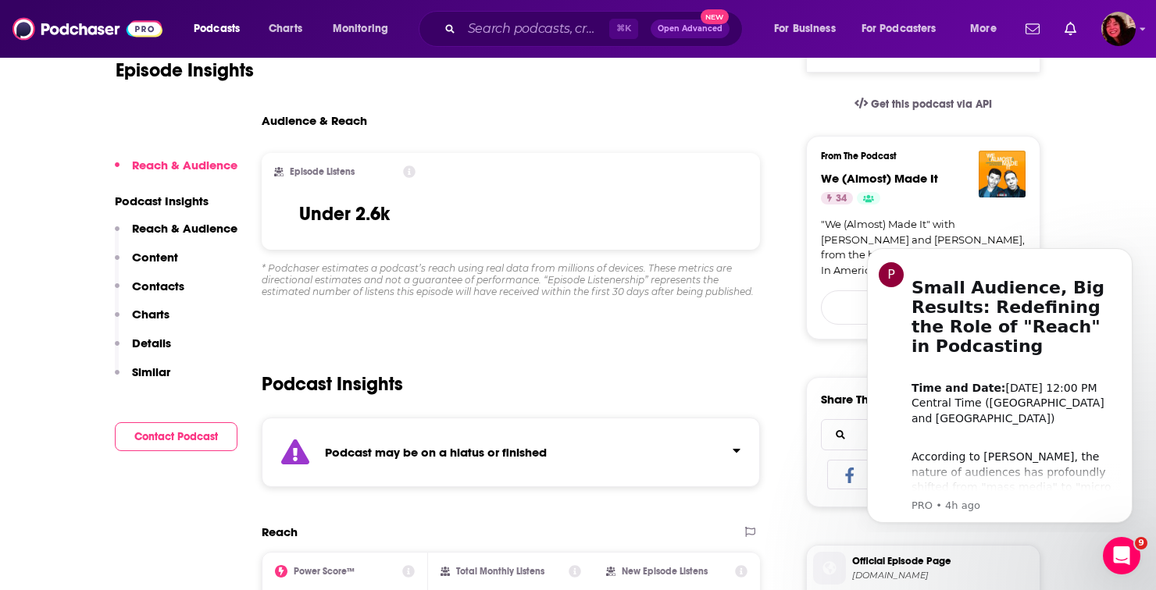
scroll to position [354, 0]
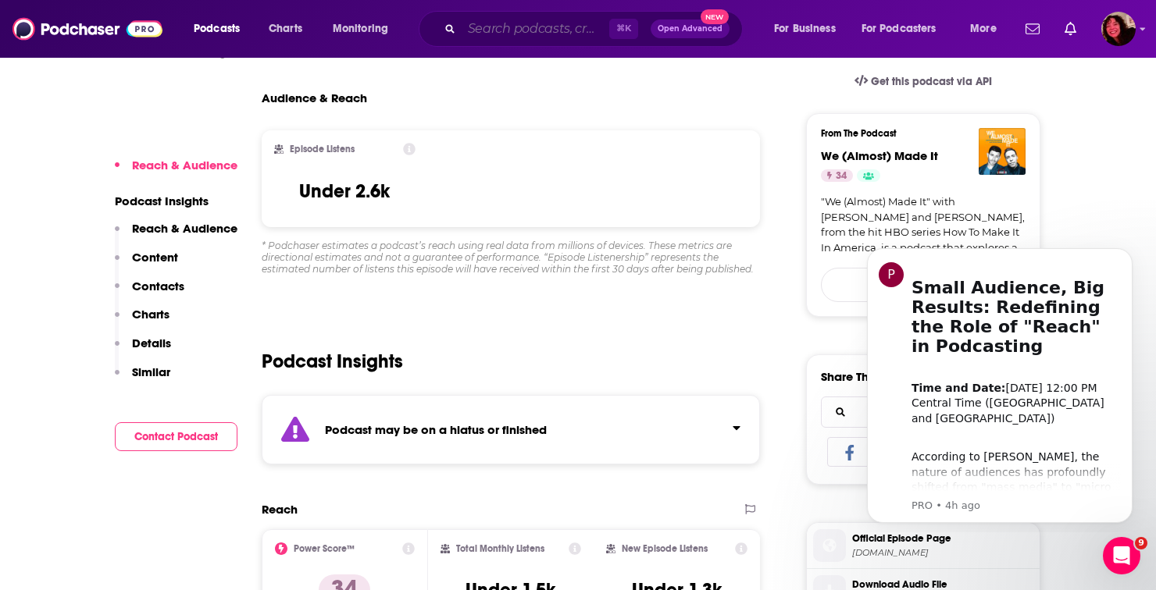
click at [465, 23] on input "Search podcasts, credits, & more..." at bounding box center [535, 28] width 148 height 25
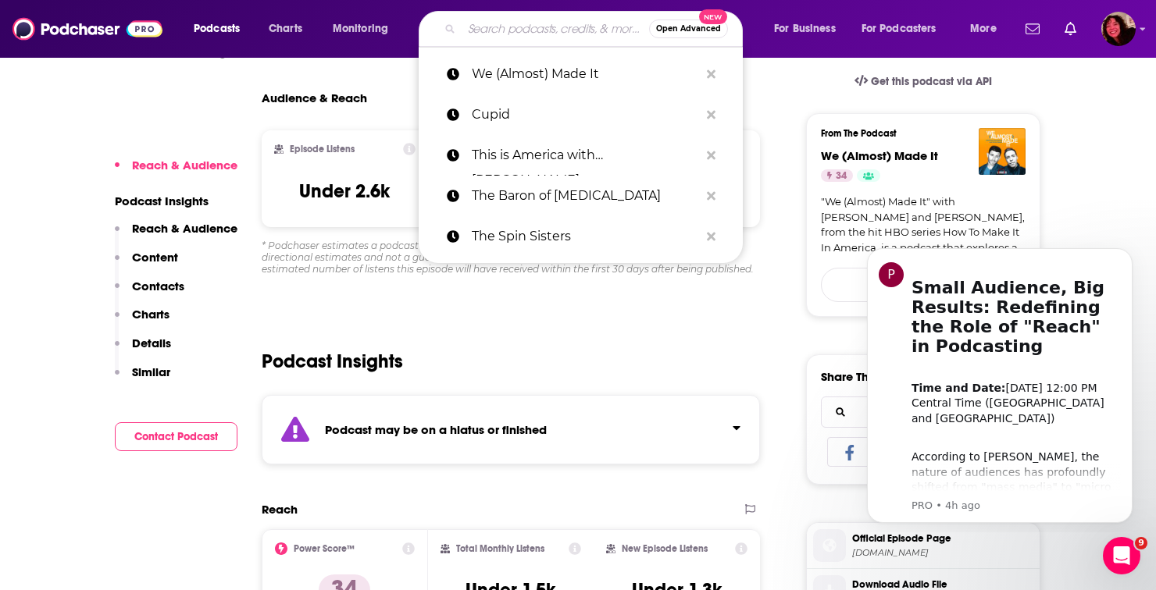
paste input "Electric Easy"
type input "Electric Easy"
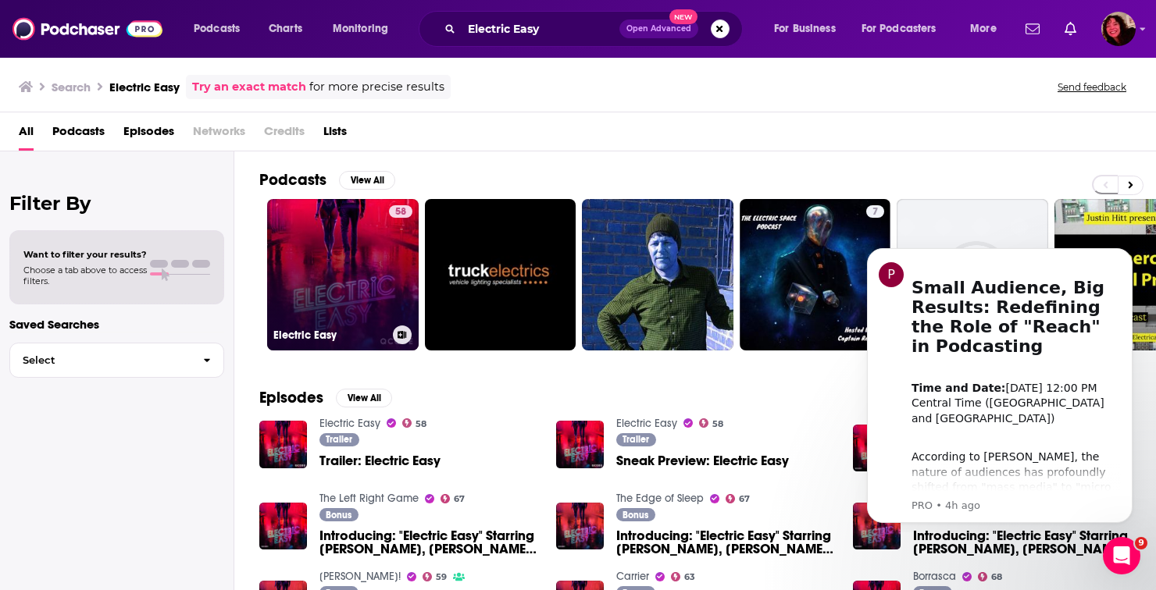
click at [353, 266] on link "58 Electric Easy" at bounding box center [342, 274] width 151 height 151
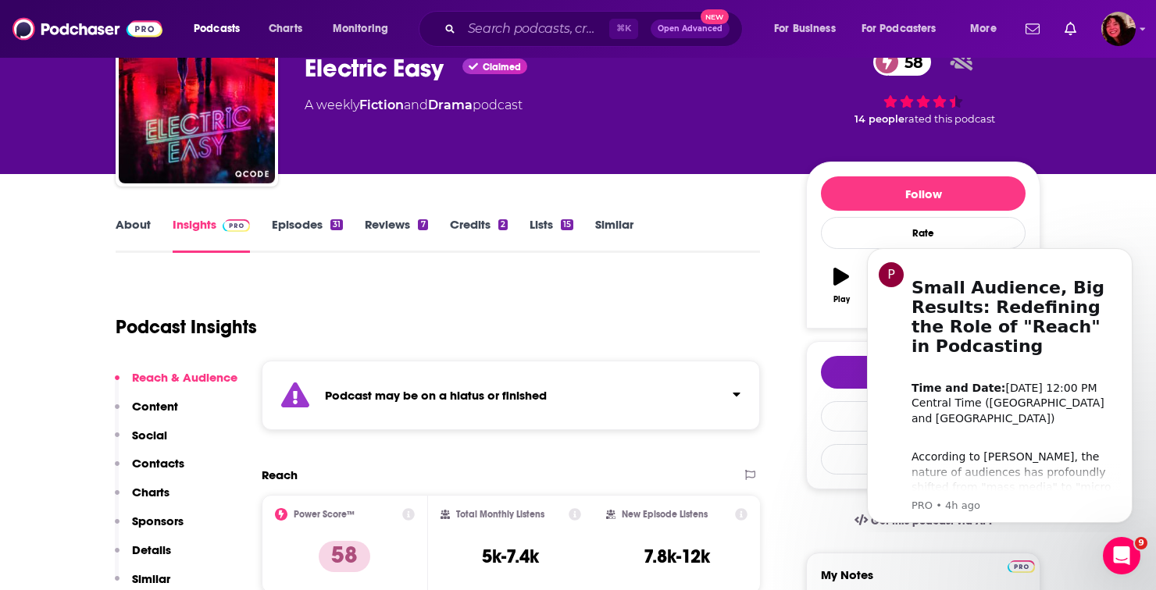
scroll to position [147, 0]
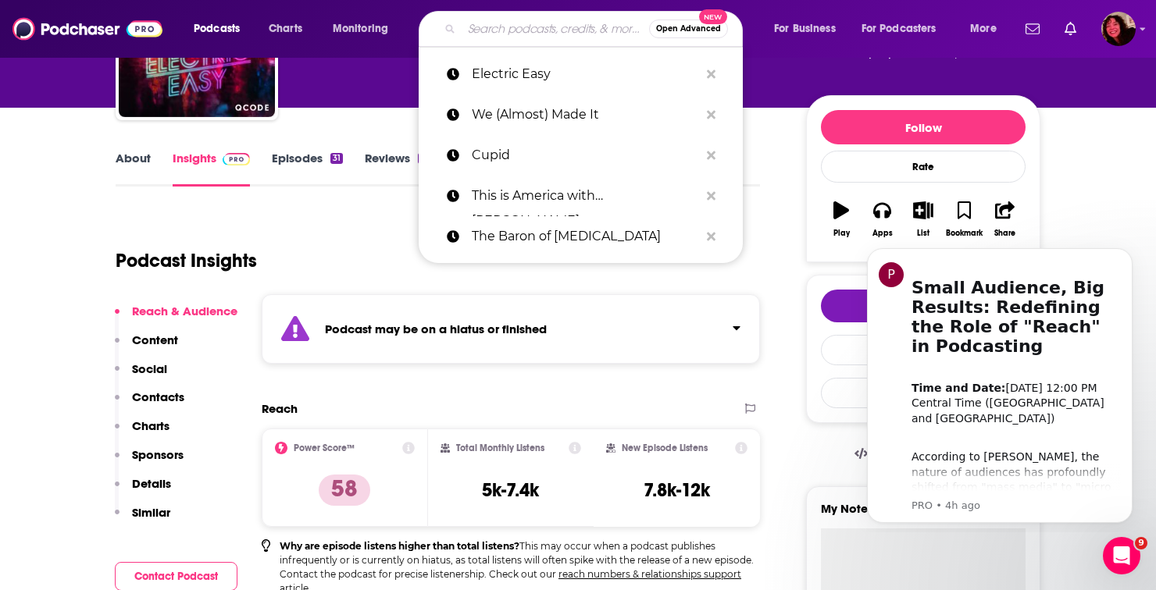
click at [518, 30] on input "Search podcasts, credits, & more..." at bounding box center [554, 28] width 187 height 25
paste input "Practical [DEMOGRAPHIC_DATA]"
type input "Practical [DEMOGRAPHIC_DATA]"
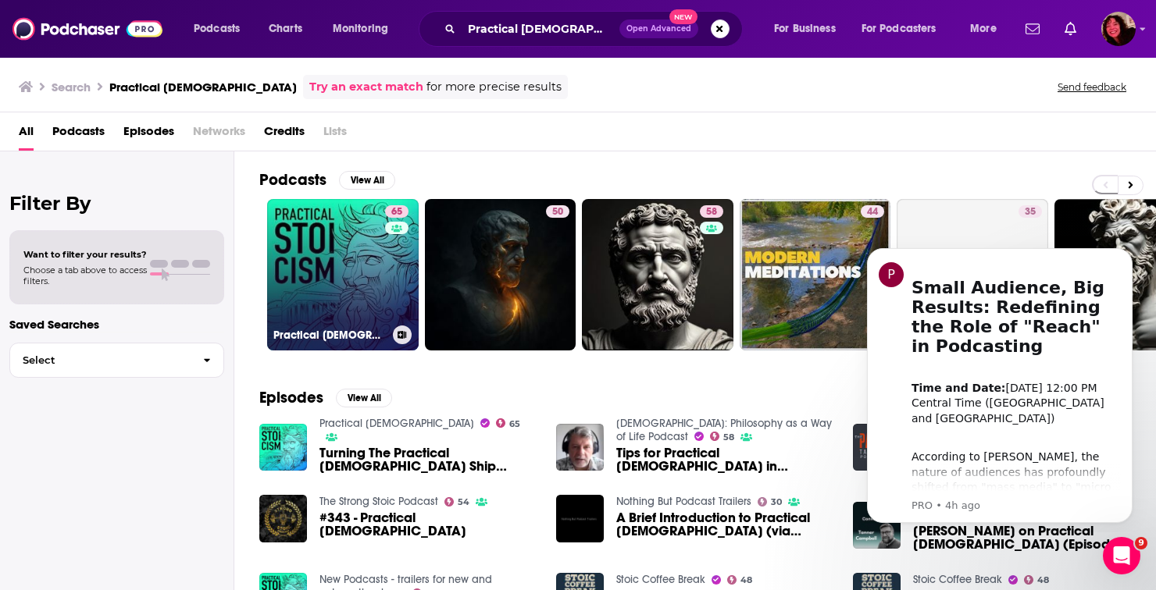
click at [340, 291] on link "65 Practical [DEMOGRAPHIC_DATA]" at bounding box center [342, 274] width 151 height 151
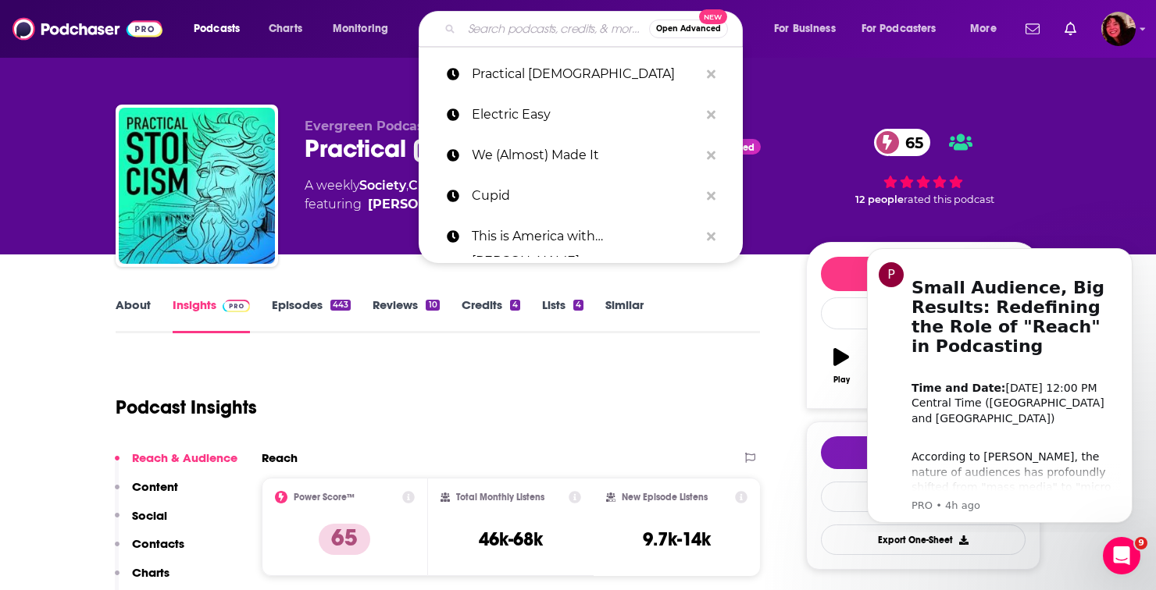
click at [501, 18] on input "Search podcasts, credits, & more..." at bounding box center [554, 28] width 187 height 25
paste input "Snoozecast"
type input "Snoozecast"
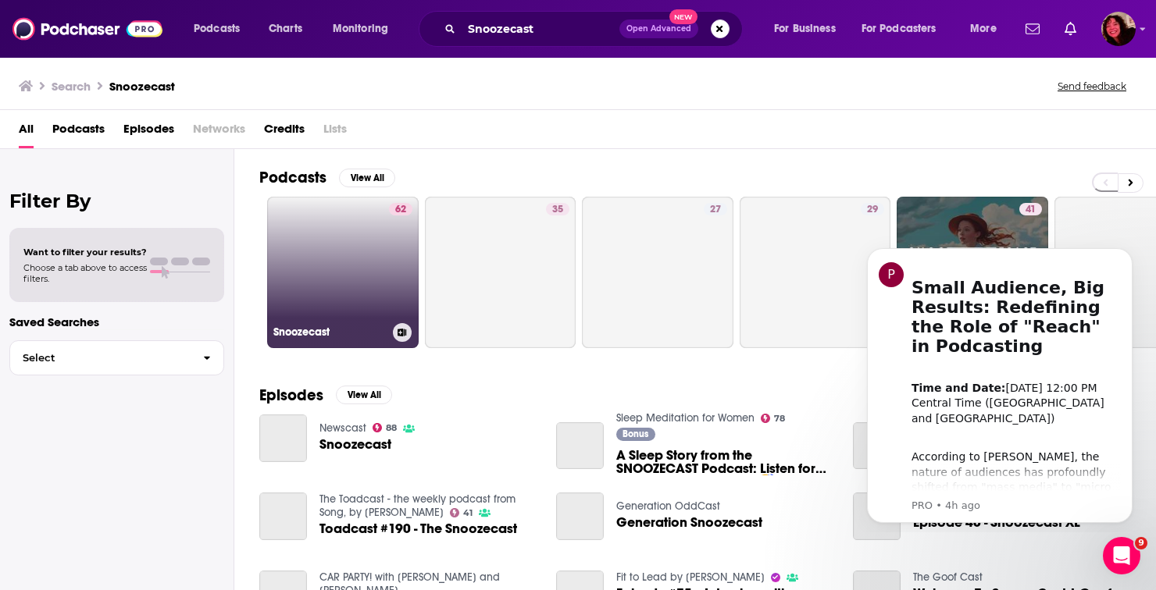
click at [348, 237] on link "62 Snoozecast" at bounding box center [342, 272] width 151 height 151
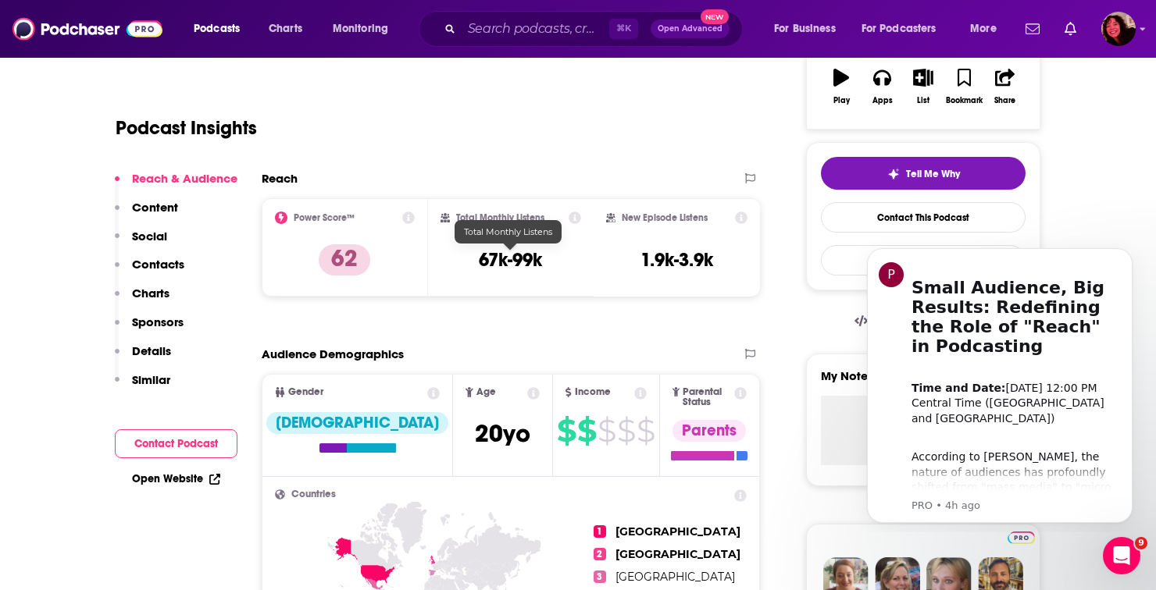
scroll to position [282, 0]
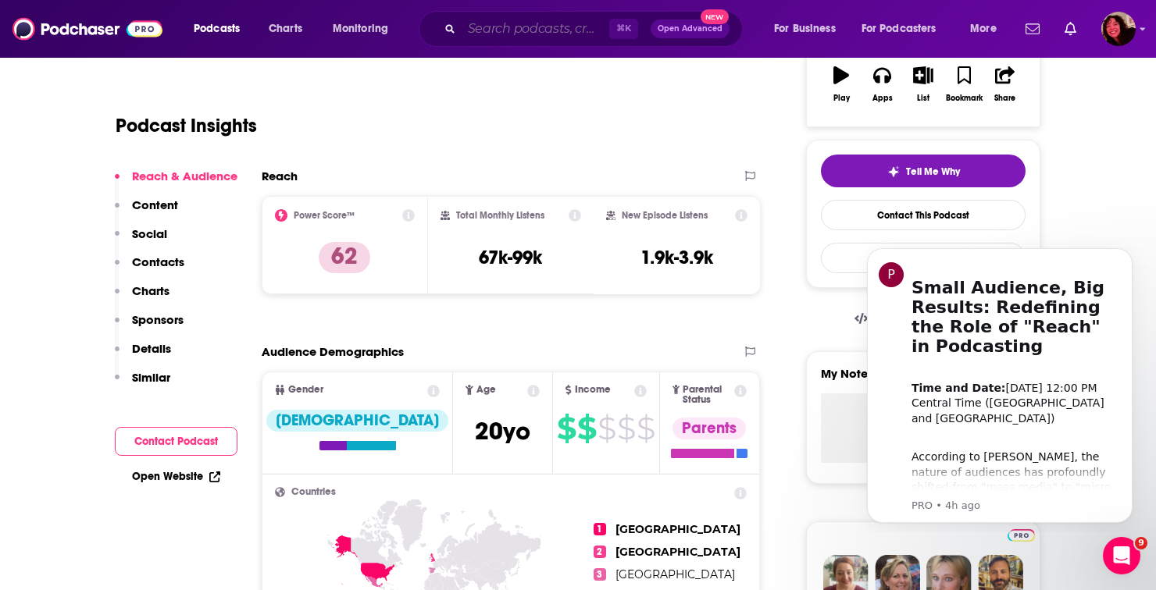
click at [510, 32] on input "Search podcasts, credits, & more..." at bounding box center [535, 28] width 148 height 25
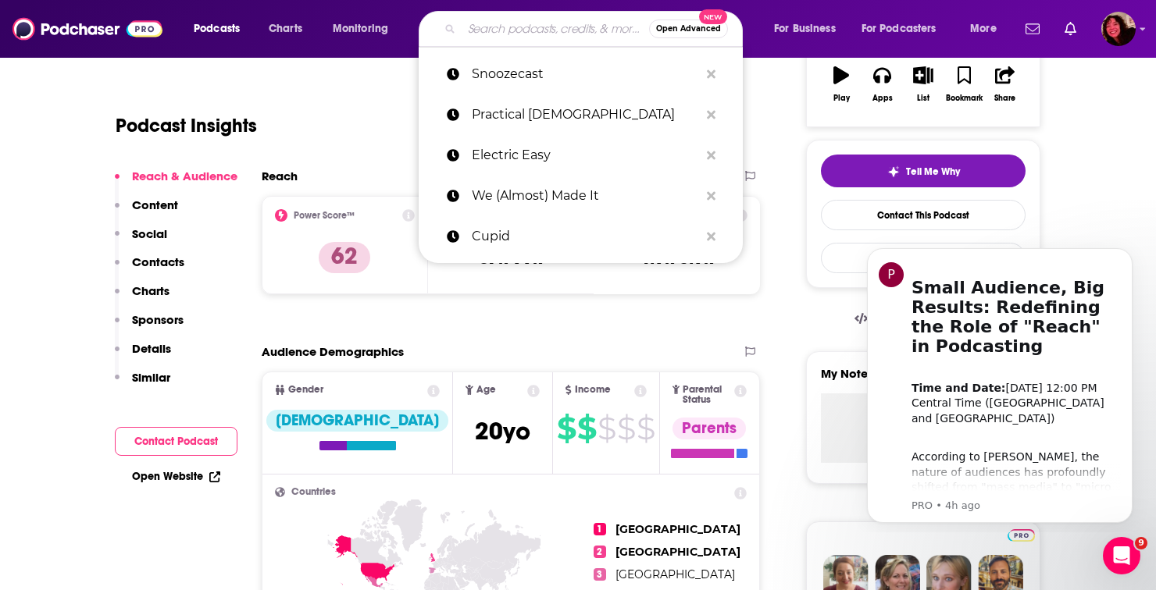
paste input "7 Good Minutes"
type input "7 Good Minutes"
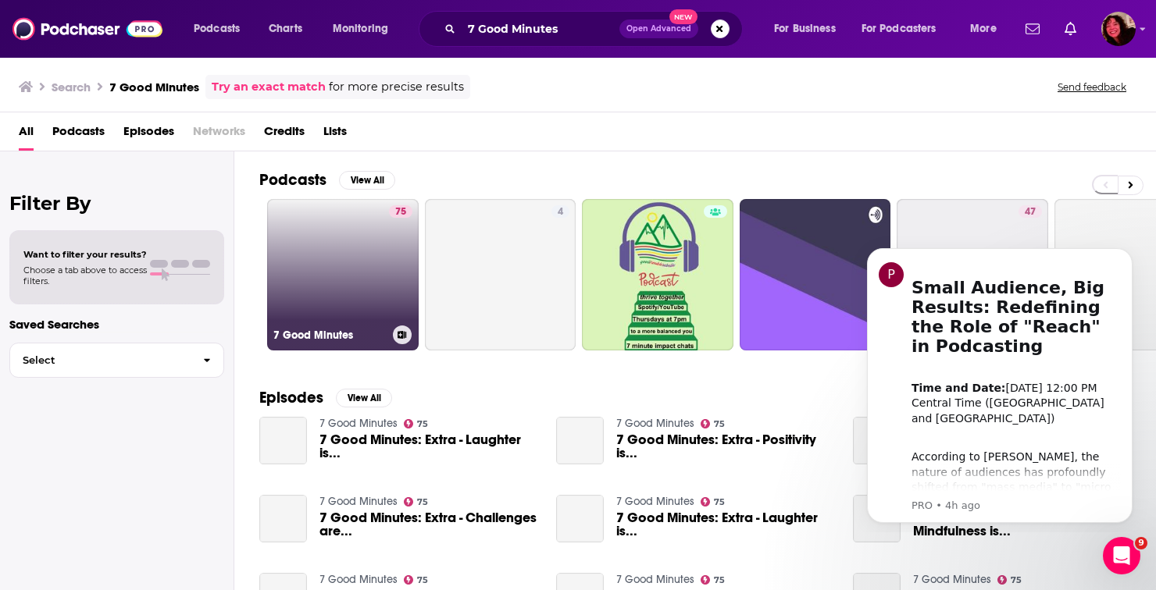
click at [312, 258] on link "75 7 Good Minutes" at bounding box center [342, 274] width 151 height 151
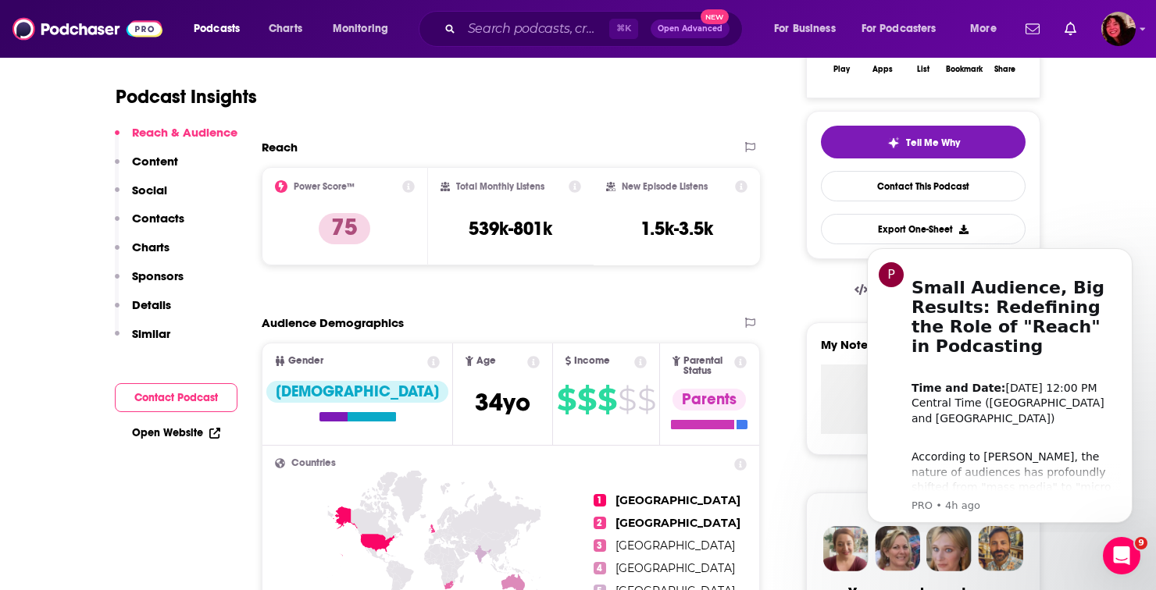
scroll to position [312, 0]
click at [512, 34] on input "Search podcasts, credits, & more..." at bounding box center [535, 28] width 148 height 25
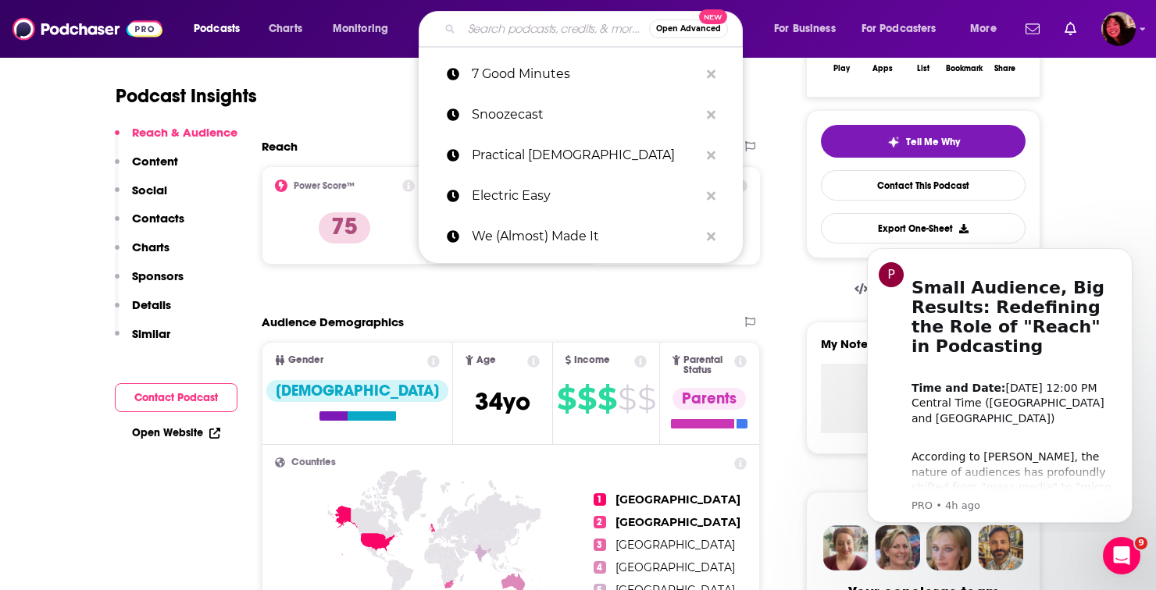
paste input "KC Sports Network"
type input "KC Sports Network"
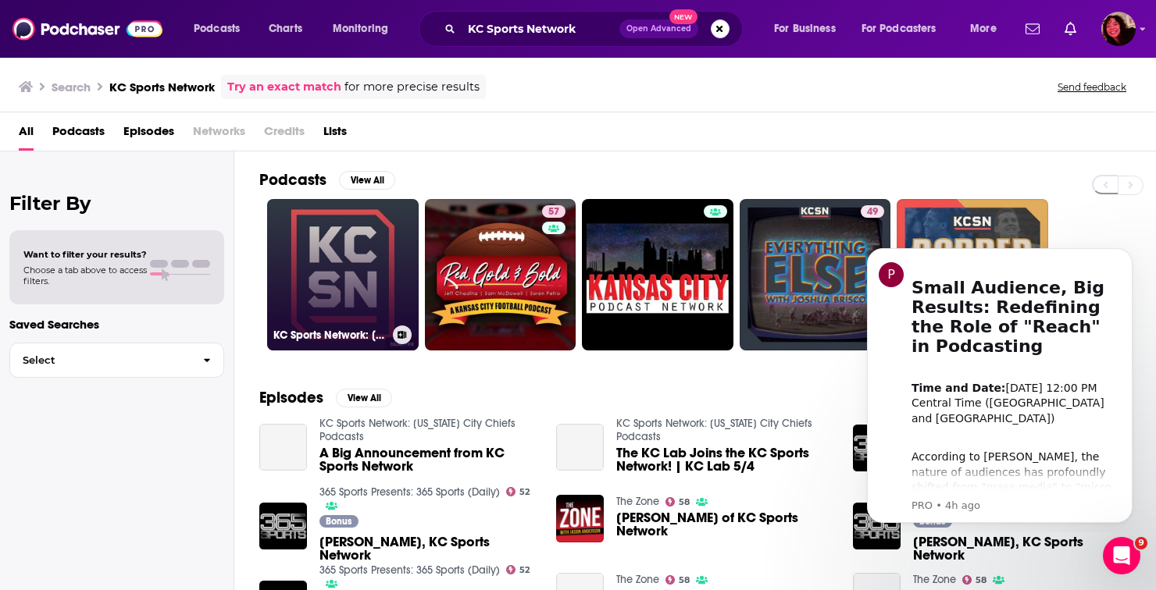
click at [362, 278] on link "KC Sports Network: [US_STATE] City Chiefs Podcasts" at bounding box center [342, 274] width 151 height 151
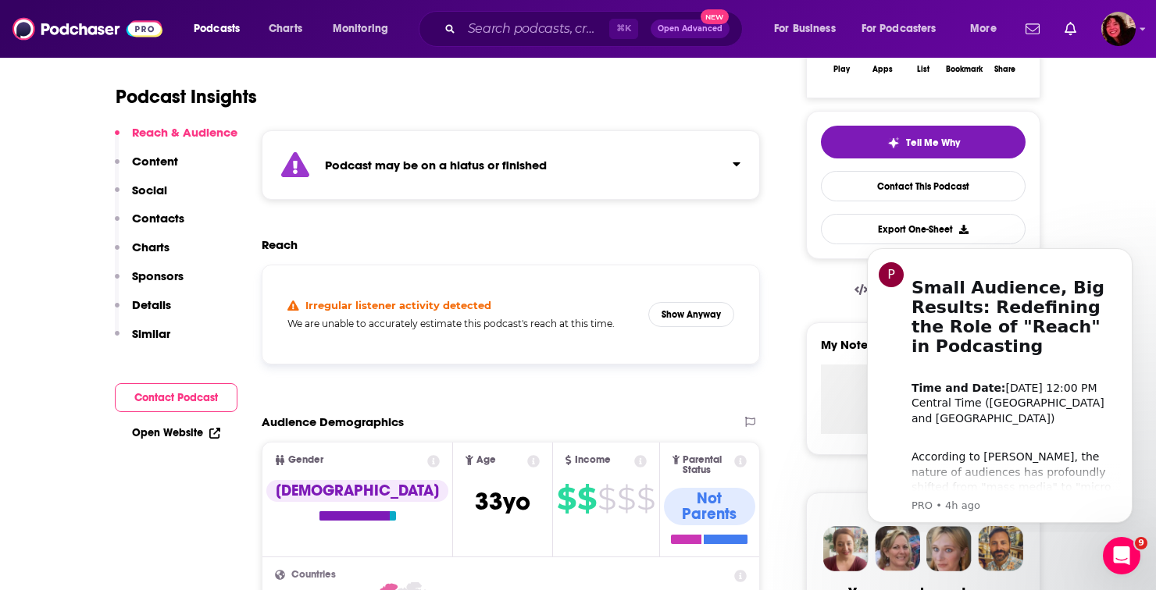
scroll to position [339, 0]
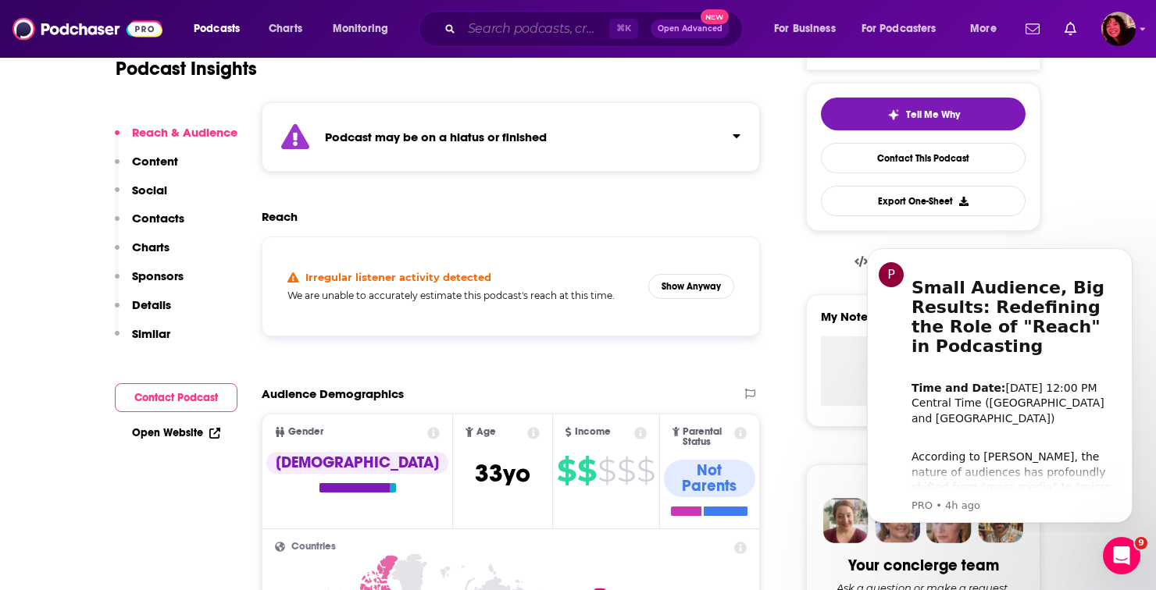
click at [531, 32] on input "Search podcasts, credits, & more..." at bounding box center [535, 28] width 148 height 25
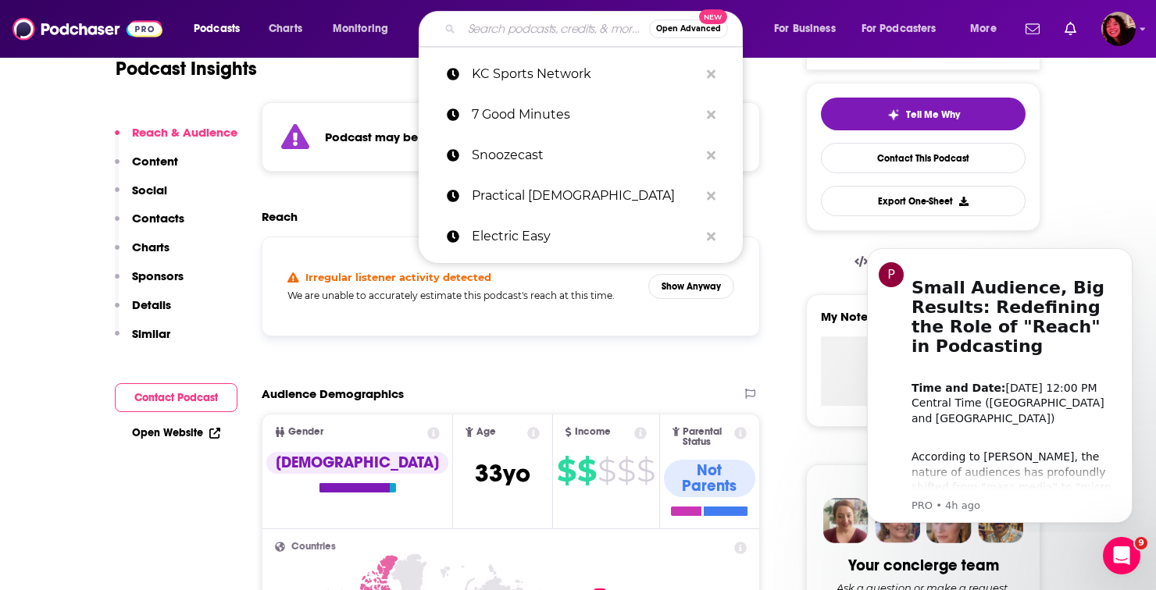
paste input "Kermode & [PERSON_NAME] Take"
type input "Kermode & [PERSON_NAME] Take"
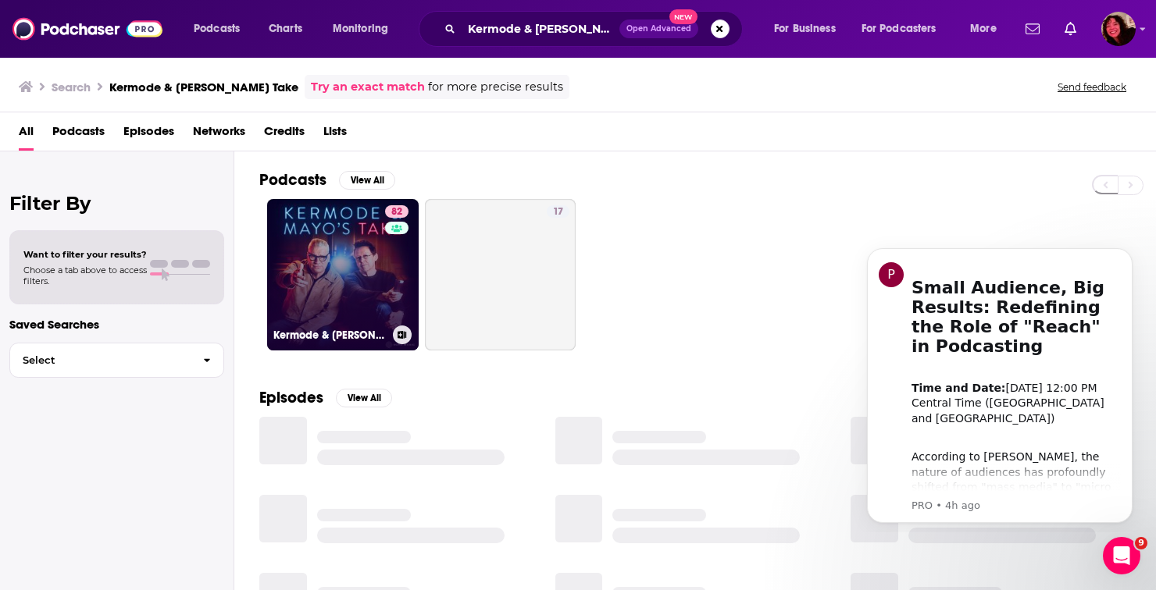
click at [312, 253] on link "82 Kermode & [PERSON_NAME] Take" at bounding box center [342, 274] width 151 height 151
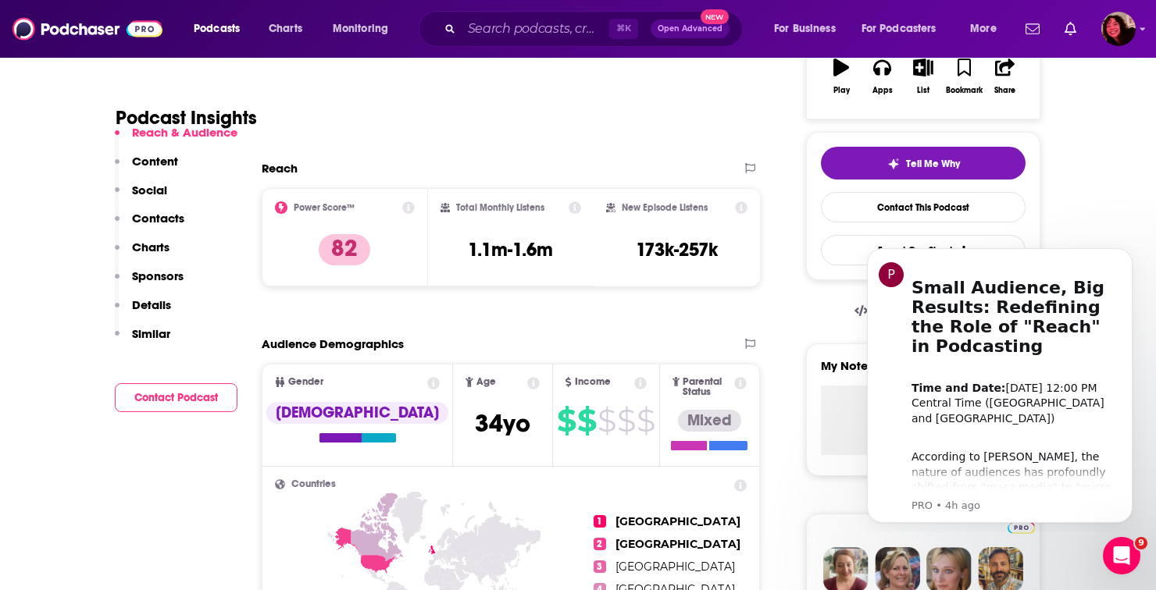
scroll to position [290, 0]
click at [553, 38] on input "Search podcasts, credits, & more..." at bounding box center [535, 28] width 148 height 25
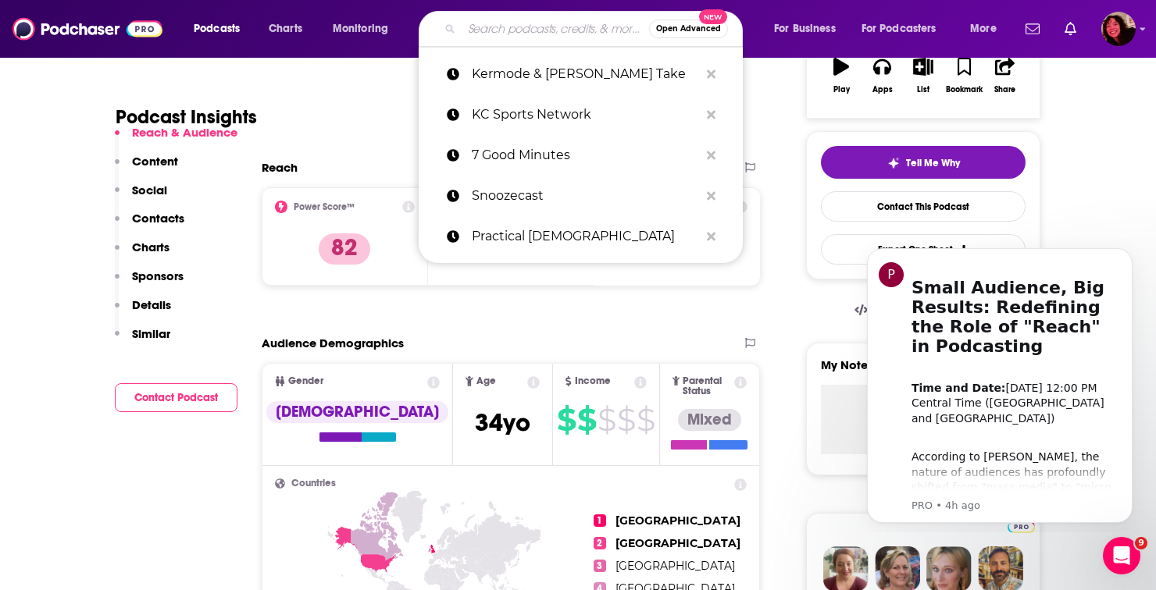
paste input "TRUE"
type input "TRUE"
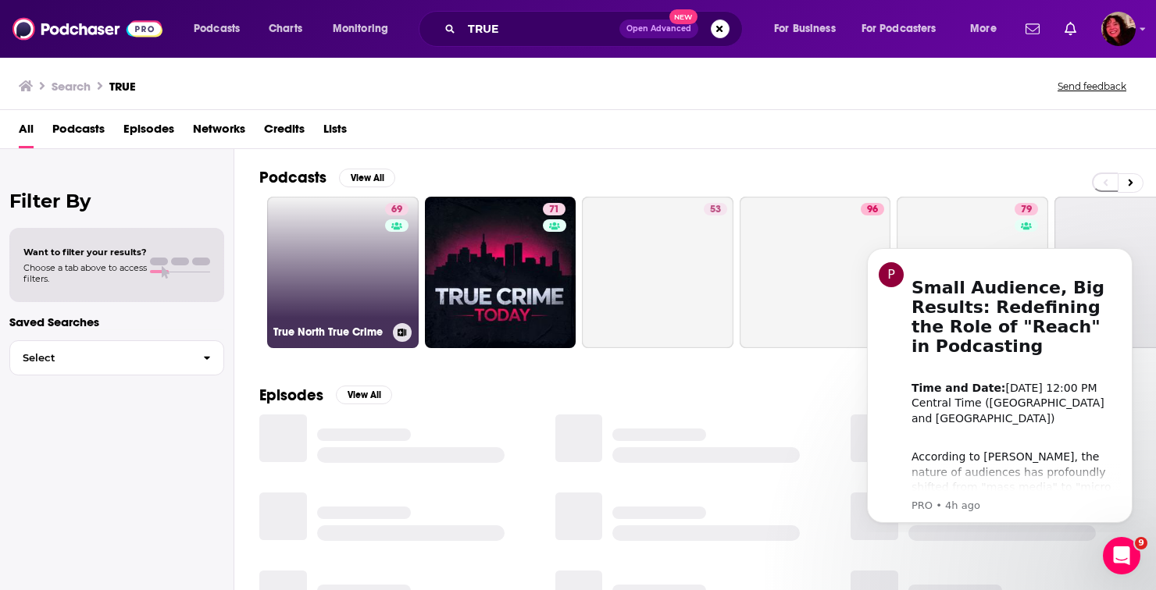
click at [330, 269] on link "69 True North True Crime" at bounding box center [342, 272] width 151 height 151
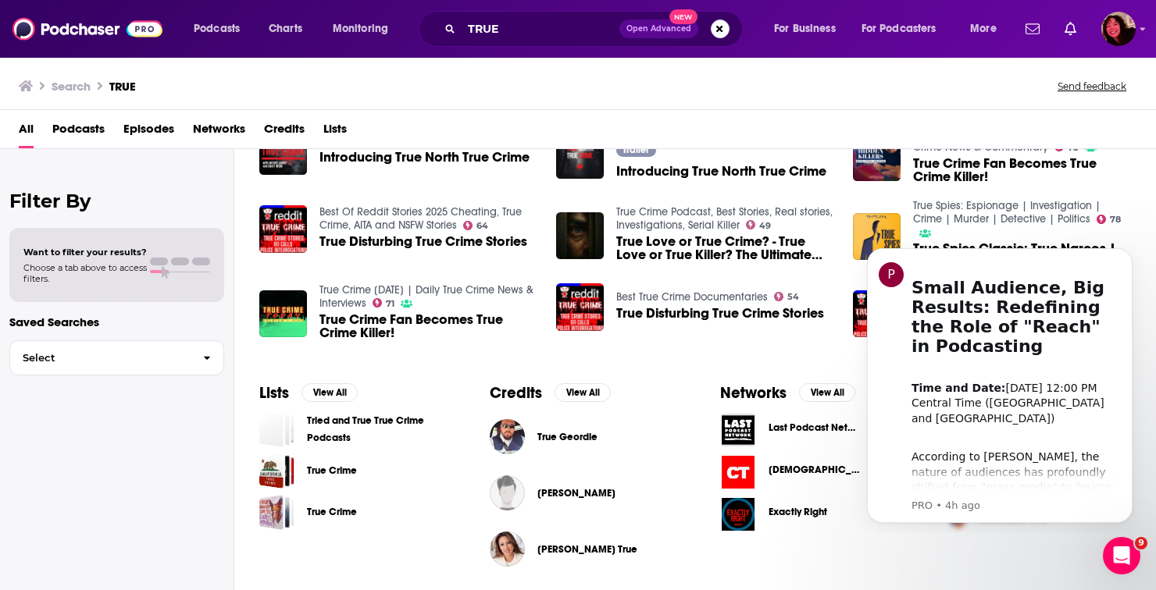
scroll to position [291, 0]
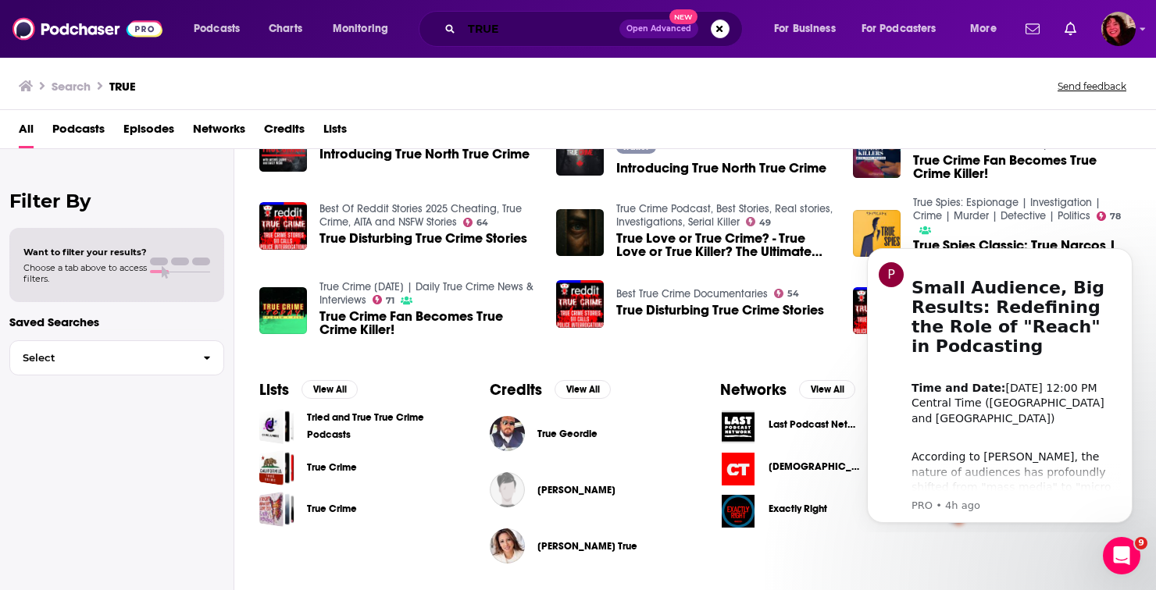
click at [485, 32] on input "TRUE" at bounding box center [540, 28] width 158 height 25
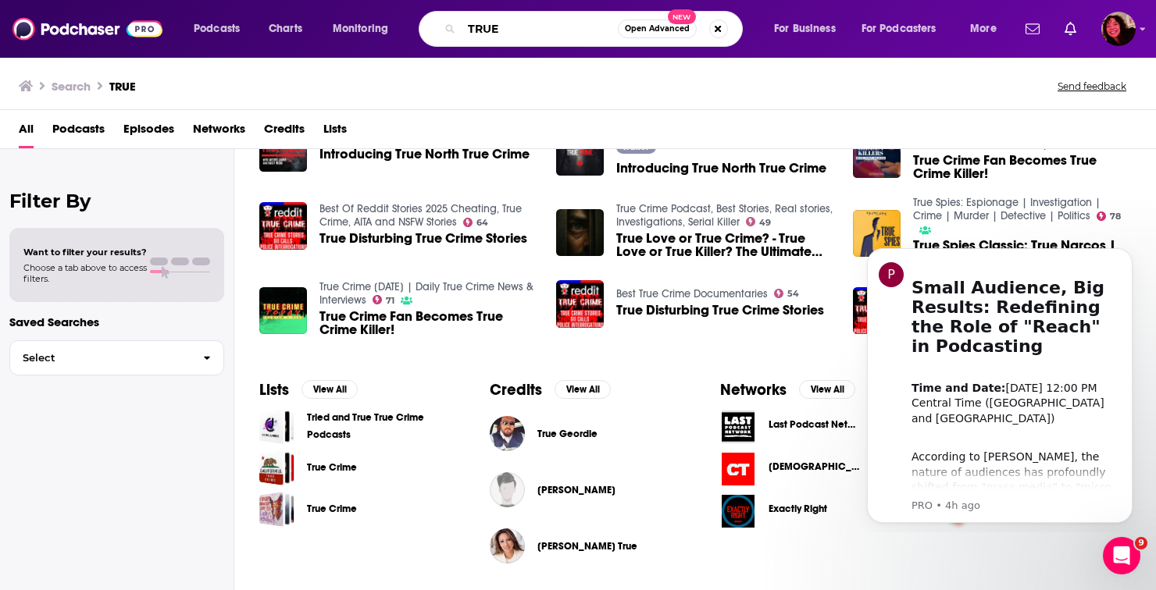
click at [485, 32] on input "TRUE" at bounding box center [539, 28] width 156 height 25
paste input "he French History Podcast"
type input "The French History Podcast"
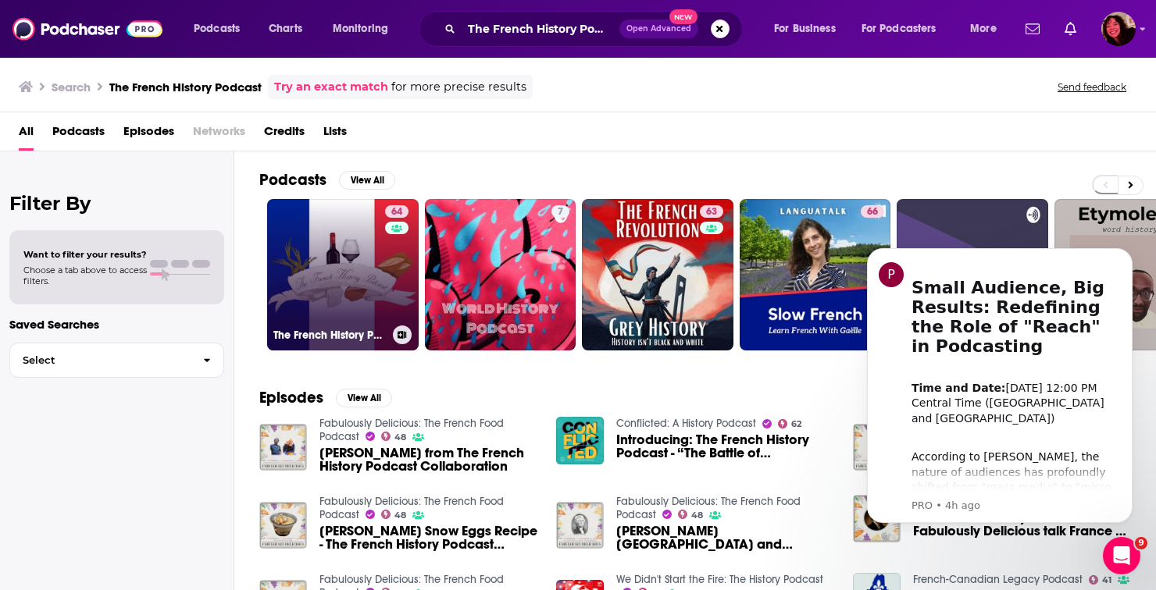
click at [333, 277] on link "64 The French History Podcast" at bounding box center [342, 274] width 151 height 151
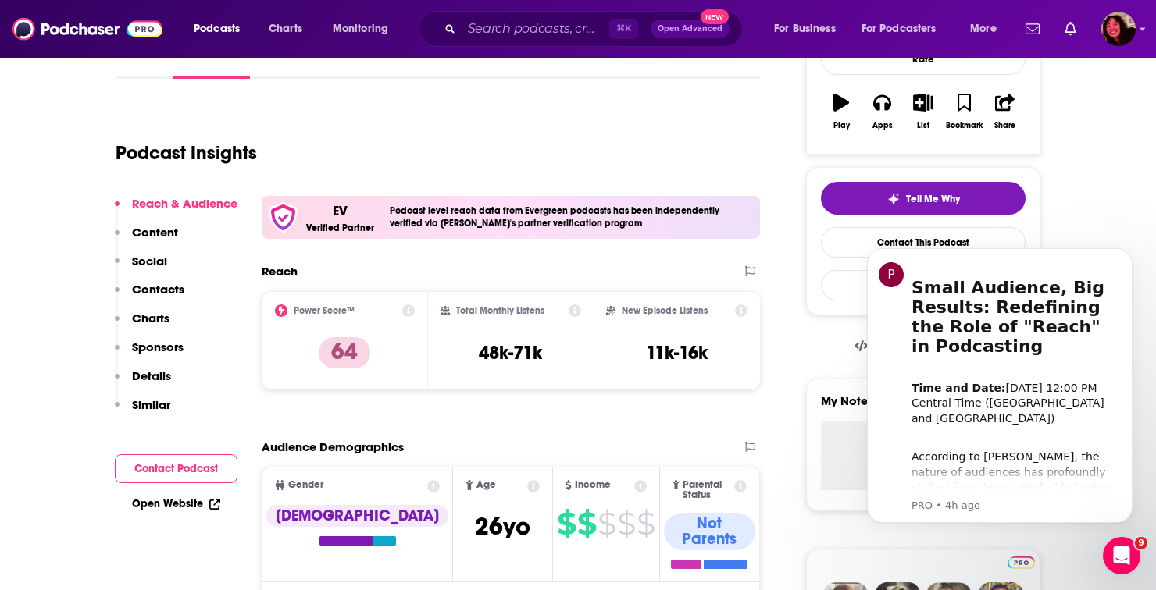
scroll to position [269, 0]
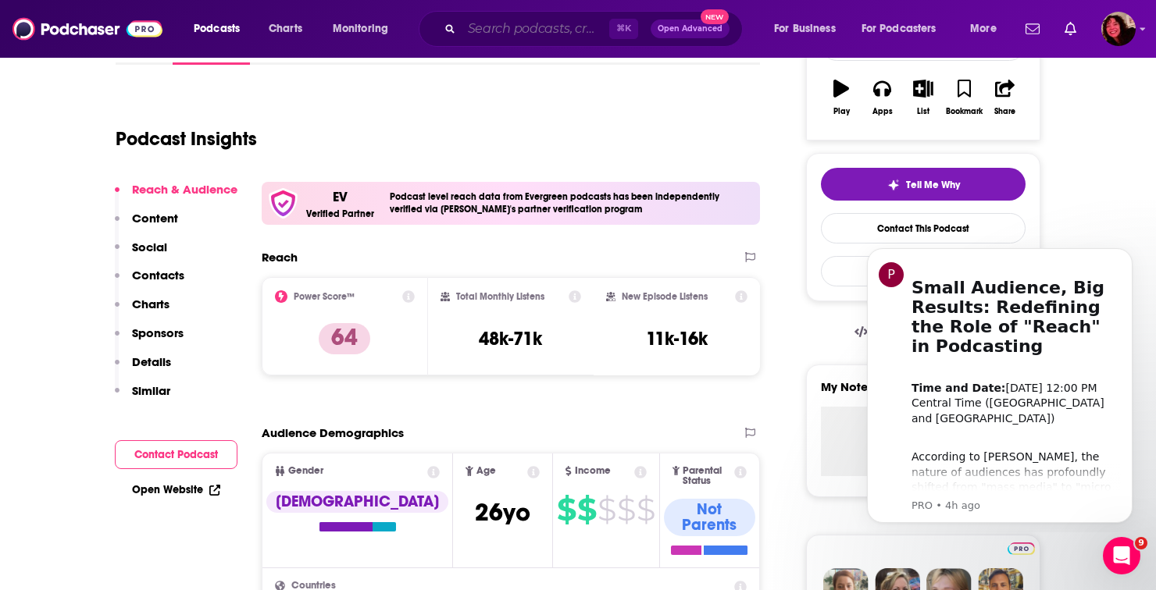
click at [481, 28] on input "Search podcasts, credits, & more..." at bounding box center [535, 28] width 148 height 25
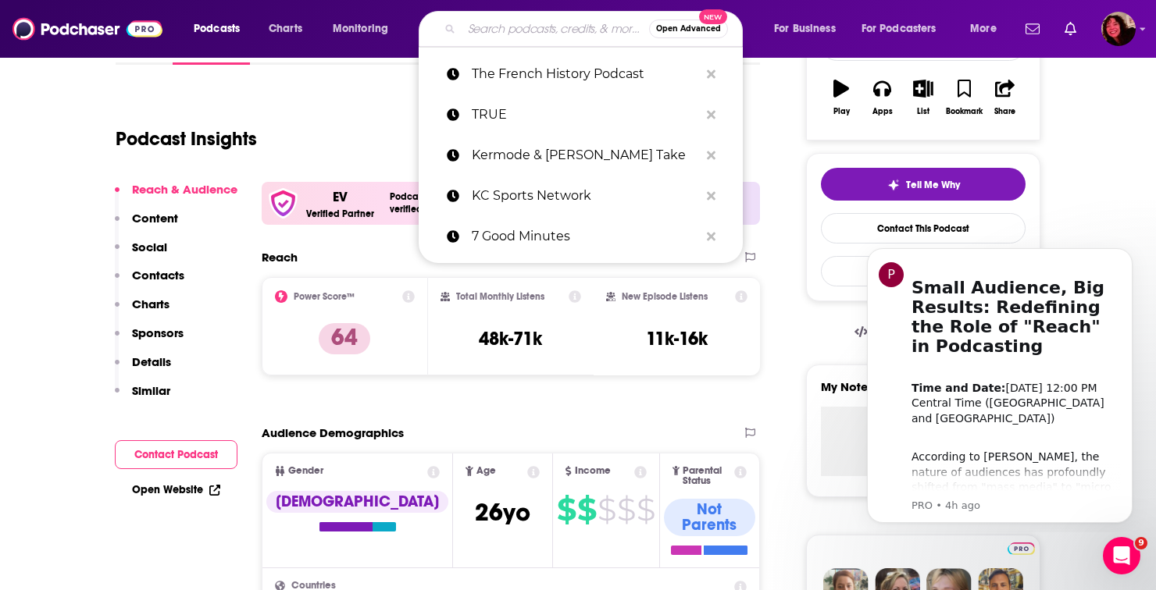
paste input "In the Land of Lies"
type input "In the Land of Lies"
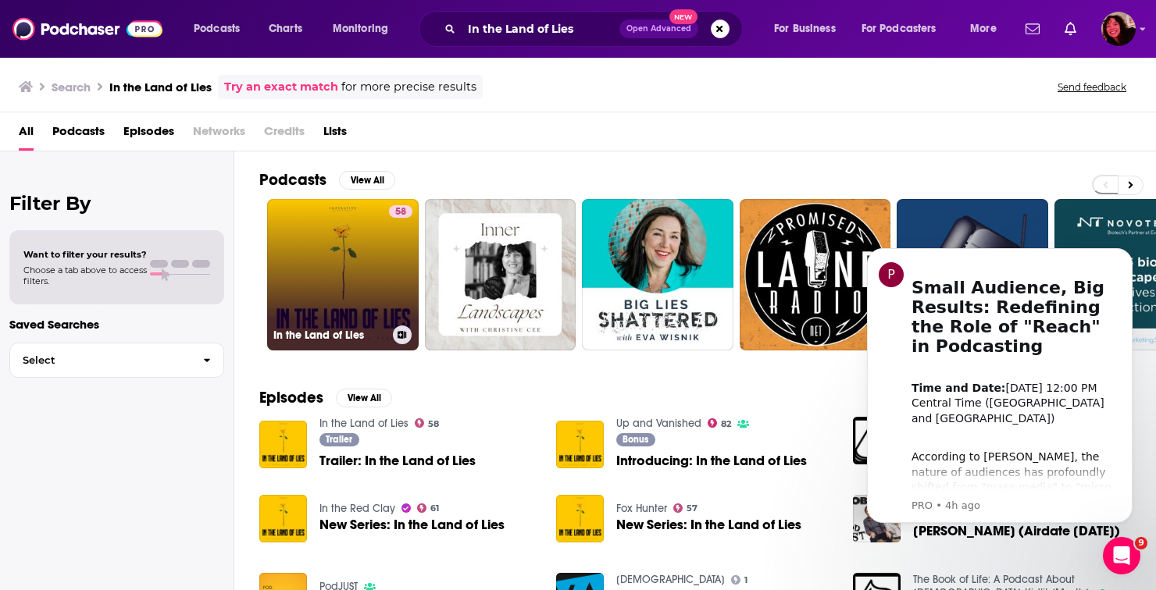
click at [372, 265] on link "58 In the Land of Lies" at bounding box center [342, 274] width 151 height 151
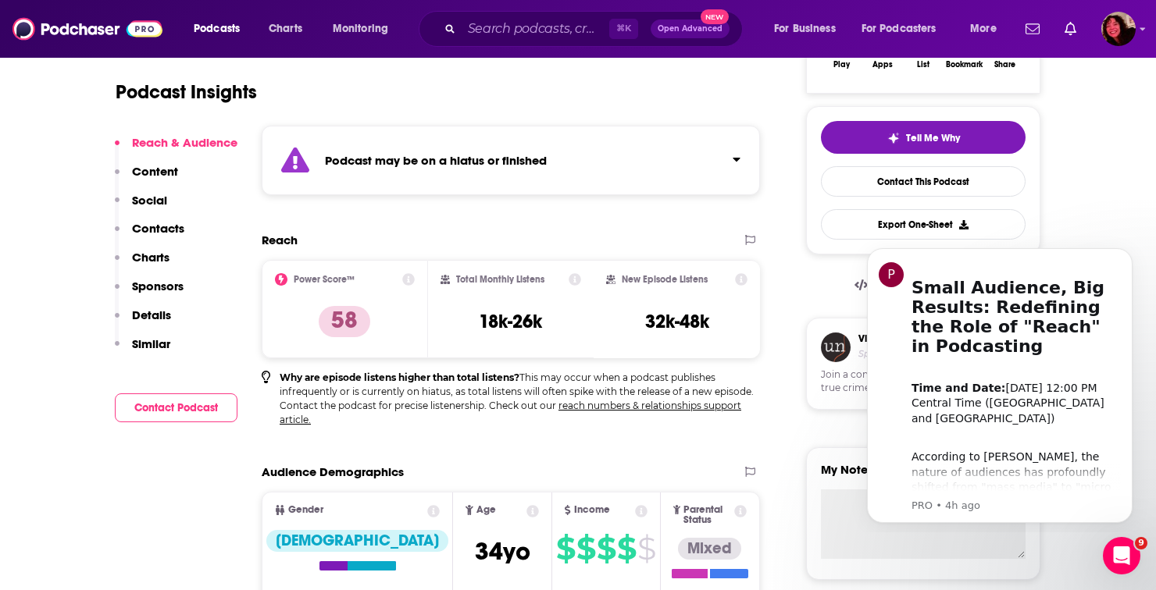
scroll to position [390, 0]
